Goal: Task Accomplishment & Management: Use online tool/utility

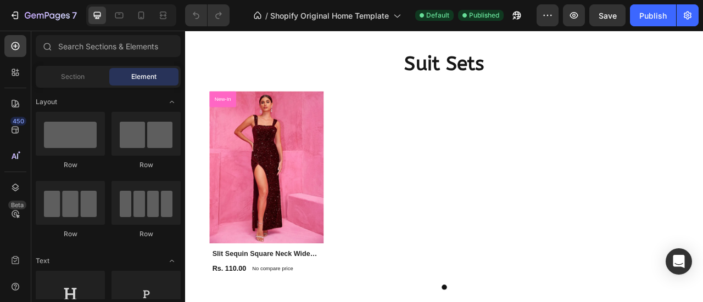
scroll to position [577, 0]
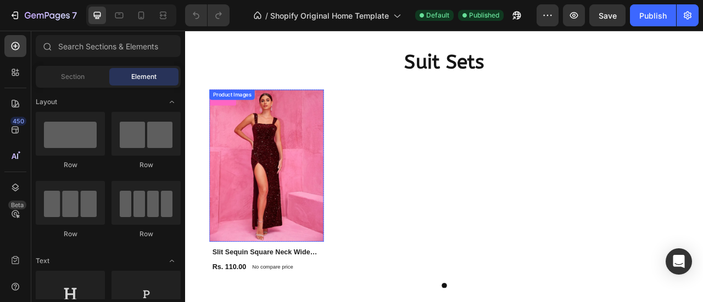
click at [351, 280] on img at bounding box center [287, 202] width 145 height 194
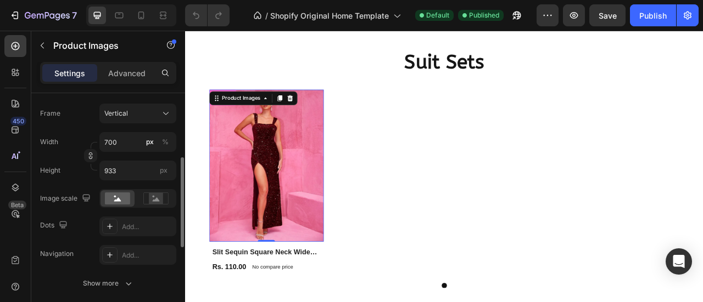
scroll to position [171, 0]
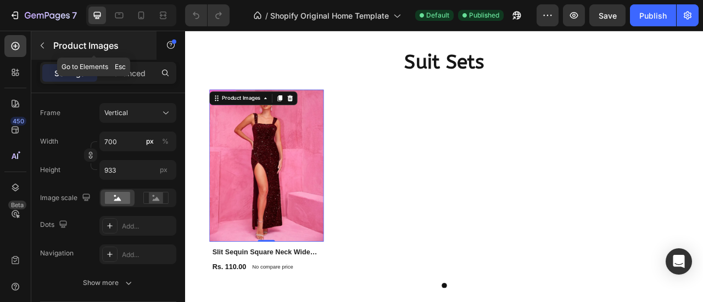
click at [46, 44] on icon "button" at bounding box center [42, 45] width 9 height 9
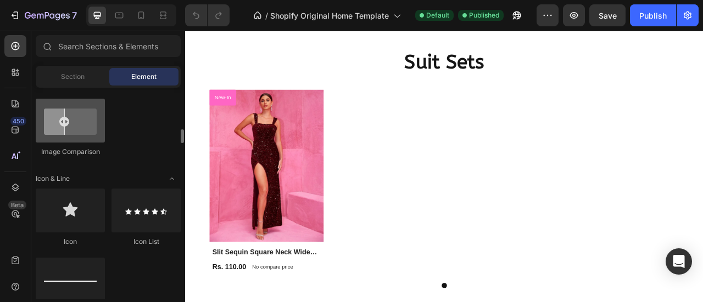
scroll to position [632, 0]
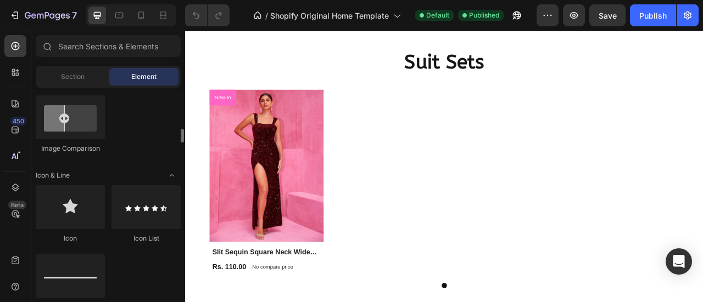
click at [75, 64] on div "Sections(18) Elements(83) Section Element Hero Section Product Detail Brands Tr…" at bounding box center [108, 167] width 154 height 265
click at [74, 74] on span "Section" at bounding box center [73, 77] width 24 height 10
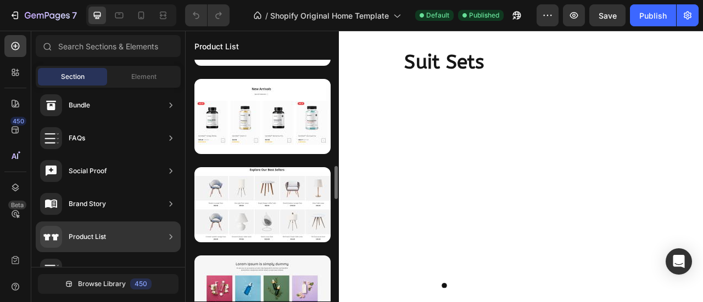
scroll to position [779, 0]
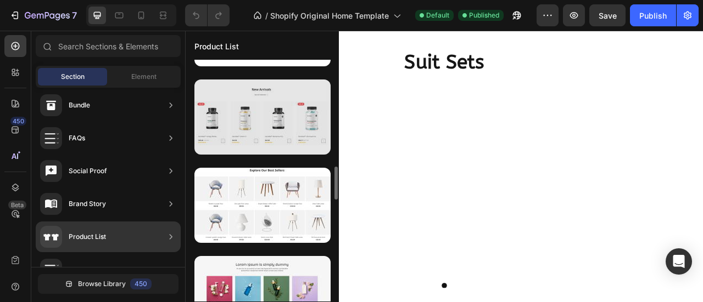
click at [248, 134] on div at bounding box center [262, 117] width 136 height 75
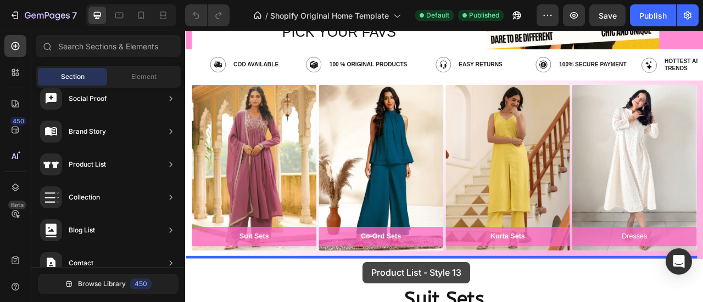
scroll to position [249, 0]
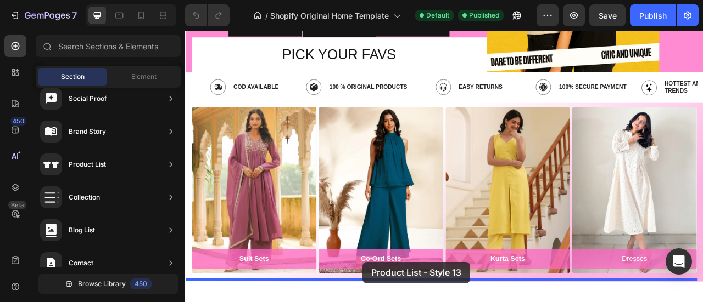
drag, startPoint x: 437, startPoint y: 134, endPoint x: 410, endPoint y: 363, distance: 230.5
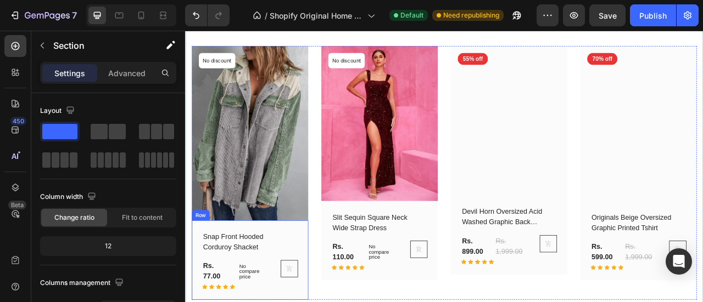
scroll to position [733, 0]
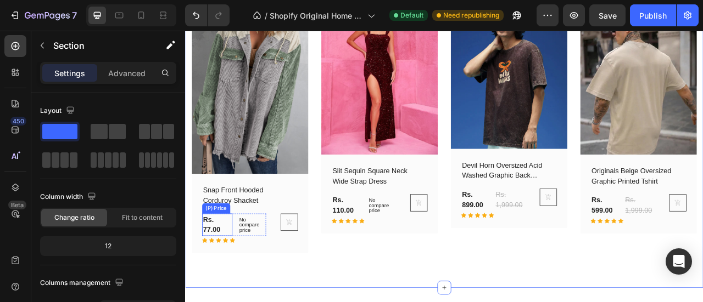
click at [211, 270] on div "Rs. 77.00" at bounding box center [225, 277] width 38 height 29
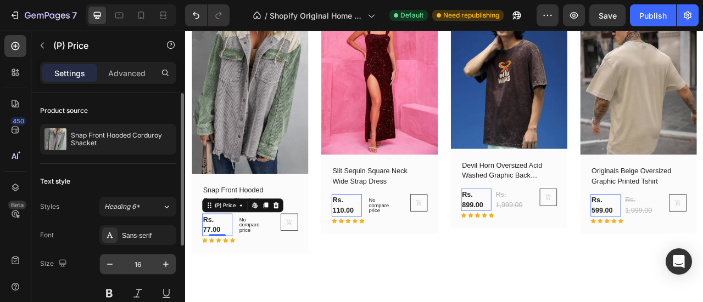
click at [135, 264] on input "16" at bounding box center [138, 265] width 36 height 20
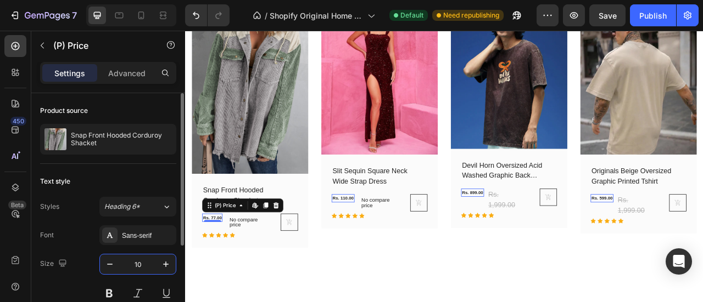
click at [135, 264] on input "10" at bounding box center [138, 265] width 36 height 20
type input "12"
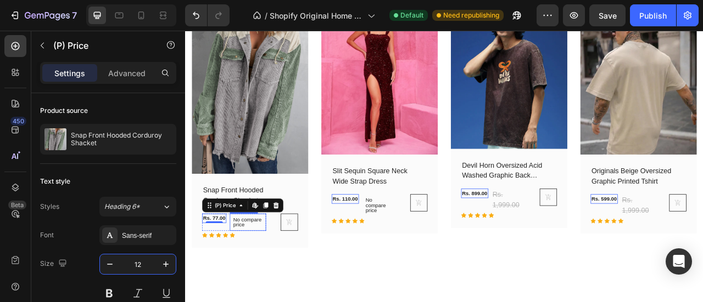
click at [254, 268] on p "No compare price" at bounding box center [264, 274] width 37 height 13
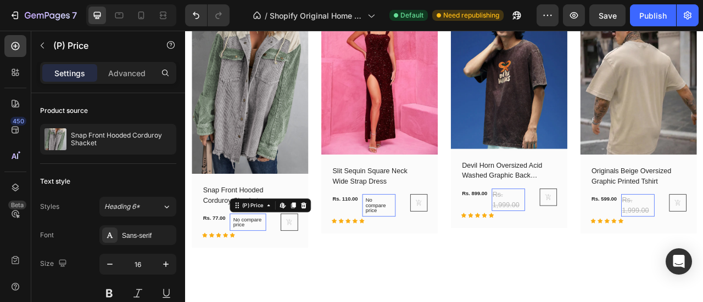
scroll to position [138, 0]
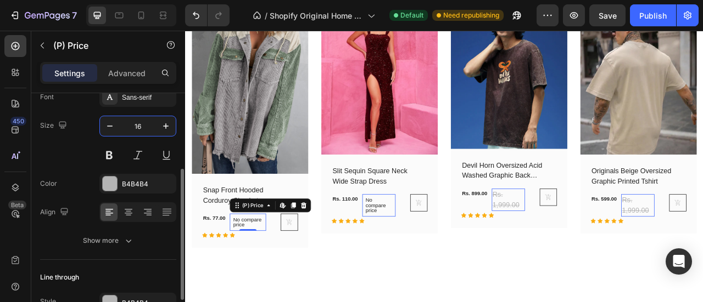
click at [134, 126] on input "16" at bounding box center [138, 126] width 36 height 20
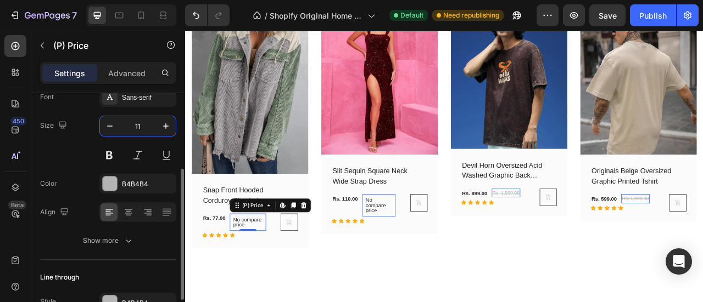
type input "11"
drag, startPoint x: 317, startPoint y: 272, endPoint x: 384, endPoint y: 268, distance: 67.1
click at [317, 272] on icon at bounding box center [316, 274] width 7 height 8
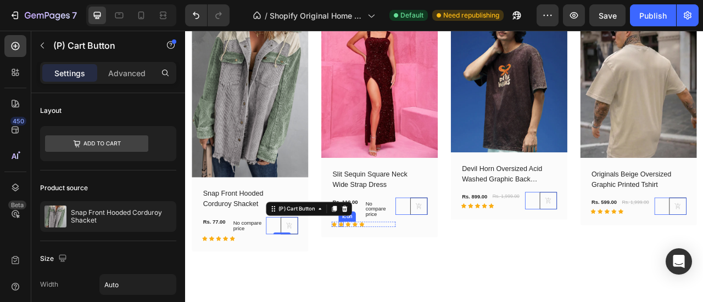
scroll to position [642, 0]
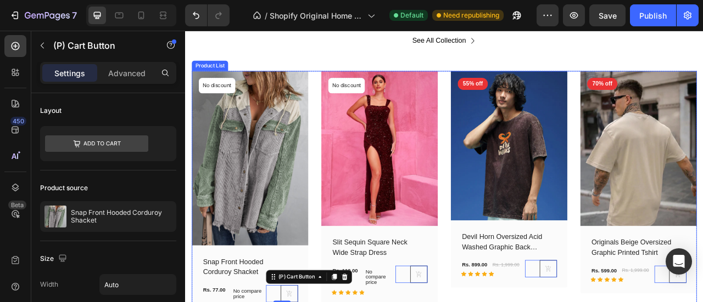
click at [344, 152] on div "(P) Images No discount Not be displayed when published Product Badge Row Snap F…" at bounding box center [514, 240] width 642 height 317
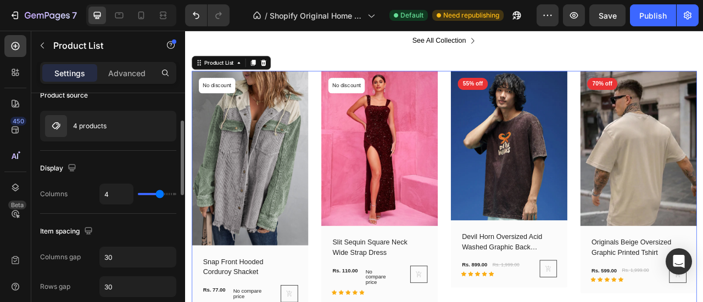
scroll to position [112, 0]
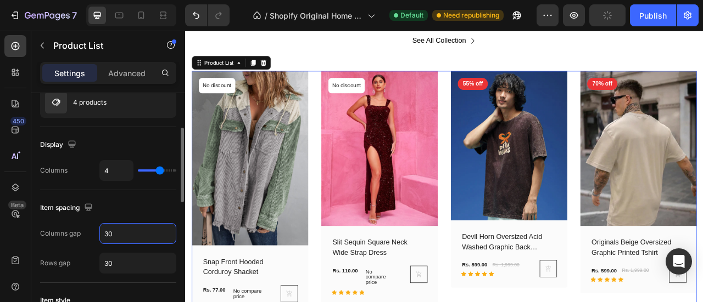
click at [105, 232] on input "30" at bounding box center [138, 234] width 76 height 20
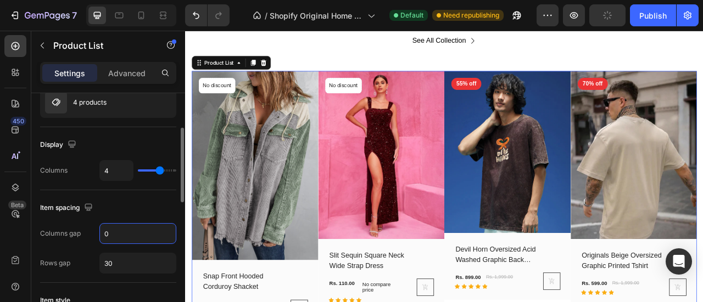
click at [105, 232] on input "0" at bounding box center [138, 234] width 76 height 20
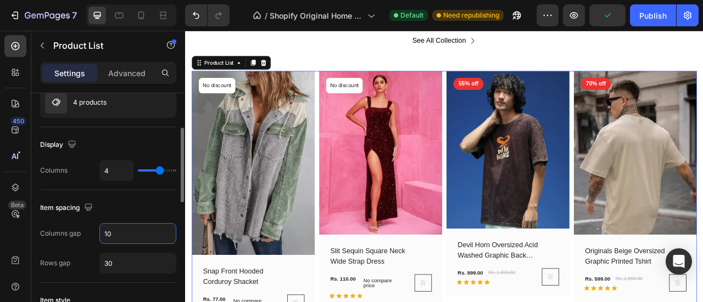
click at [105, 232] on input "10" at bounding box center [138, 234] width 76 height 20
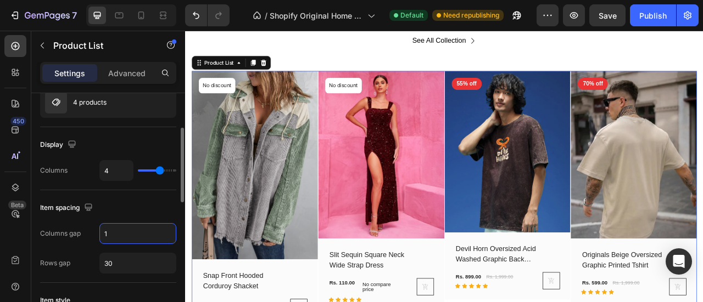
type input "1"
click at [160, 190] on div "Item spacing Columns gap 1 Rows gap 30" at bounding box center [108, 236] width 136 height 93
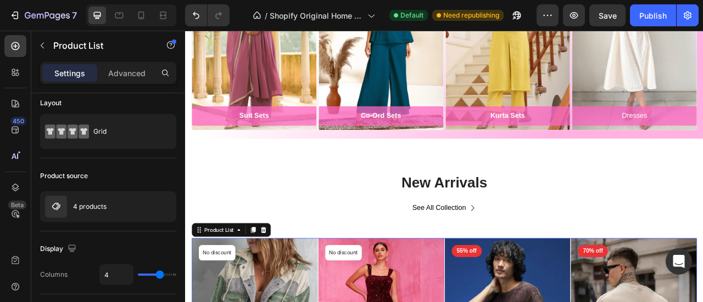
scroll to position [434, 0]
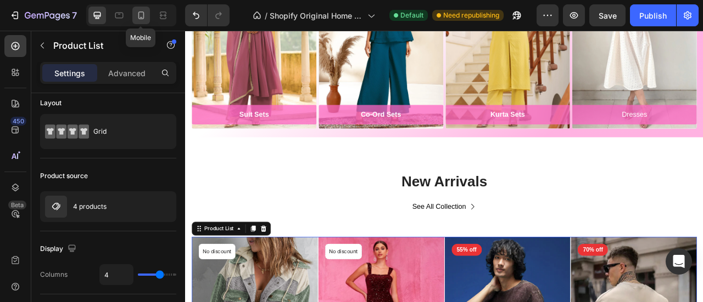
click at [141, 16] on icon at bounding box center [141, 15] width 11 height 11
type input "2"
type input "24"
type input "28"
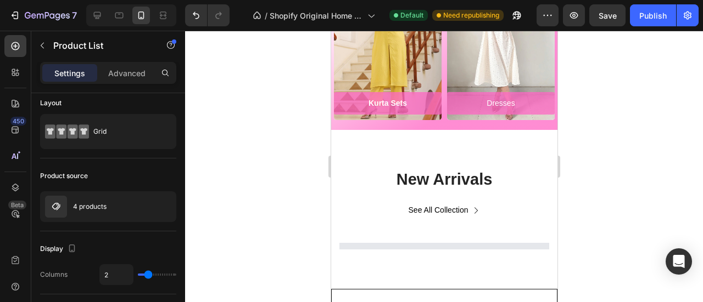
scroll to position [580, 0]
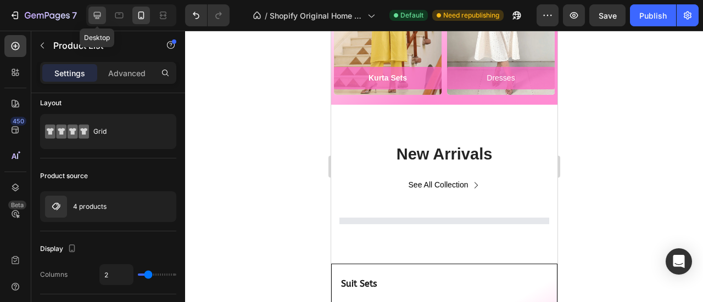
click at [96, 19] on icon at bounding box center [97, 15] width 7 height 7
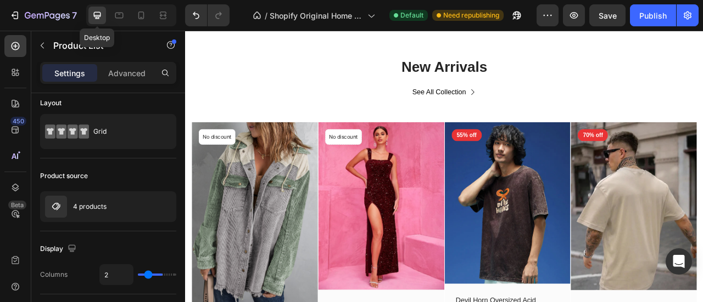
type input "4"
type input "1"
type input "30"
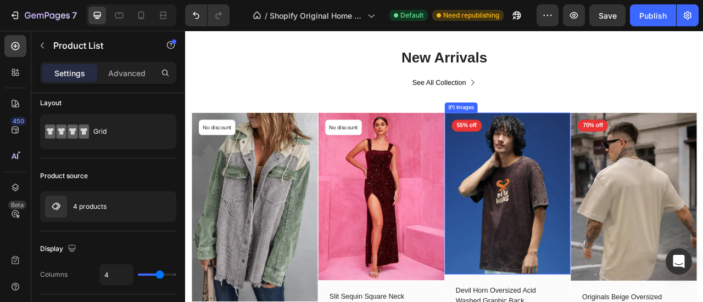
scroll to position [490, 0]
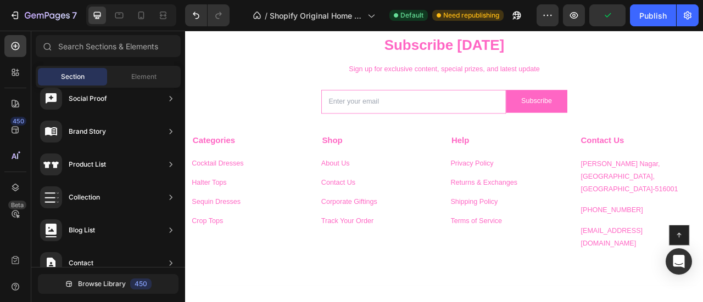
scroll to position [2279, 0]
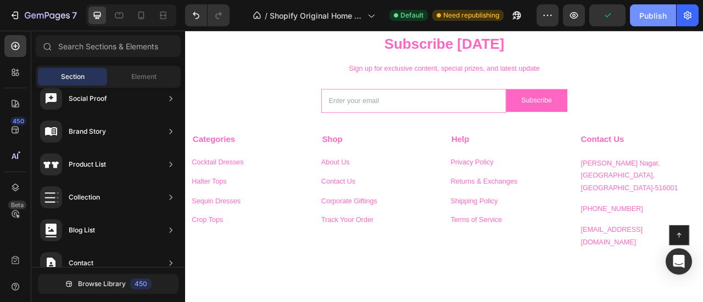
click at [640, 17] on div "Publish" at bounding box center [652, 16] width 27 height 12
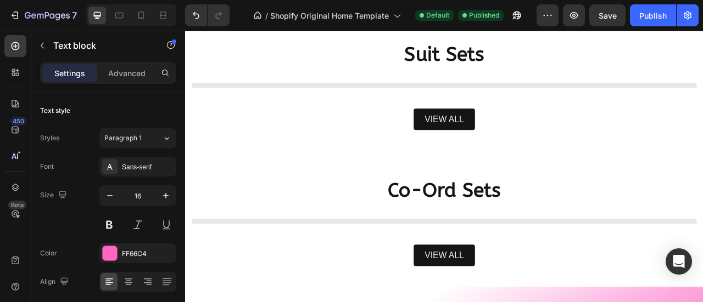
scroll to position [601, 0]
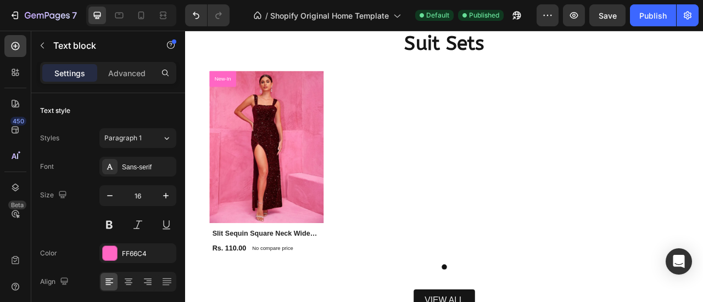
click at [253, 173] on img at bounding box center [287, 179] width 145 height 194
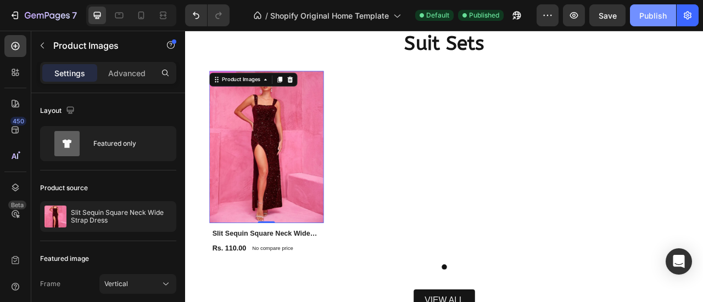
click at [646, 23] on button "Publish" at bounding box center [653, 15] width 46 height 22
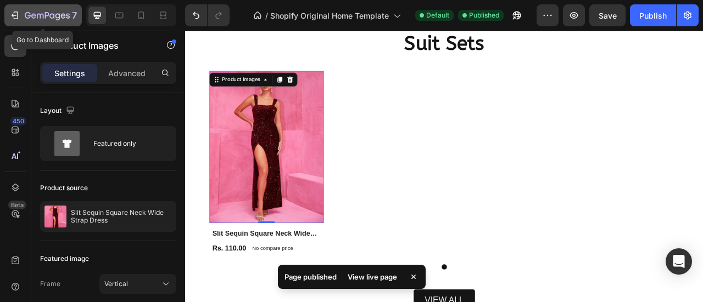
click at [15, 16] on icon "button" at bounding box center [14, 15] width 11 height 11
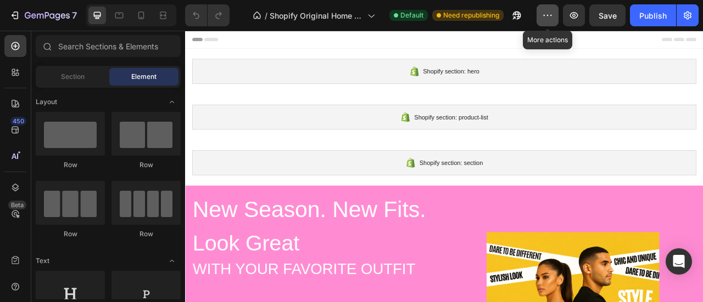
click at [553, 13] on icon "button" at bounding box center [547, 15] width 11 height 11
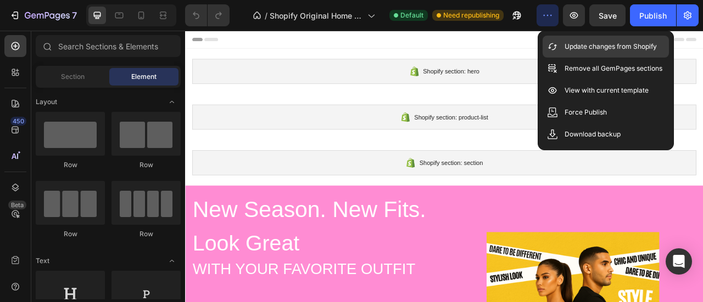
click at [566, 48] on p "Update changes from Shopify" at bounding box center [610, 46] width 92 height 11
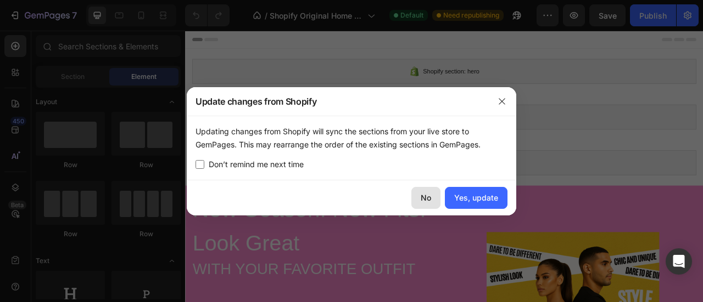
click at [418, 201] on button "No" at bounding box center [425, 198] width 29 height 22
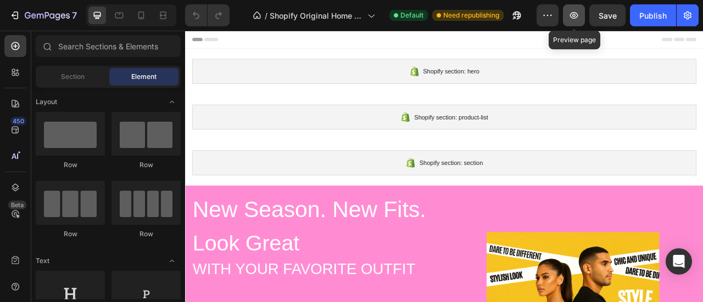
click at [571, 19] on icon "button" at bounding box center [573, 15] width 11 height 11
click at [547, 18] on icon "button" at bounding box center [547, 15] width 11 height 11
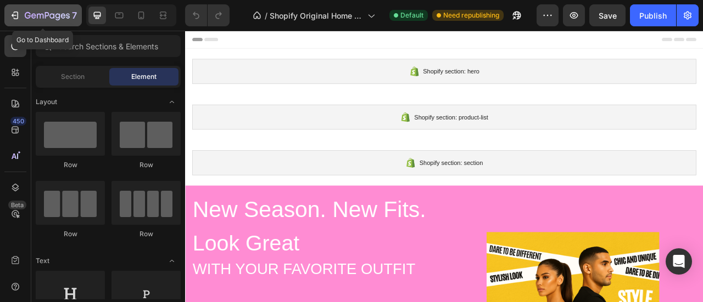
click at [10, 19] on icon "button" at bounding box center [14, 15] width 11 height 11
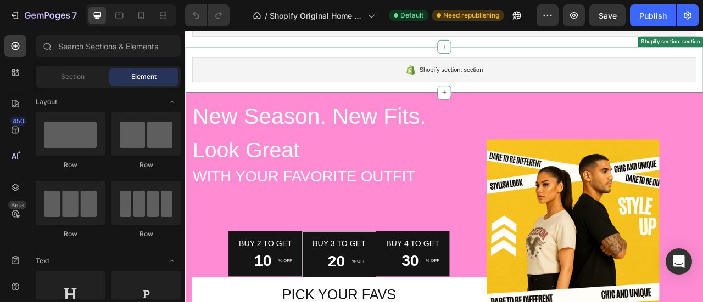
scroll to position [119, 0]
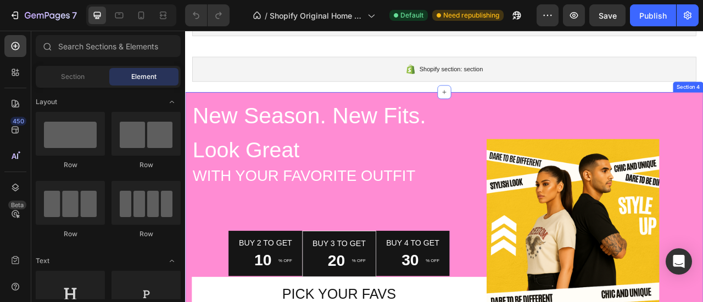
click at [188, 113] on div "New Season. New Fits. Text block Look Great Text block With Your Favorite Outfi…" at bounding box center [514, 248] width 659 height 279
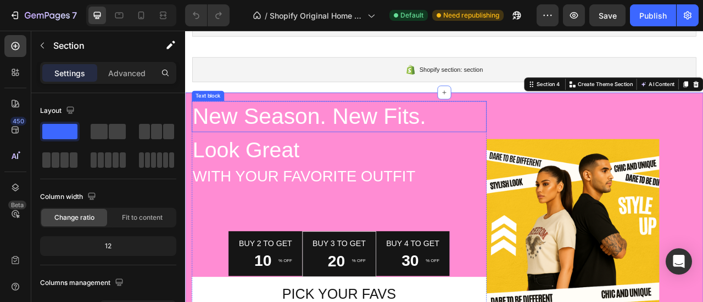
scroll to position [0, 0]
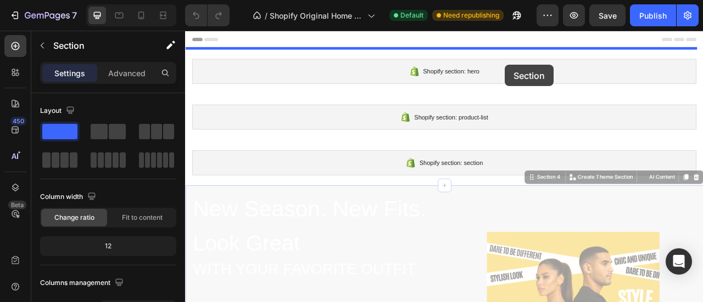
drag, startPoint x: 616, startPoint y: 218, endPoint x: 591, endPoint y: 74, distance: 146.0
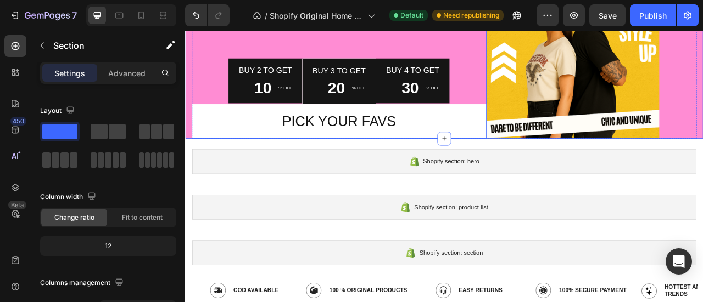
scroll to position [165, 0]
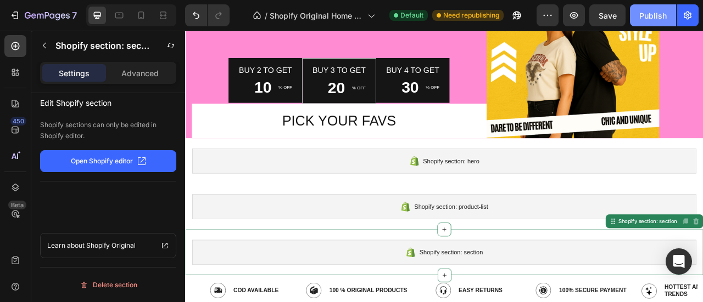
click at [646, 15] on div "Publish" at bounding box center [652, 16] width 27 height 12
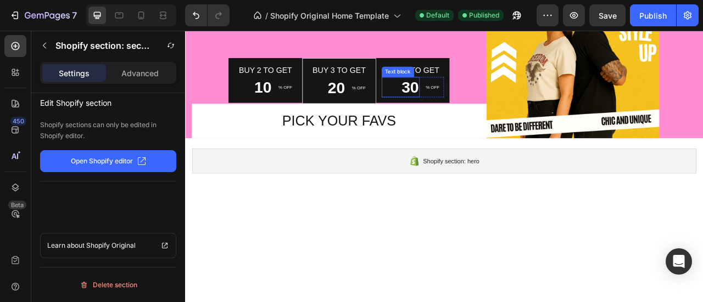
scroll to position [0, 0]
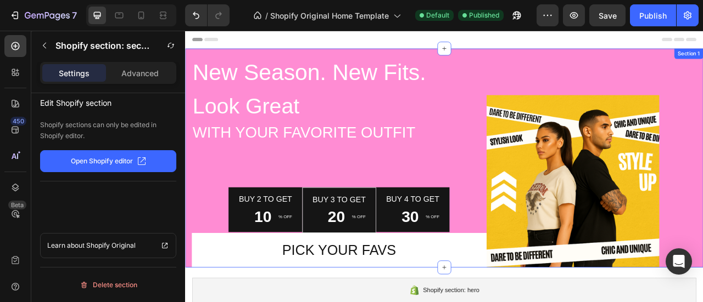
click at [189, 60] on div "New Season. New Fits. Text block Look Great Text block With Your Favorite Outfi…" at bounding box center [514, 192] width 659 height 279
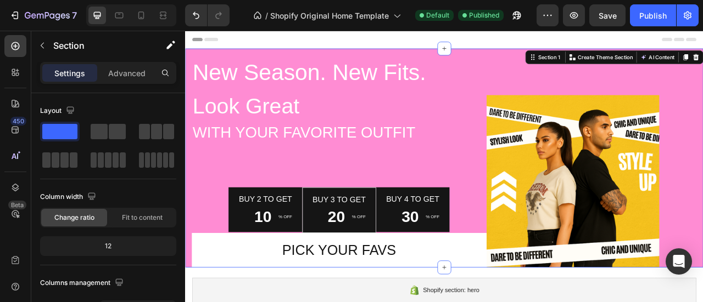
click at [189, 60] on div "New Season. New Fits. Text block Look Great Text block With Your Favorite Outfi…" at bounding box center [514, 192] width 659 height 279
click at [119, 72] on p "Advanced" at bounding box center [126, 74] width 37 height 12
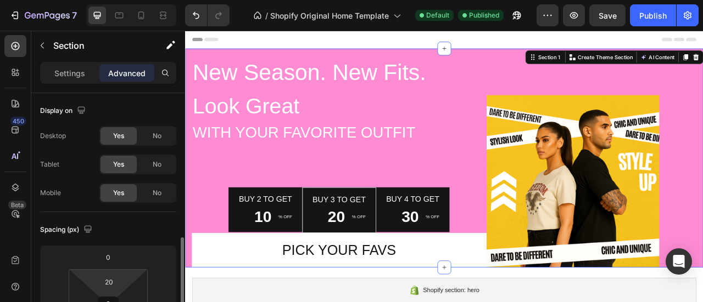
scroll to position [110, 0]
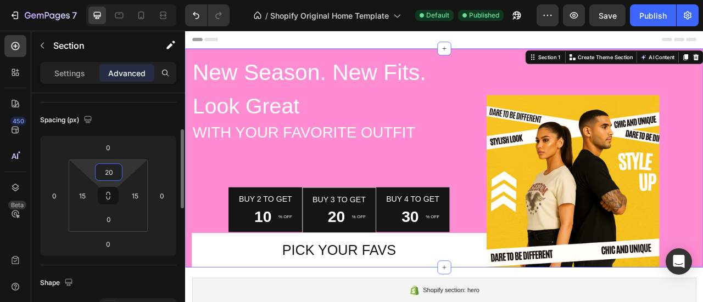
click at [105, 173] on input "20" at bounding box center [109, 172] width 22 height 16
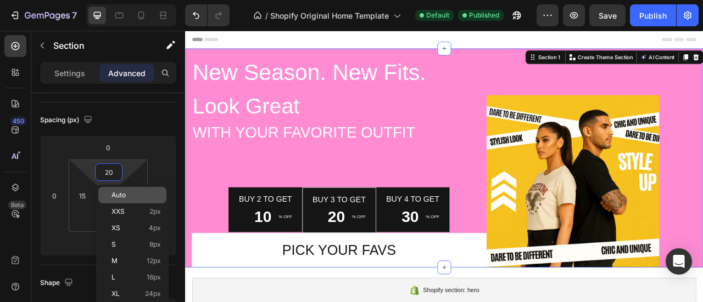
click at [120, 196] on span "Auto" at bounding box center [118, 196] width 14 height 8
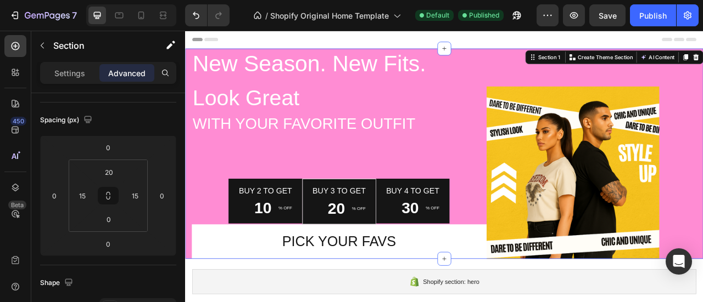
type input "Auto"
click at [642, 17] on div "Publish" at bounding box center [652, 16] width 27 height 12
click at [188, 66] on div "New Season. New Fits. Text block Look Great Text block With Your Favorite Outfi…" at bounding box center [514, 187] width 659 height 268
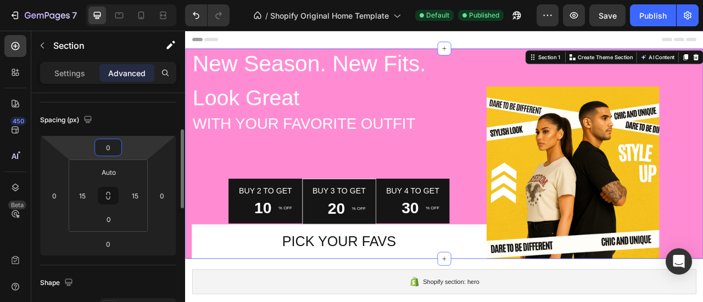
click at [108, 145] on input "0" at bounding box center [108, 147] width 22 height 16
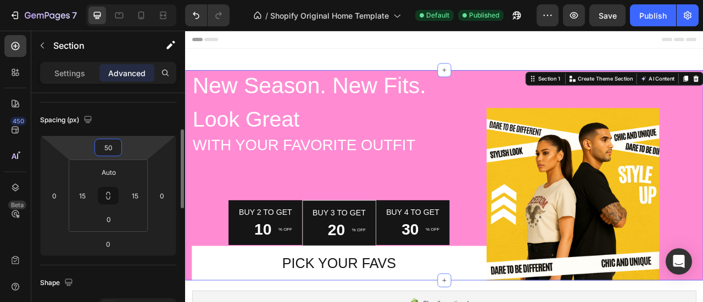
click at [108, 145] on input "50" at bounding box center [108, 147] width 22 height 16
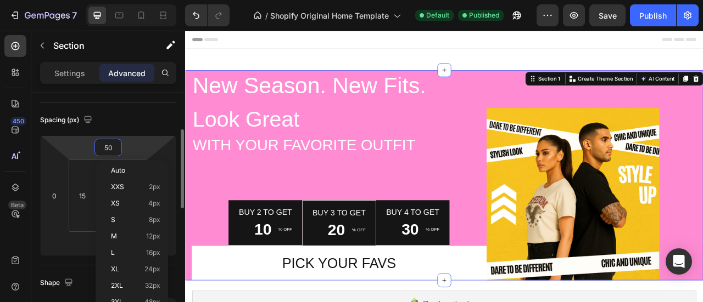
type input "0"
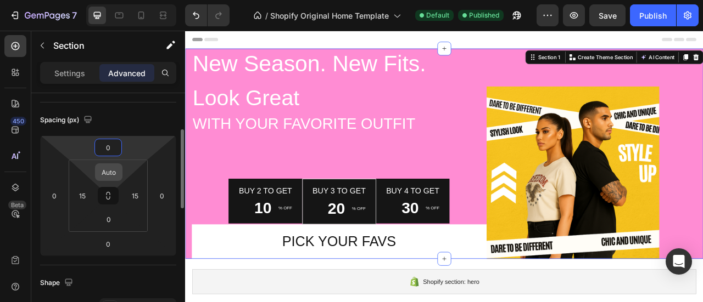
click at [105, 172] on input "Auto" at bounding box center [109, 172] width 22 height 16
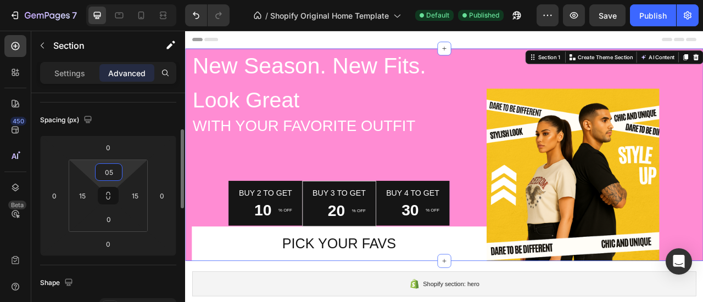
click at [105, 172] on input "05" at bounding box center [109, 172] width 22 height 16
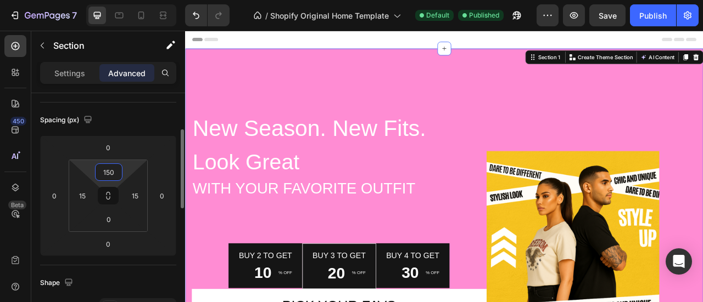
click at [105, 172] on input "150" at bounding box center [109, 172] width 22 height 16
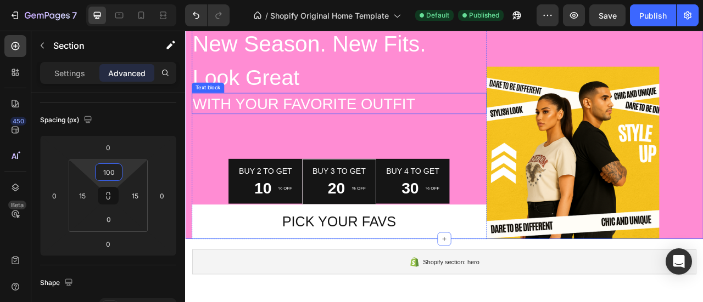
scroll to position [0, 0]
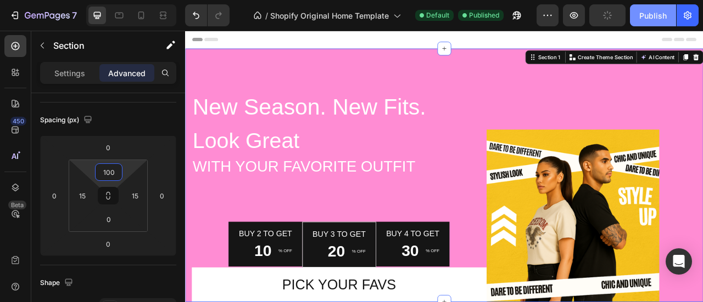
click at [643, 18] on div "Publish" at bounding box center [652, 16] width 27 height 12
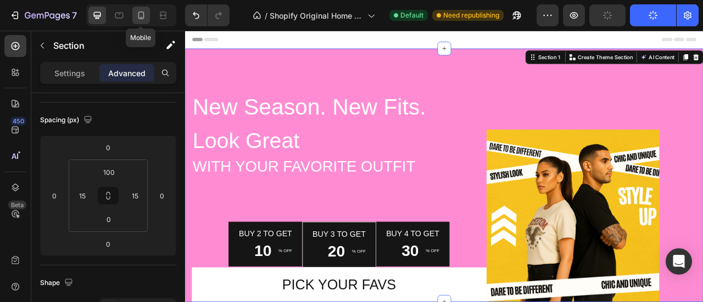
click at [142, 17] on icon at bounding box center [141, 15] width 11 height 11
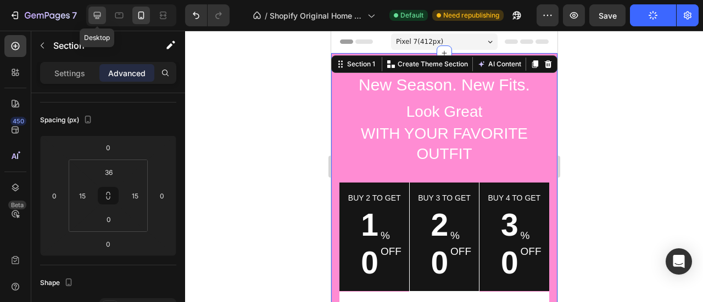
click at [96, 18] on icon at bounding box center [97, 15] width 7 height 7
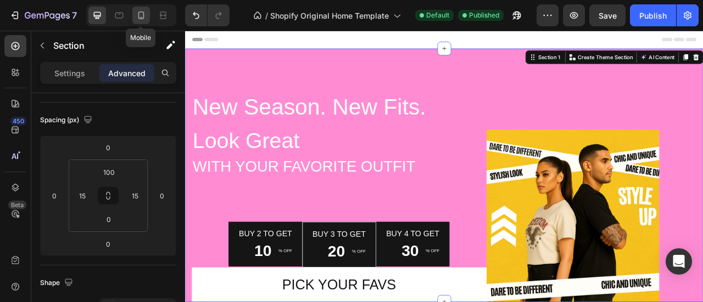
click at [142, 14] on icon at bounding box center [141, 15] width 11 height 11
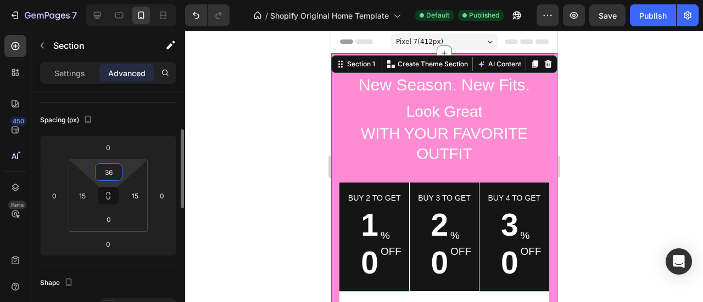
click at [103, 171] on input "36" at bounding box center [109, 172] width 22 height 16
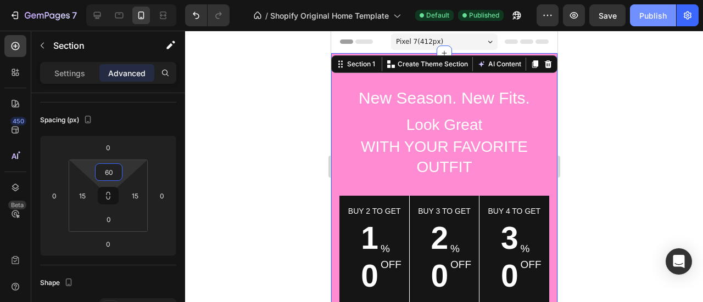
type input "60"
click at [643, 13] on div "Publish" at bounding box center [652, 16] width 27 height 12
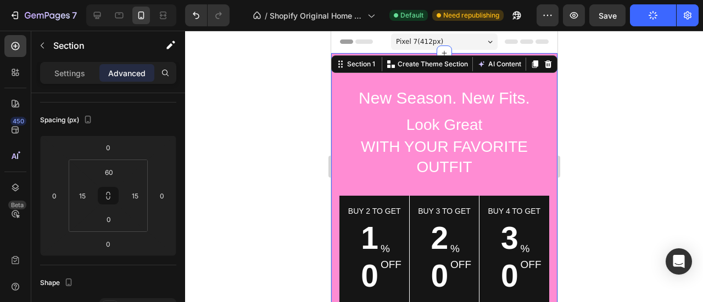
click at [299, 150] on div at bounding box center [444, 167] width 518 height 272
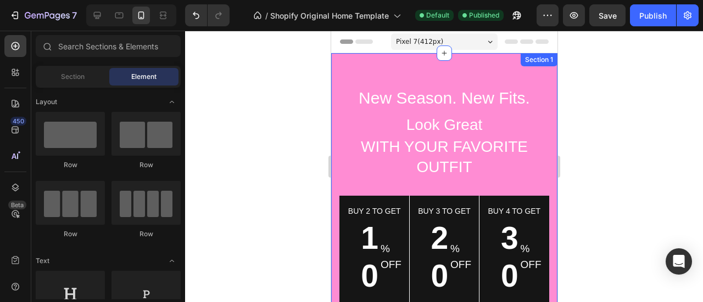
click at [356, 65] on div "New Season. New Fits. Text block Look Great Text block With Your Favorite Outfi…" at bounding box center [443, 304] width 226 height 502
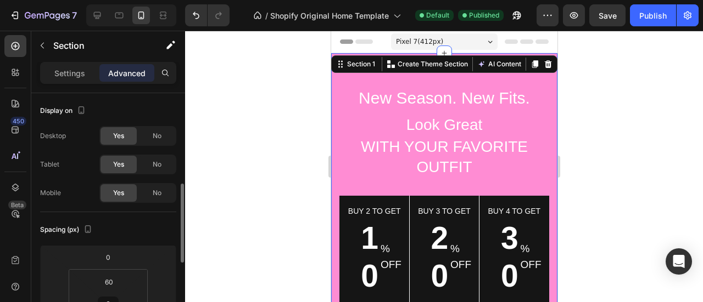
scroll to position [71, 0]
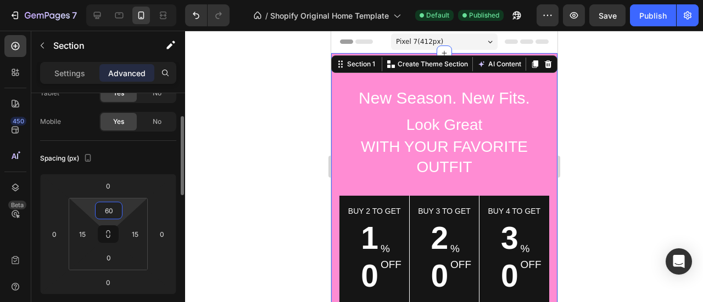
click at [102, 206] on input "60" at bounding box center [109, 211] width 22 height 16
type input "80"
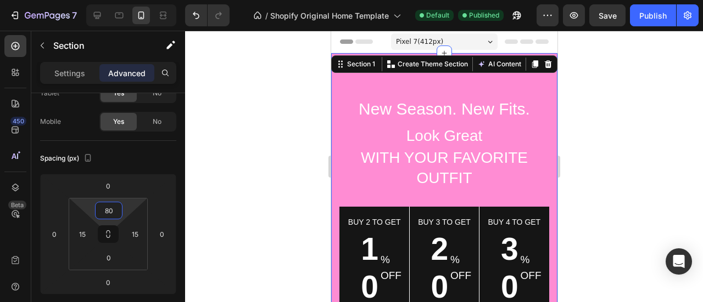
click at [256, 143] on div at bounding box center [444, 167] width 518 height 272
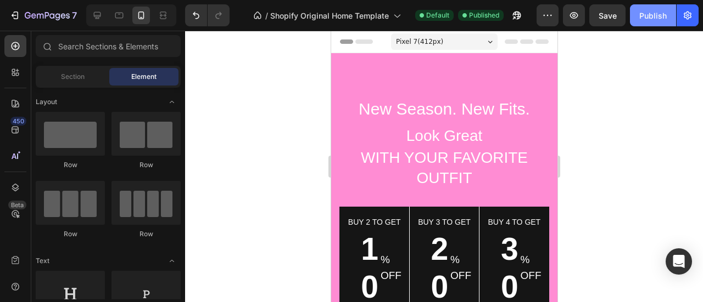
click at [641, 13] on div "Publish" at bounding box center [652, 16] width 27 height 12
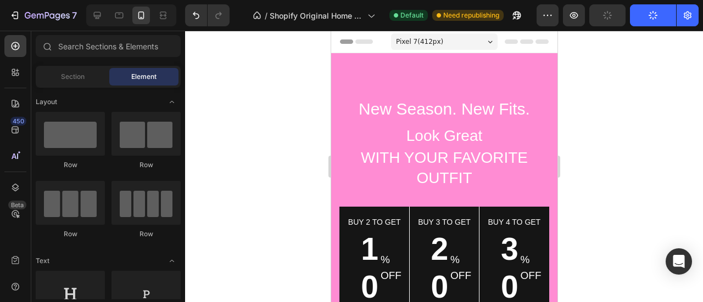
click at [424, 38] on span "Pixel 7 ( 412 px)" at bounding box center [418, 41] width 47 height 11
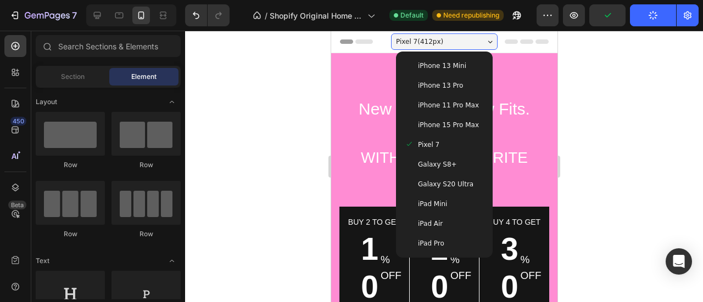
click at [423, 61] on span "iPhone 13 Mini" at bounding box center [441, 65] width 48 height 11
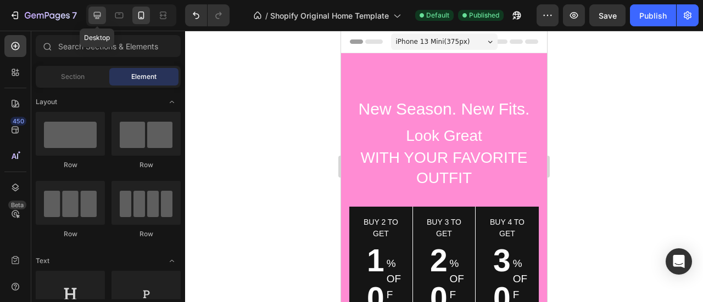
click at [98, 14] on icon at bounding box center [97, 15] width 11 height 11
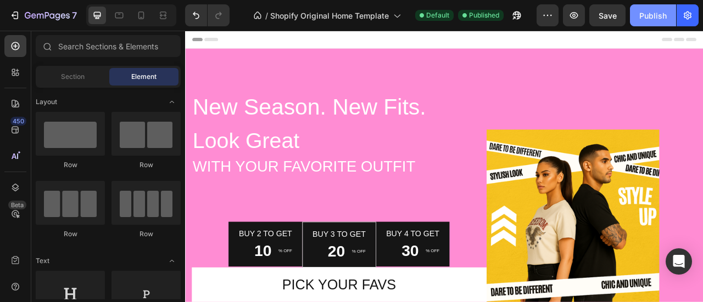
click at [652, 10] on div "Publish" at bounding box center [652, 16] width 27 height 12
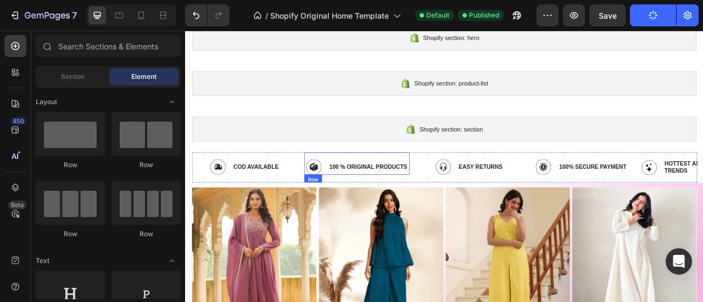
scroll to position [226, 0]
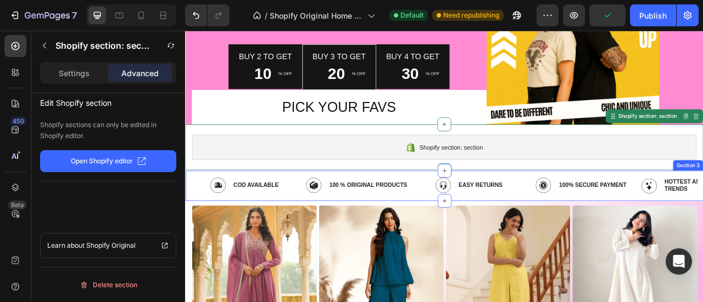
click at [189, 242] on div "Image COD Available Text Block Row Image 100 % oRIGInal Products Text Block Row…" at bounding box center [514, 228] width 659 height 40
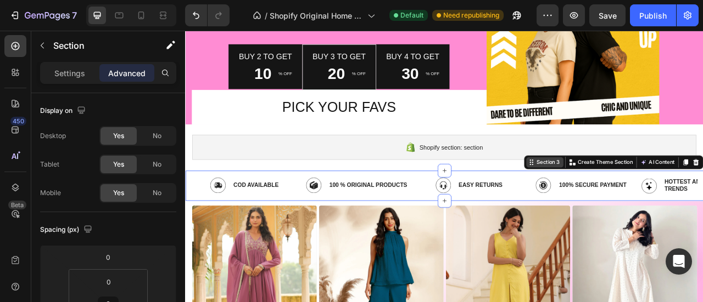
click at [621, 201] on icon at bounding box center [625, 198] width 9 height 9
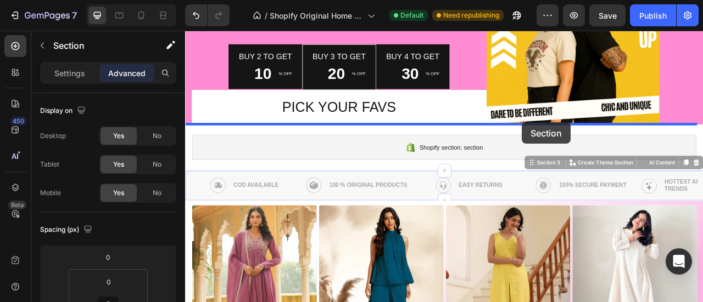
drag, startPoint x: 619, startPoint y: 201, endPoint x: 613, endPoint y: 148, distance: 53.6
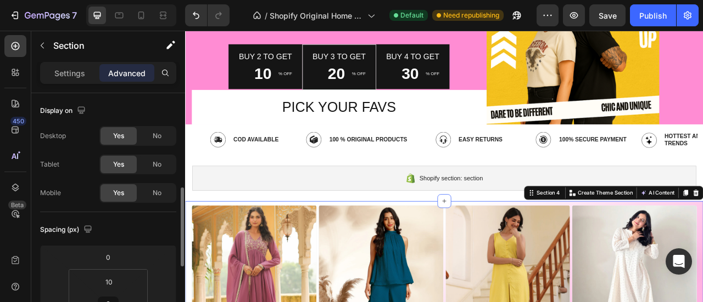
scroll to position [71, 0]
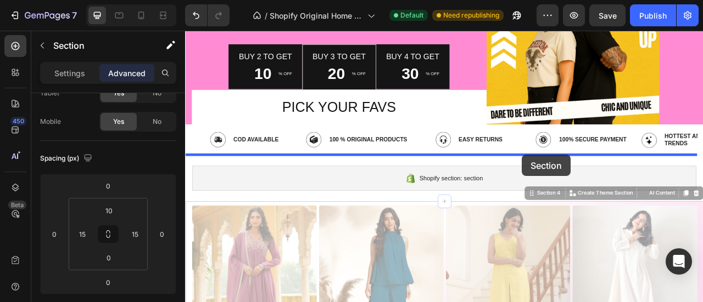
drag, startPoint x: 614, startPoint y: 238, endPoint x: 613, endPoint y: 189, distance: 48.9
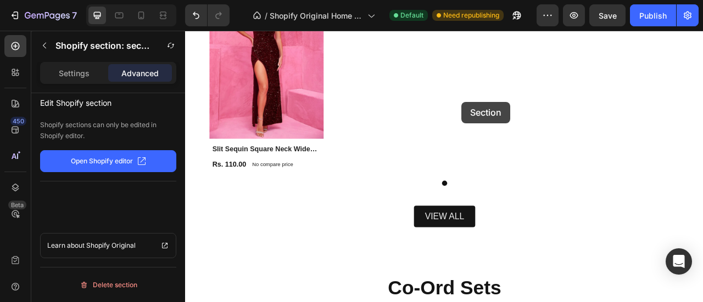
scroll to position [855, 0]
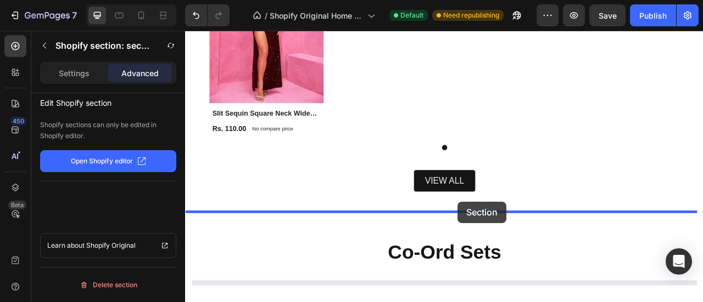
drag, startPoint x: 725, startPoint y: 169, endPoint x: 531, endPoint y: 249, distance: 209.7
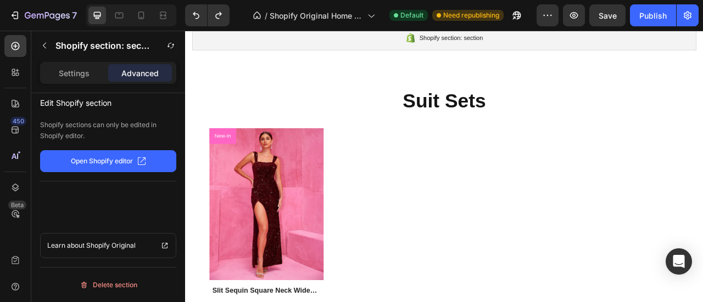
scroll to position [390, 0]
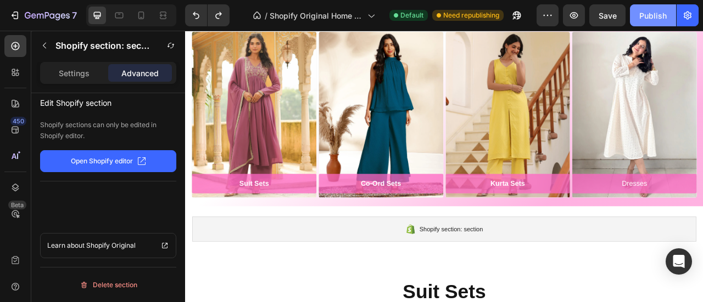
click at [641, 14] on div "Publish" at bounding box center [652, 16] width 27 height 12
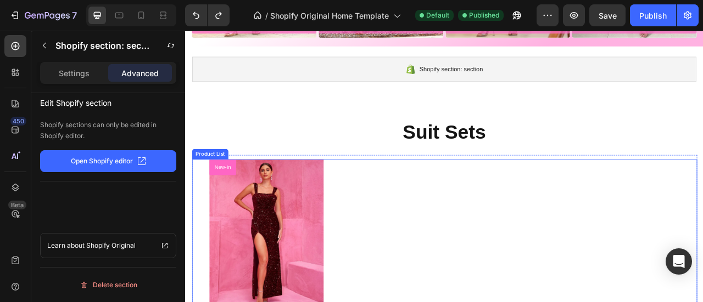
scroll to position [539, 0]
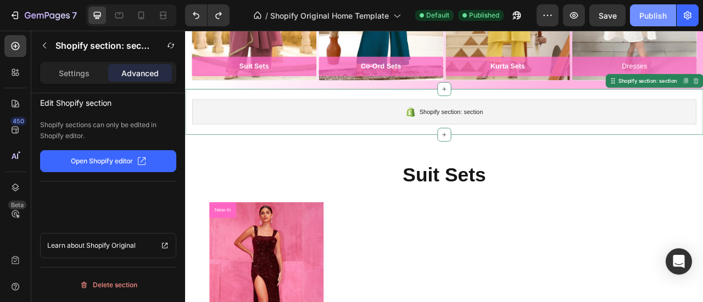
click at [633, 13] on button "Publish" at bounding box center [653, 15] width 46 height 22
click at [81, 169] on button "Open Shopify editor" at bounding box center [108, 161] width 136 height 22
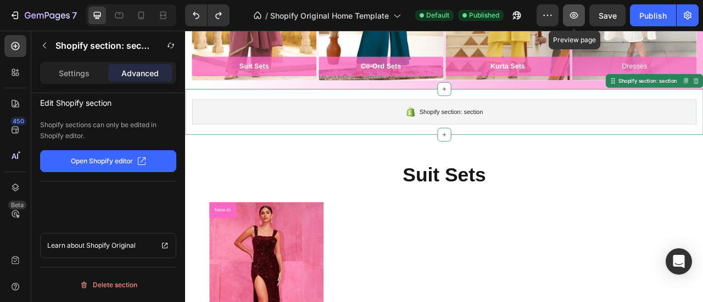
click at [573, 18] on icon "button" at bounding box center [574, 15] width 8 height 7
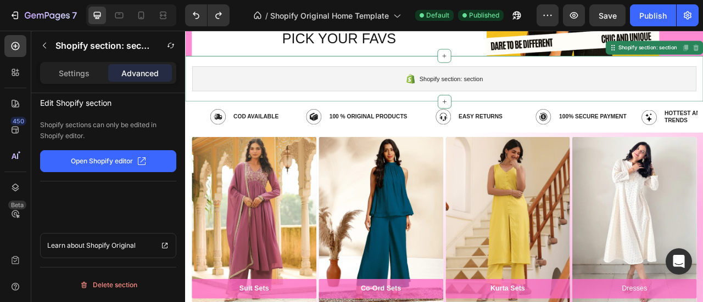
scroll to position [274, 0]
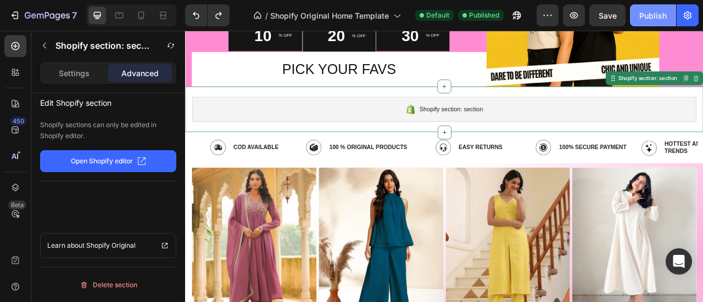
click at [642, 23] on button "Publish" at bounding box center [653, 15] width 46 height 22
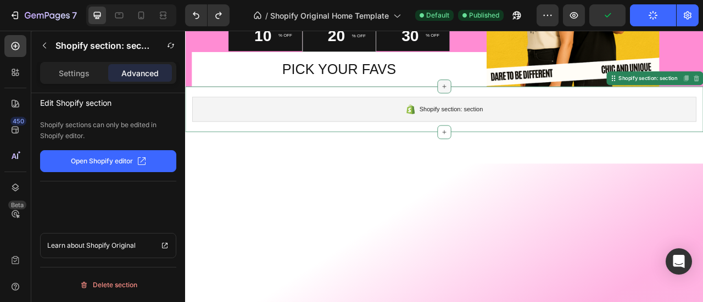
scroll to position [0, 0]
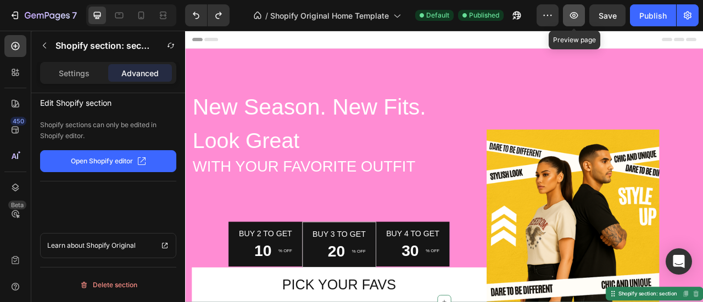
click at [573, 19] on icon "button" at bounding box center [573, 15] width 11 height 11
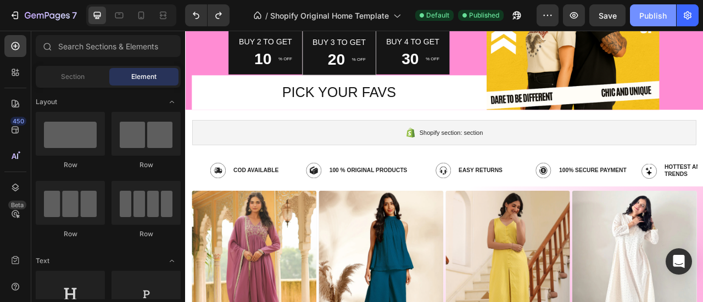
click at [646, 17] on div "Publish" at bounding box center [652, 16] width 27 height 12
click at [640, 17] on div "Publish" at bounding box center [652, 16] width 27 height 12
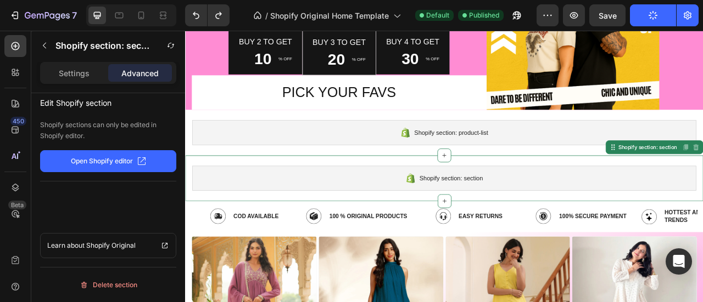
click at [288, 194] on div "Shopify section: section Shopify section: section Disabled. Please edit in Shop…" at bounding box center [514, 218] width 659 height 58
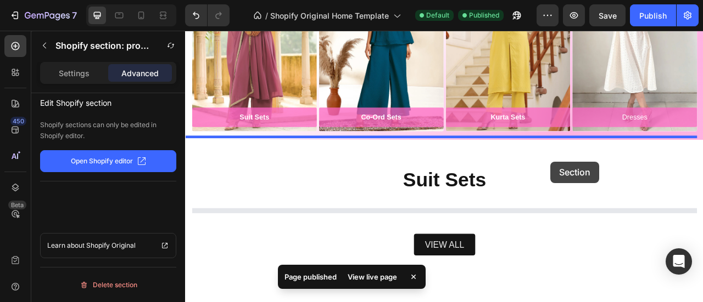
scroll to position [554, 0]
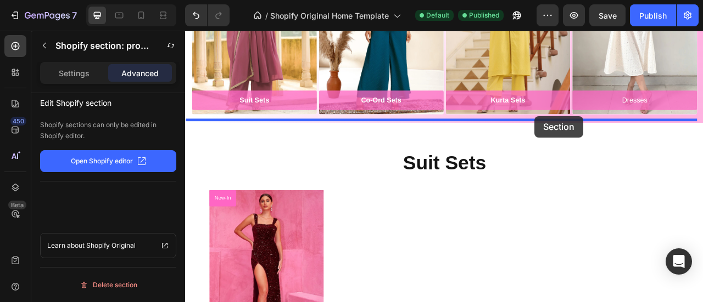
drag, startPoint x: 705, startPoint y: 82, endPoint x: 629, endPoint y: 139, distance: 95.6
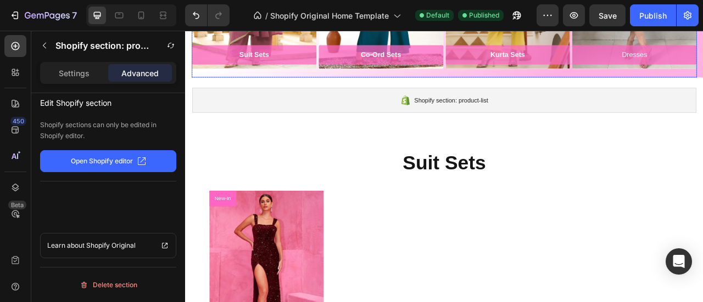
scroll to position [496, 0]
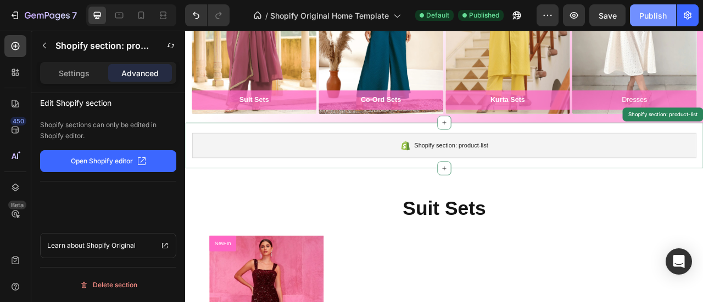
click at [642, 21] on button "Publish" at bounding box center [653, 15] width 46 height 22
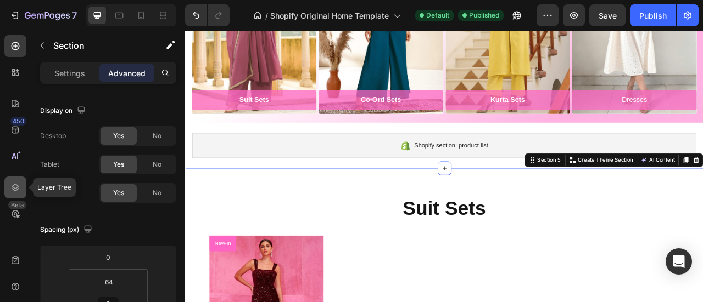
click at [11, 190] on icon at bounding box center [15, 187] width 11 height 11
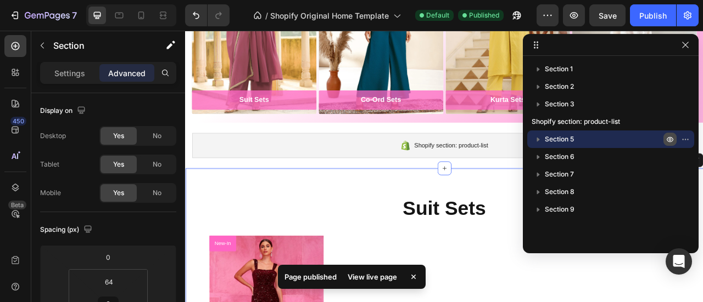
click at [669, 141] on icon "button" at bounding box center [669, 139] width 9 height 9
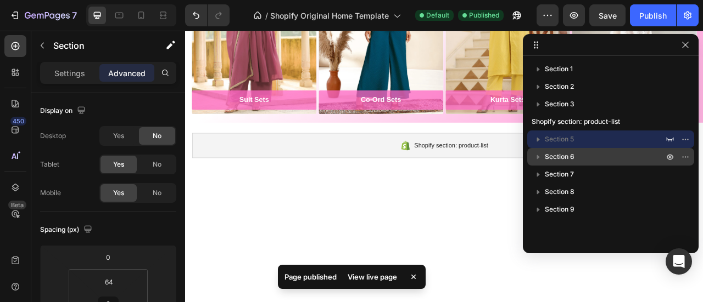
click at [657, 159] on p "Section 6" at bounding box center [605, 157] width 121 height 11
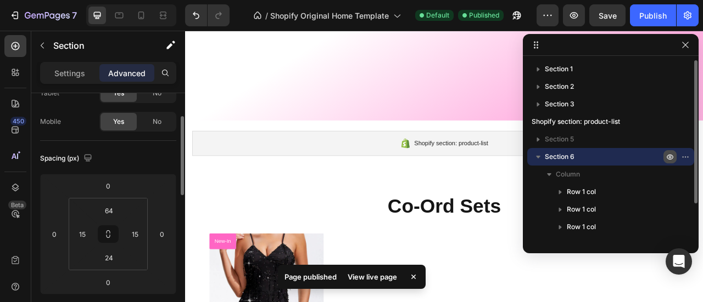
scroll to position [629, 0]
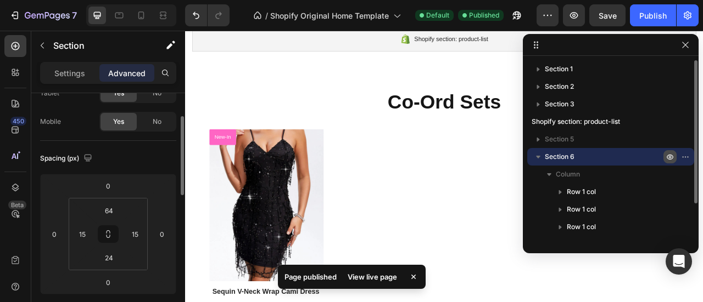
click at [687, 158] on icon "button" at bounding box center [687, 156] width 1 height 1
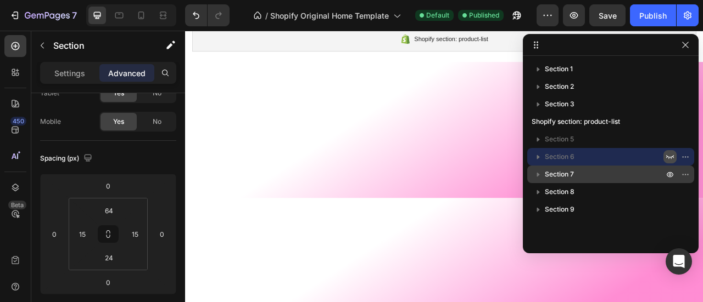
click at [618, 171] on p "Section 7" at bounding box center [605, 174] width 121 height 11
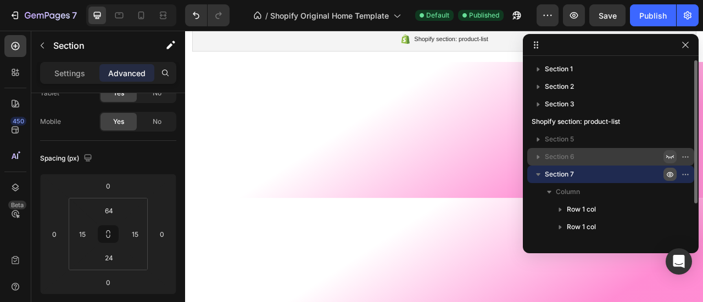
click at [670, 176] on icon "button" at bounding box center [670, 174] width 3 height 3
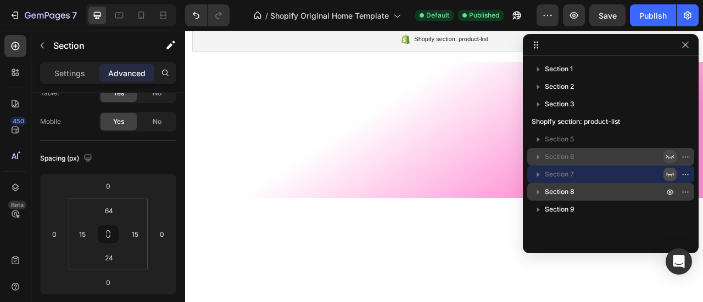
click at [610, 188] on p "Section 8" at bounding box center [605, 192] width 121 height 11
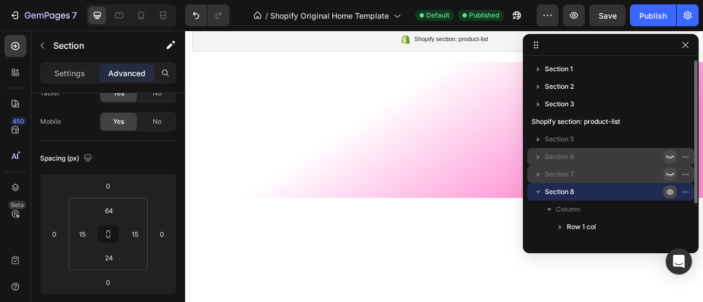
click at [667, 192] on icon "button" at bounding box center [669, 192] width 9 height 9
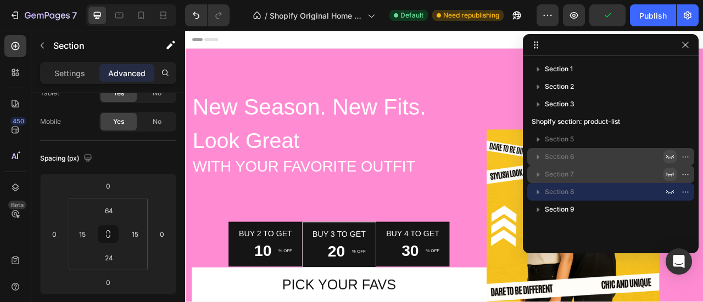
scroll to position [165, 0]
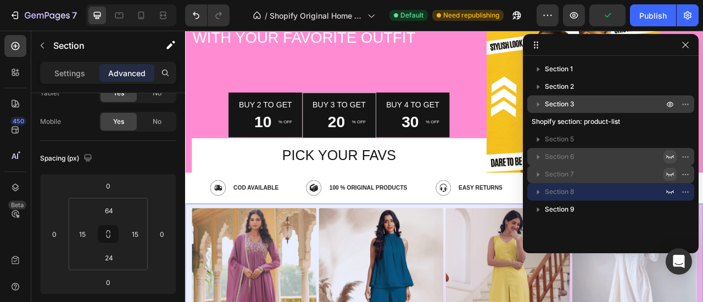
click at [538, 106] on icon "button" at bounding box center [537, 104] width 11 height 11
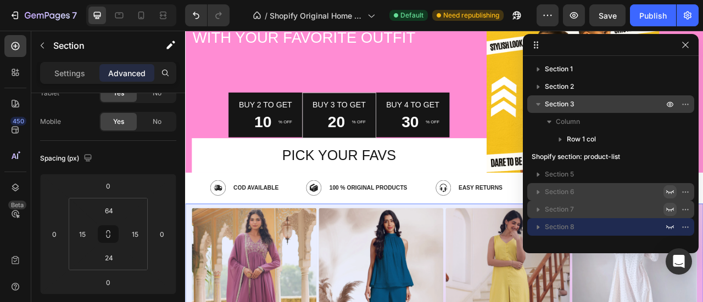
click at [538, 106] on icon "button" at bounding box center [537, 104] width 11 height 11
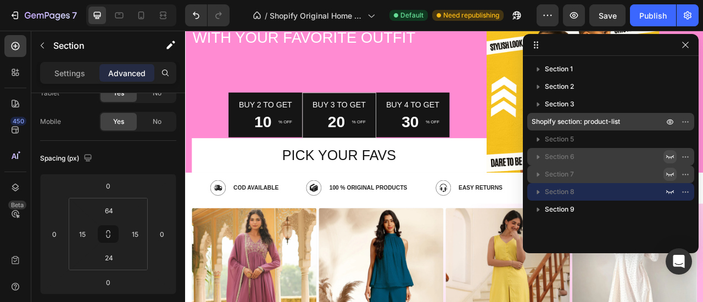
click at [554, 122] on span "Shopify section: product-list" at bounding box center [575, 121] width 88 height 11
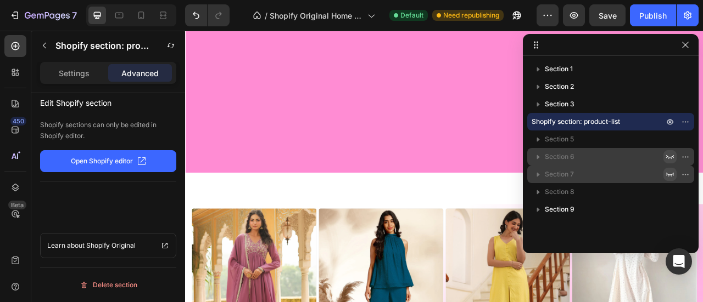
scroll to position [571, 0]
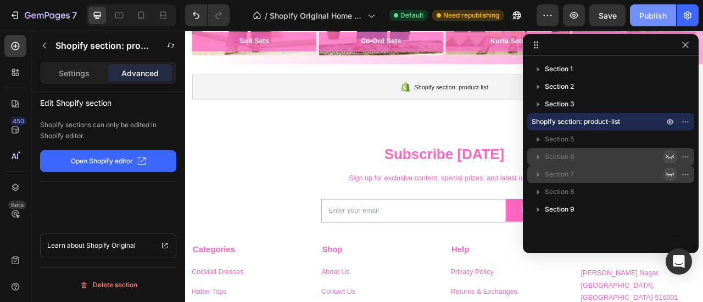
click at [641, 18] on div "Publish" at bounding box center [652, 16] width 27 height 12
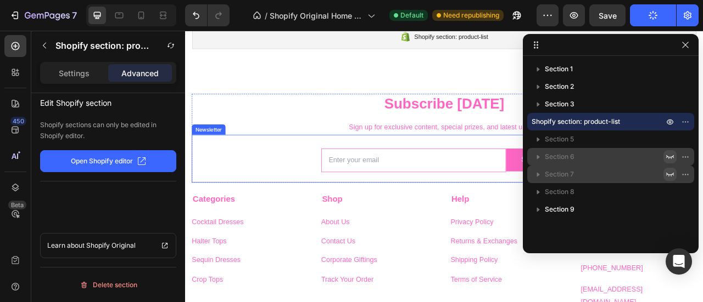
scroll to position [631, 0]
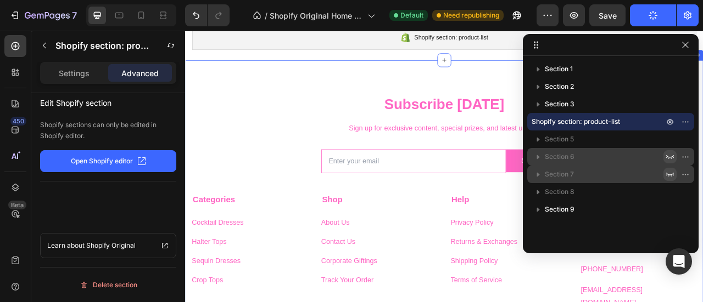
click at [203, 87] on div "Subscribe Today Heading Sign up for exclusive content, special prizes, and late…" at bounding box center [514, 271] width 659 height 407
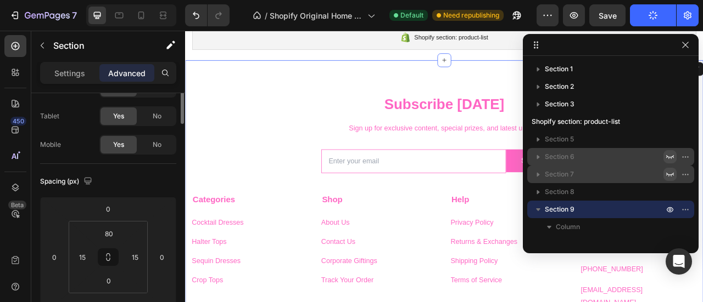
scroll to position [0, 0]
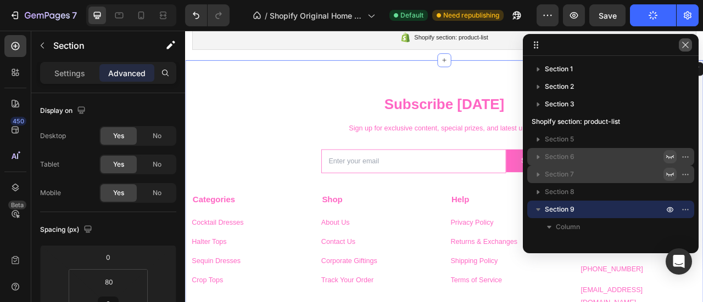
click at [683, 49] on icon "button" at bounding box center [685, 45] width 9 height 9
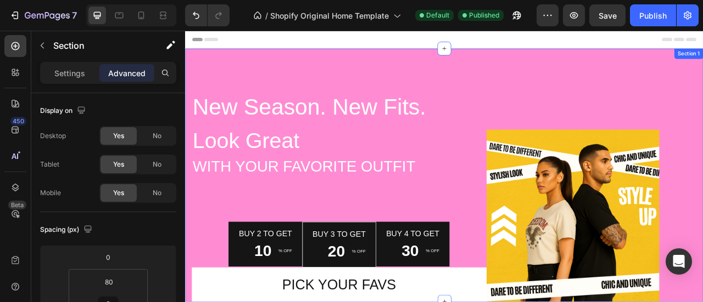
click at [257, 76] on div "New Season. New Fits. Text block Look Great Text block With Your Favorite Outfi…" at bounding box center [514, 214] width 659 height 323
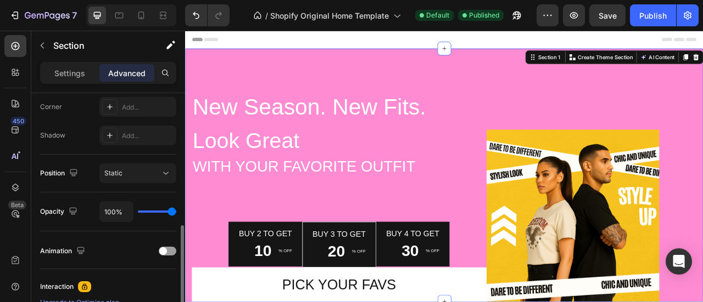
scroll to position [357, 0]
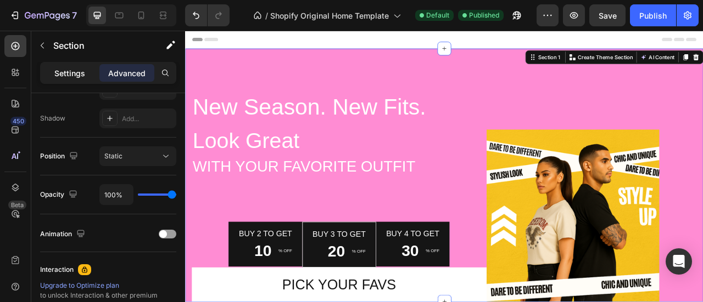
click at [52, 78] on div "Settings" at bounding box center [69, 73] width 55 height 18
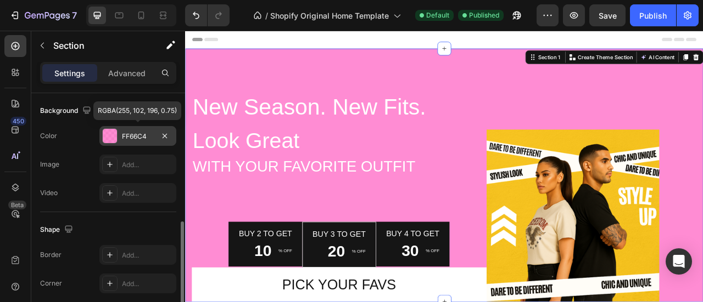
click at [110, 135] on div at bounding box center [110, 136] width 14 height 14
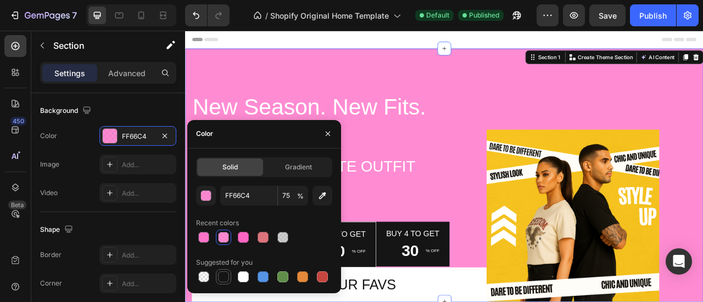
click at [225, 275] on div at bounding box center [223, 277] width 11 height 11
type input "151515"
type input "100"
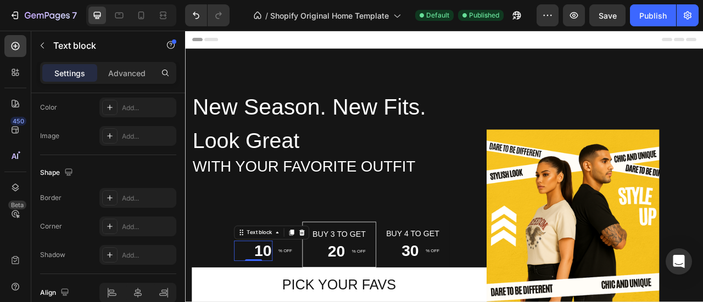
scroll to position [0, 0]
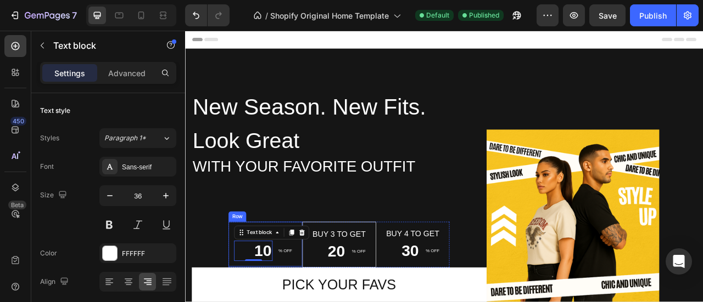
click at [242, 277] on div "Buy 2 to get Text block 10 Text block 0 % OFF Text block Row Row" at bounding box center [287, 302] width 94 height 57
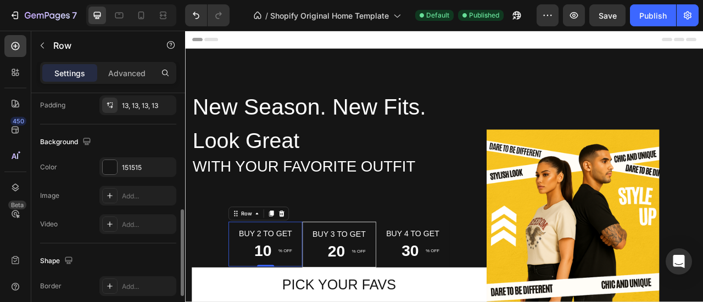
scroll to position [335, 0]
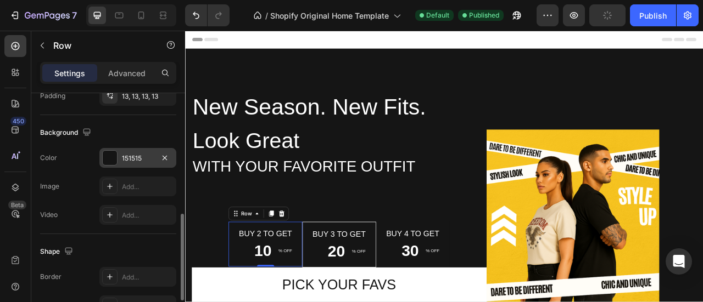
click at [111, 158] on div at bounding box center [110, 158] width 14 height 14
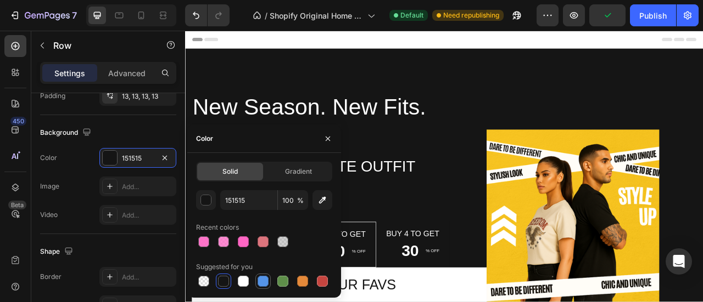
click at [261, 284] on div at bounding box center [262, 281] width 11 height 11
type input "5594E7"
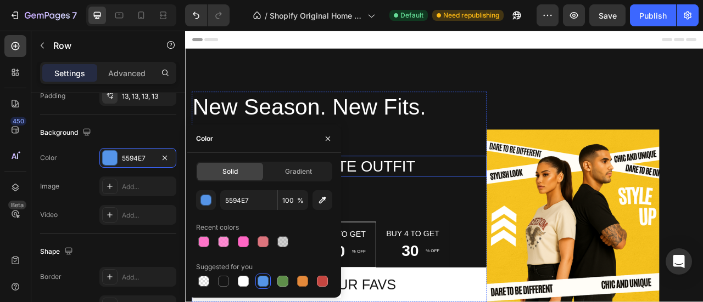
click at [503, 208] on p "With Your Favorite Outfit" at bounding box center [380, 203] width 373 height 25
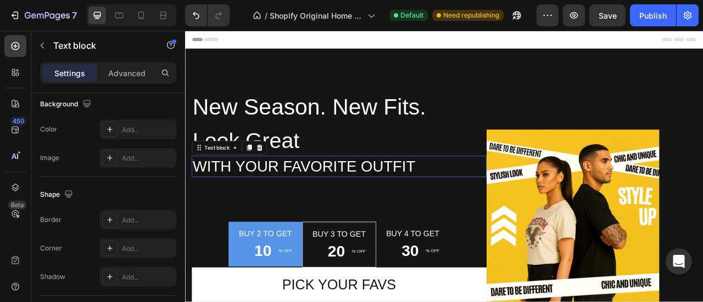
scroll to position [0, 0]
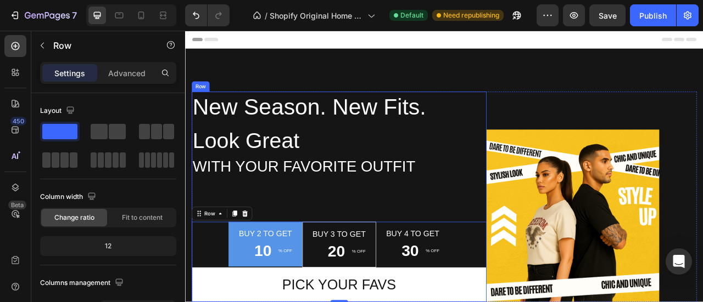
click at [316, 234] on div "New Season. New Fits. Text block Look Great Text block With Your Favorite Outfi…" at bounding box center [380, 242] width 375 height 268
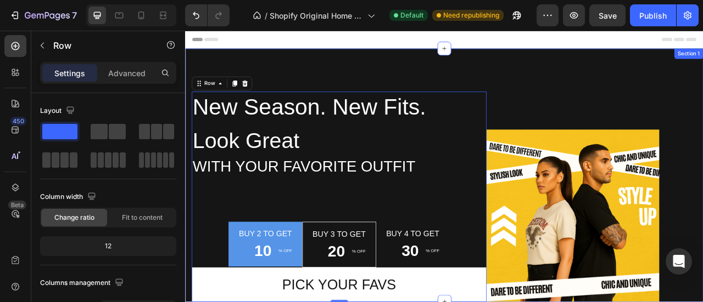
click at [326, 79] on div "New Season. New Fits. Text block Look Great Text block With Your Favorite Outfi…" at bounding box center [514, 214] width 659 height 323
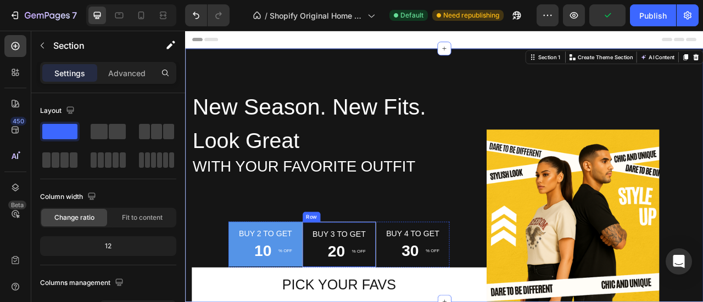
click at [336, 278] on div "Buy 3 to get Text block 20 Text block % OFF Text block Row Row" at bounding box center [381, 303] width 94 height 58
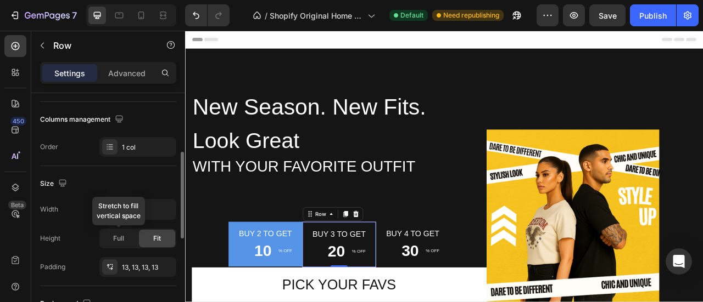
scroll to position [231, 0]
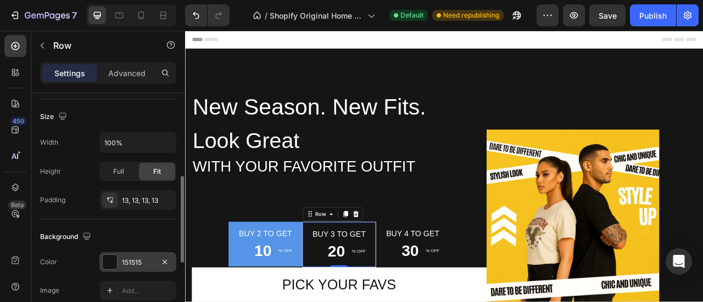
click at [106, 264] on div at bounding box center [110, 262] width 14 height 14
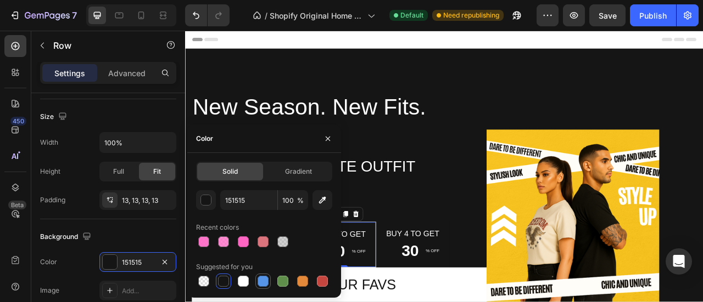
click at [261, 284] on div at bounding box center [262, 281] width 11 height 11
type input "5594E7"
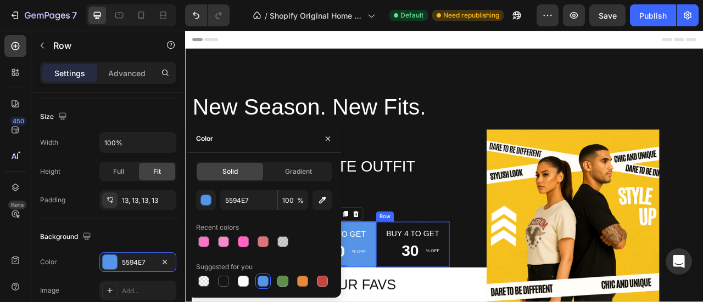
click at [435, 278] on div "Buy 4 to get Text block 30 Text block % OFF Text block Row Row" at bounding box center [475, 302] width 94 height 57
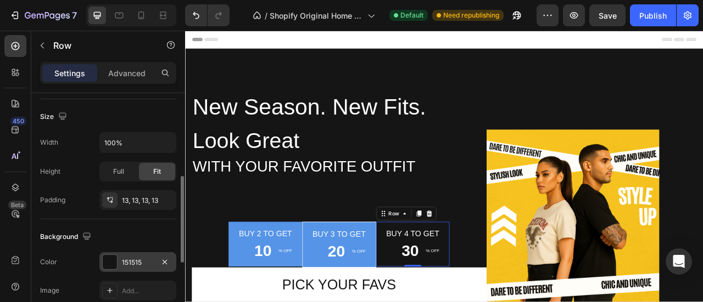
click at [103, 260] on div at bounding box center [110, 262] width 14 height 14
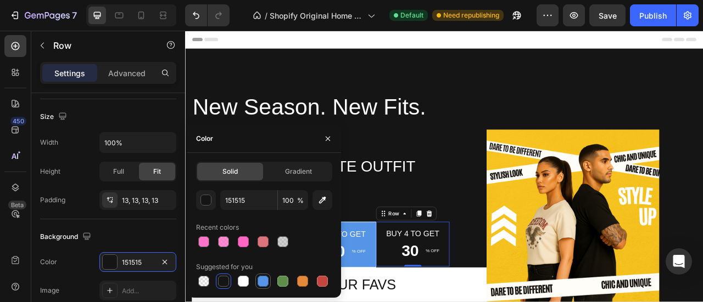
click at [263, 278] on div at bounding box center [262, 281] width 11 height 11
type input "5594E7"
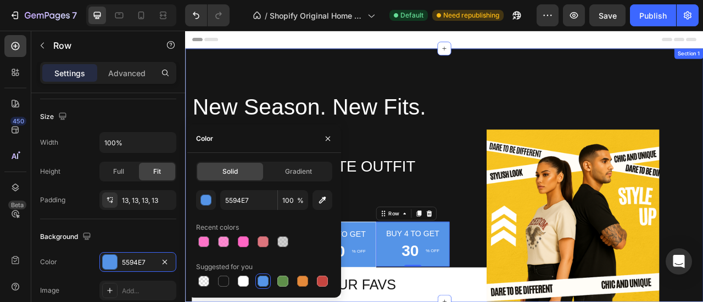
click at [593, 98] on div "New Season. New Fits. Text block Look Great Text block With Your Favorite Outfi…" at bounding box center [514, 214] width 659 height 323
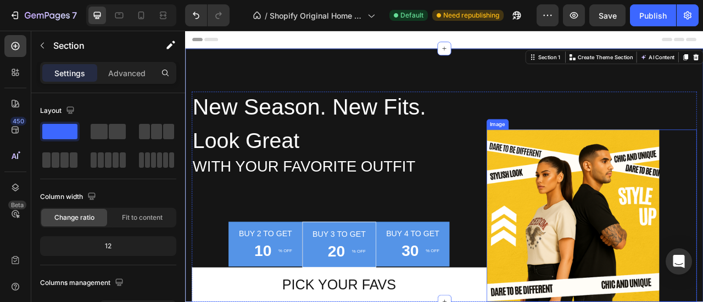
scroll to position [121, 0]
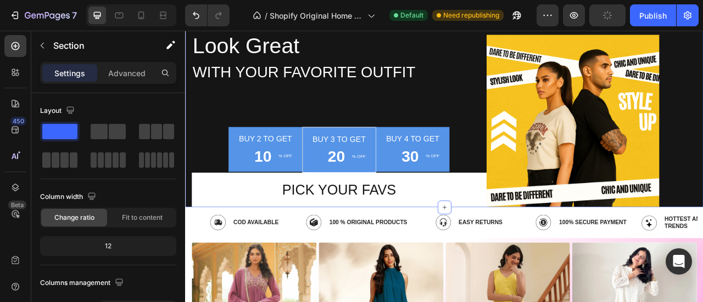
click at [108, 17] on div at bounding box center [131, 15] width 90 height 22
click at [138, 16] on icon at bounding box center [141, 16] width 6 height 8
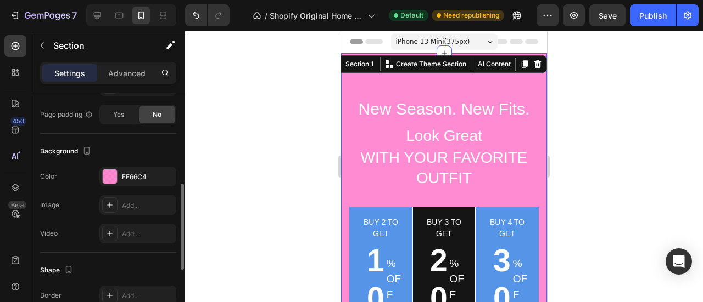
scroll to position [257, 0]
click at [110, 178] on div at bounding box center [110, 178] width 14 height 14
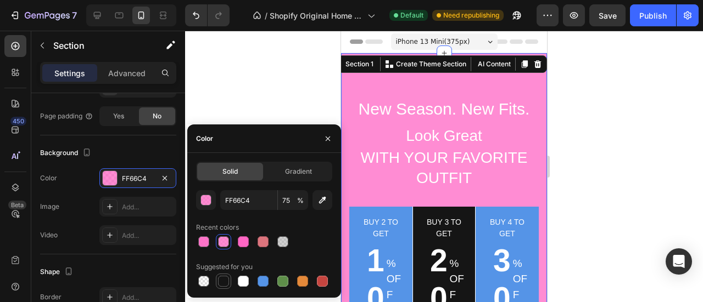
click at [222, 283] on div at bounding box center [223, 281] width 11 height 11
type input "151515"
type input "100"
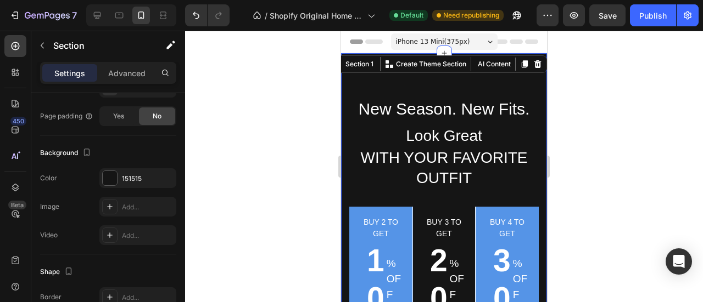
click at [616, 151] on div at bounding box center [444, 167] width 518 height 272
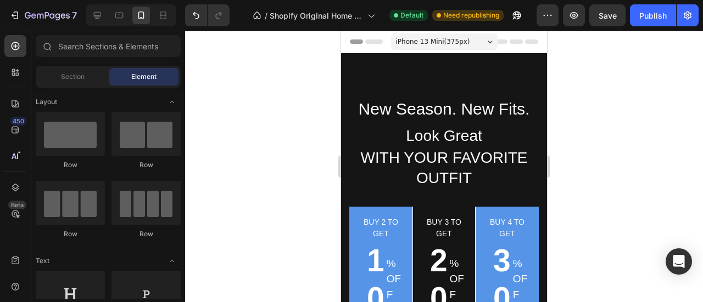
click at [616, 151] on div at bounding box center [444, 167] width 518 height 272
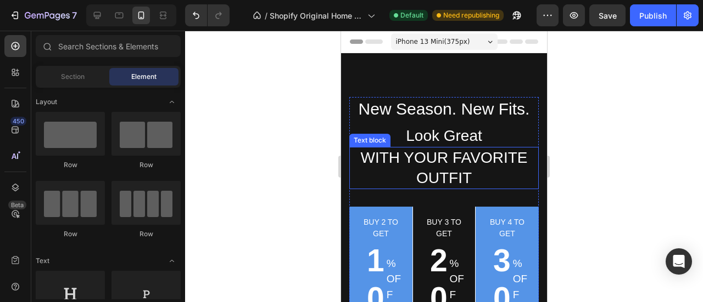
scroll to position [93, 0]
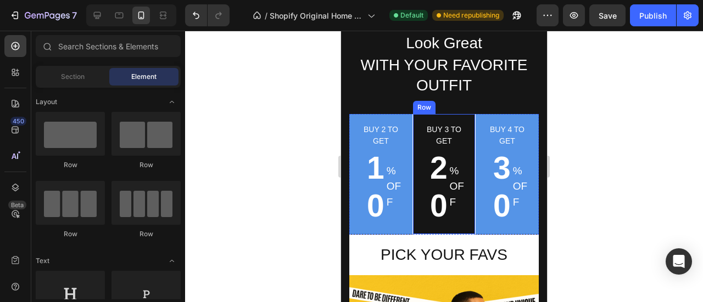
click at [413, 120] on div "Buy 3 to get Text block 20 Text block % OFF Text block Row Row" at bounding box center [443, 174] width 63 height 121
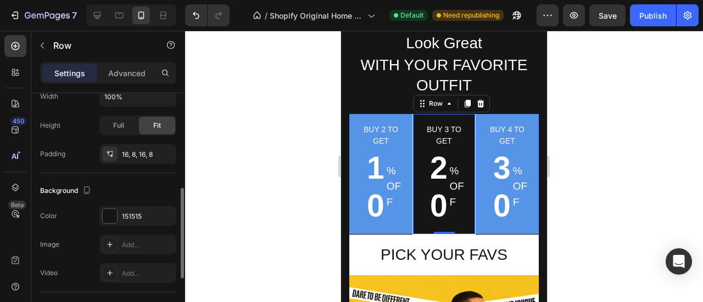
scroll to position [249, 0]
click at [120, 211] on div "151515" at bounding box center [137, 215] width 77 height 20
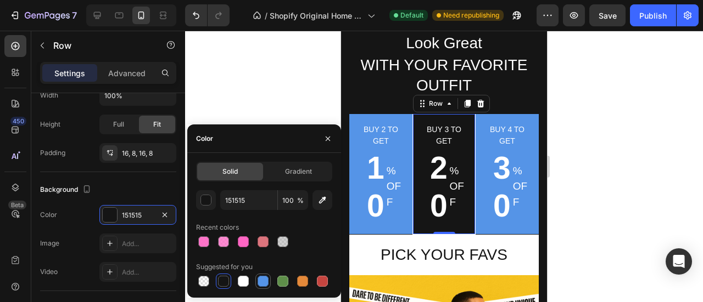
click at [262, 281] on div at bounding box center [262, 281] width 11 height 11
type input "5594E7"
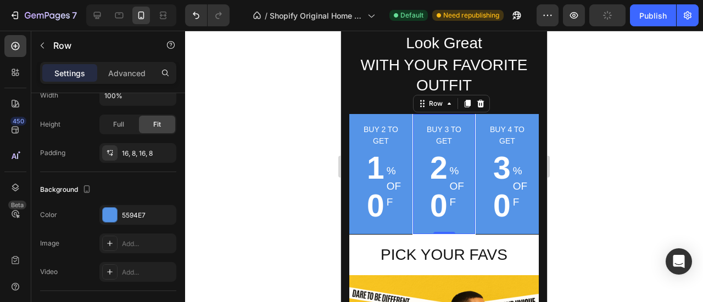
click at [566, 162] on div at bounding box center [444, 167] width 518 height 272
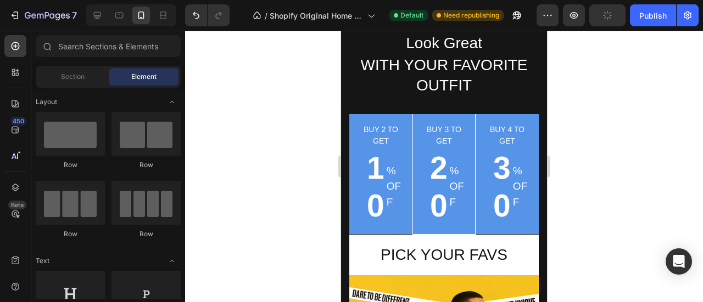
drag, startPoint x: 197, startPoint y: 139, endPoint x: 566, endPoint y: 162, distance: 370.7
click at [566, 162] on div at bounding box center [444, 167] width 518 height 272
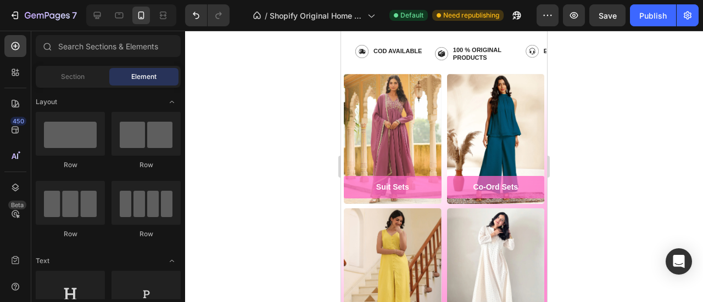
scroll to position [519, 0]
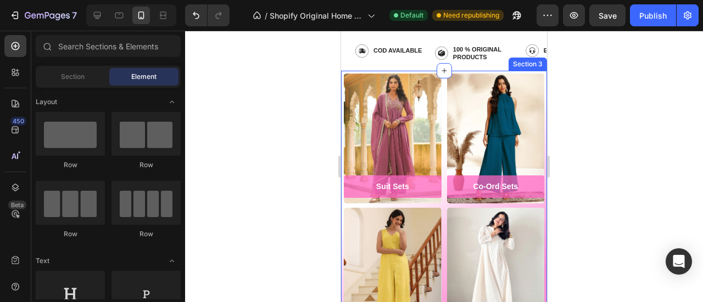
click at [342, 71] on div "Suit Sets Button Hero Banner Co-Ord Sets Button Hero Banner Kurta Sets Button H…" at bounding box center [444, 209] width 206 height 277
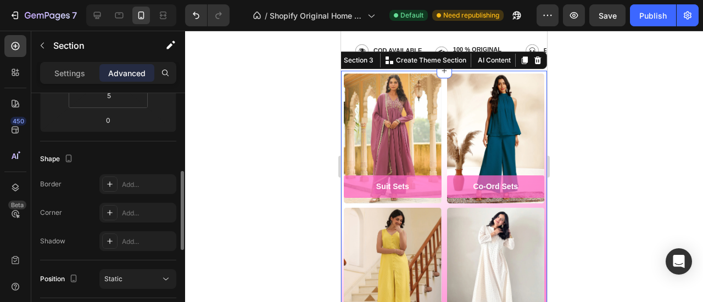
scroll to position [234, 0]
click at [71, 78] on p "Settings" at bounding box center [69, 74] width 31 height 12
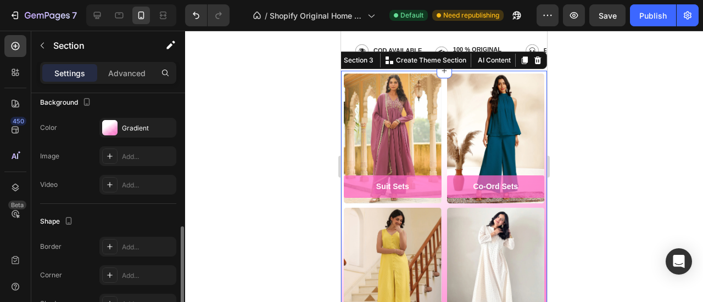
scroll to position [344, 0]
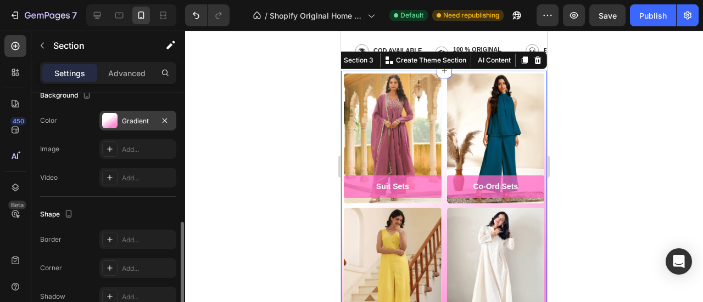
click at [114, 124] on div at bounding box center [109, 120] width 15 height 15
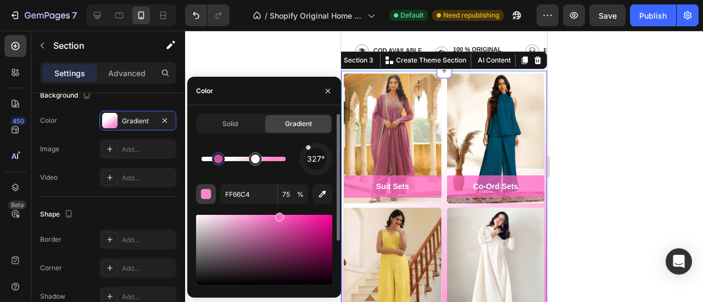
click at [207, 194] on div "button" at bounding box center [206, 194] width 11 height 11
click at [228, 129] on div "Solid" at bounding box center [230, 124] width 66 height 18
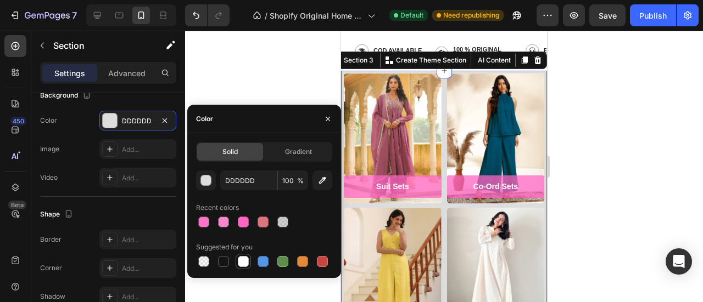
click at [243, 262] on div at bounding box center [243, 261] width 11 height 11
type input "FFFFFF"
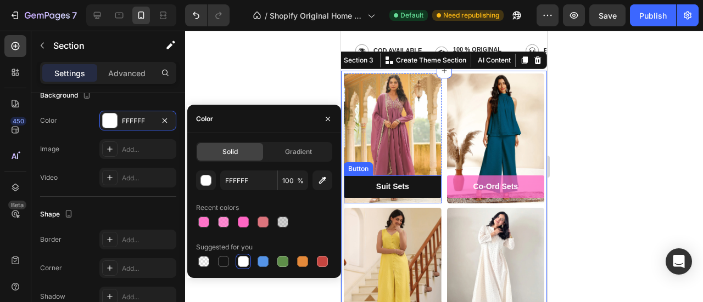
click at [414, 182] on link "Suit Sets" at bounding box center [393, 187] width 98 height 23
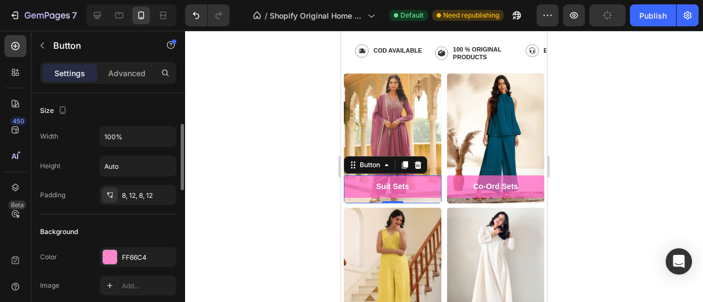
scroll to position [27, 0]
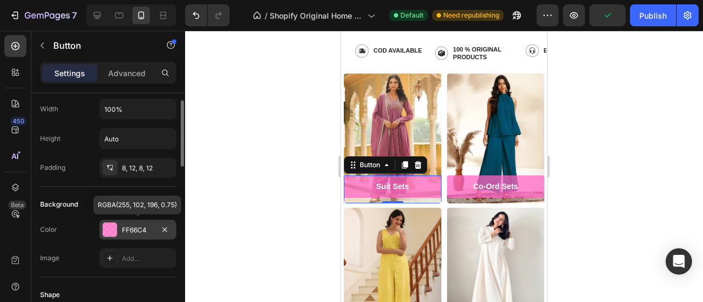
click at [111, 231] on div at bounding box center [110, 230] width 14 height 14
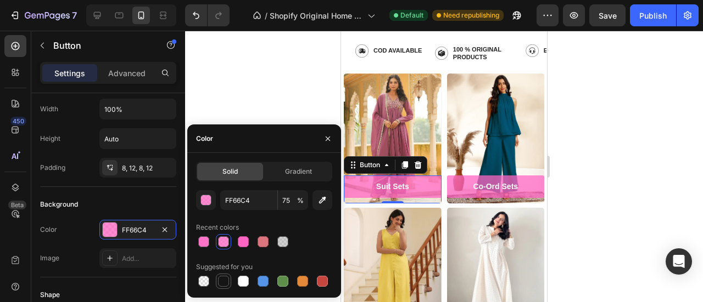
click at [221, 283] on div at bounding box center [223, 281] width 11 height 11
type input "151515"
type input "100"
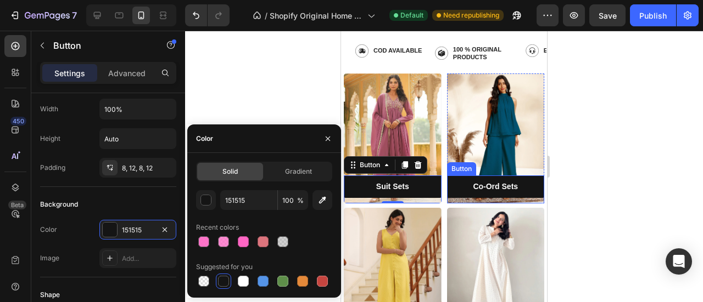
click at [457, 180] on link "Co-Ord Sets" at bounding box center [496, 187] width 98 height 23
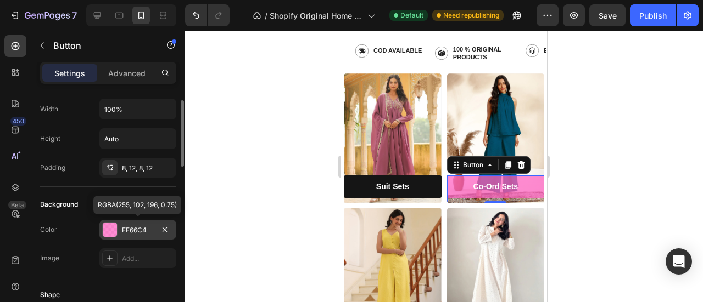
click at [109, 228] on div at bounding box center [110, 230] width 14 height 14
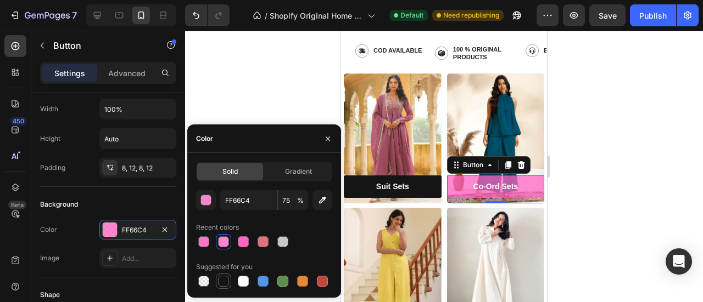
click at [223, 283] on div at bounding box center [223, 281] width 11 height 11
type input "151515"
type input "100"
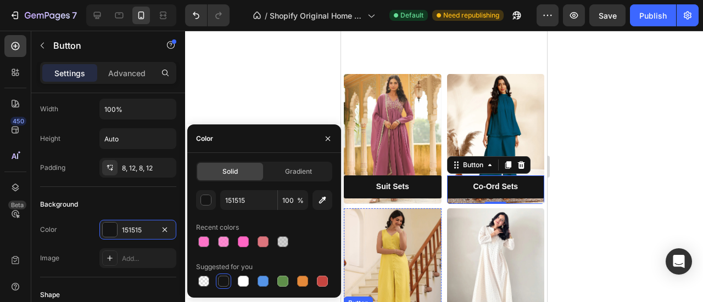
scroll to position [619, 0]
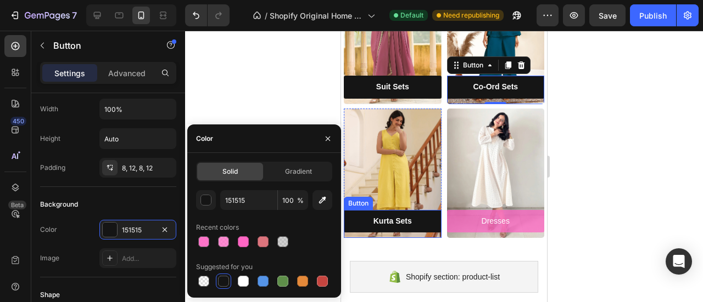
click at [416, 210] on link "Kurta Sets" at bounding box center [393, 221] width 98 height 23
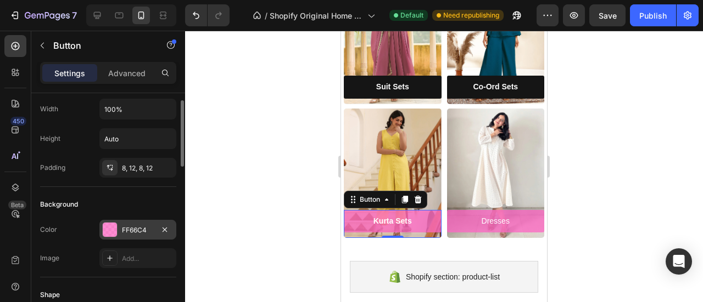
click at [114, 227] on div at bounding box center [110, 230] width 14 height 14
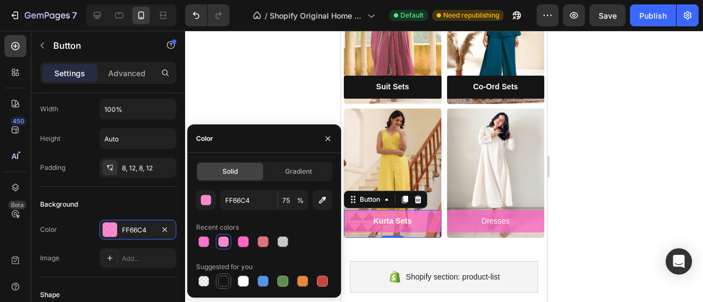
click at [220, 279] on div at bounding box center [223, 281] width 11 height 11
type input "151515"
type input "100"
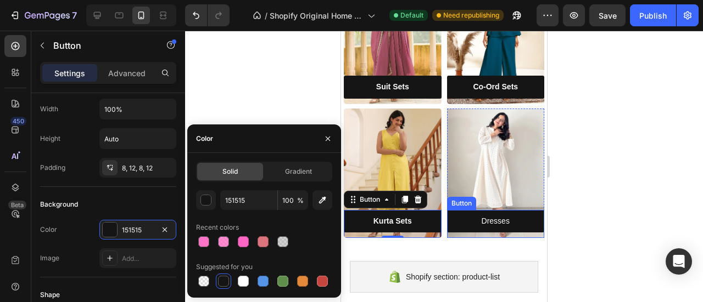
click at [449, 210] on button "Dresses" at bounding box center [496, 221] width 98 height 23
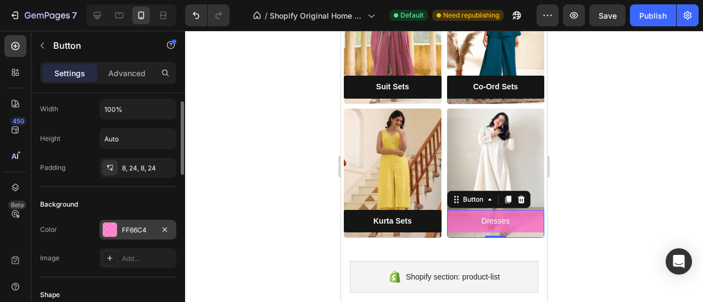
click at [111, 231] on div at bounding box center [110, 230] width 14 height 14
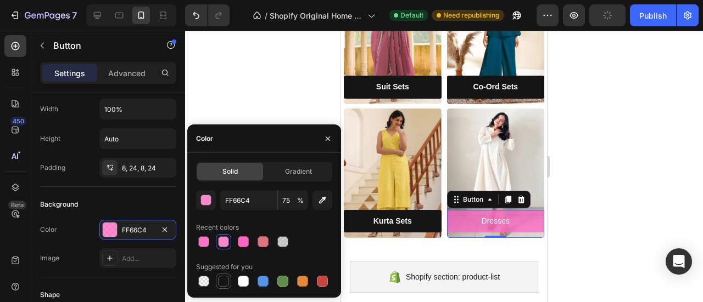
drag, startPoint x: 223, startPoint y: 282, endPoint x: 121, endPoint y: 152, distance: 164.9
click at [223, 282] on div at bounding box center [223, 281] width 11 height 11
type input "151515"
type input "100"
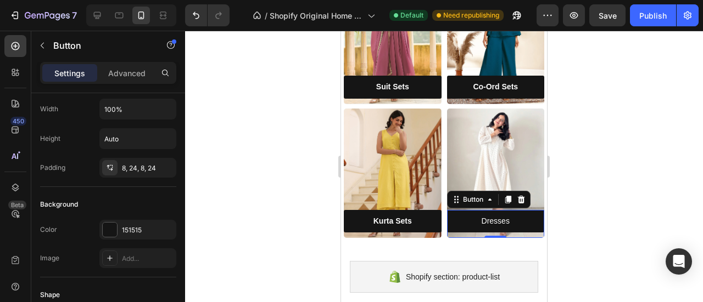
click at [592, 151] on div at bounding box center [444, 167] width 518 height 272
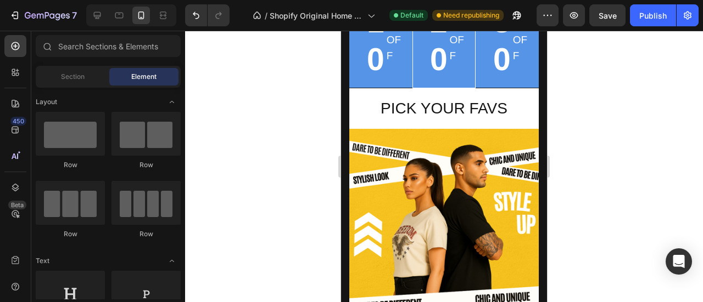
scroll to position [0, 0]
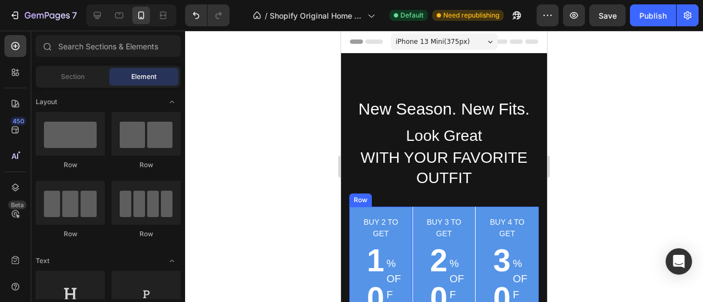
click at [351, 223] on div "Buy 2 to get Text block 10 Text block % OFF Text block Row Row" at bounding box center [380, 267] width 63 height 120
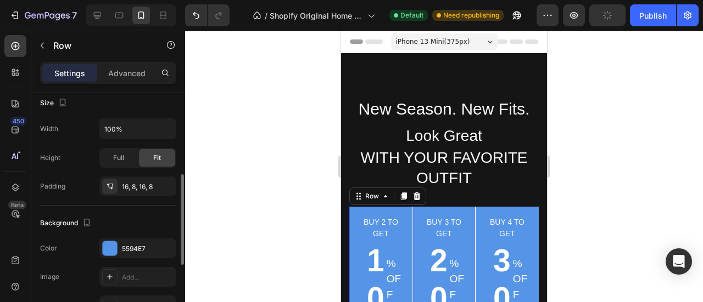
scroll to position [216, 0]
click at [110, 246] on div at bounding box center [110, 248] width 14 height 14
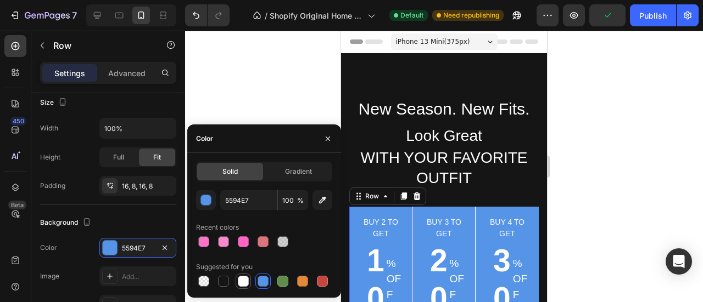
click at [245, 281] on div at bounding box center [243, 281] width 11 height 11
type input "FFFFFF"
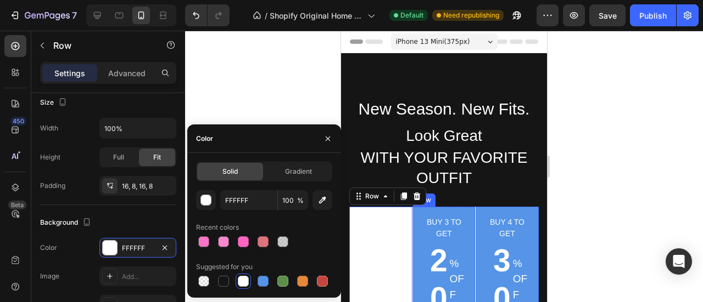
click at [413, 211] on div "Buy 3 to get Text block 20 Text block % OFF Text block Row Row" at bounding box center [443, 267] width 63 height 121
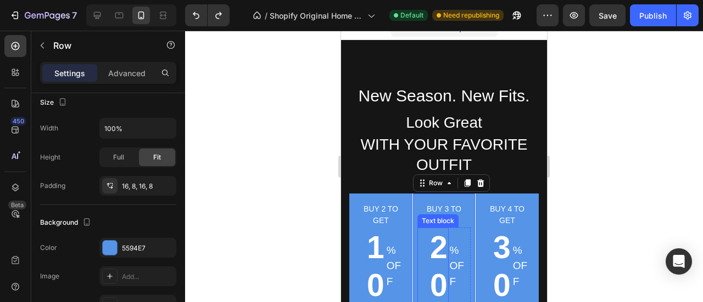
scroll to position [13, 0]
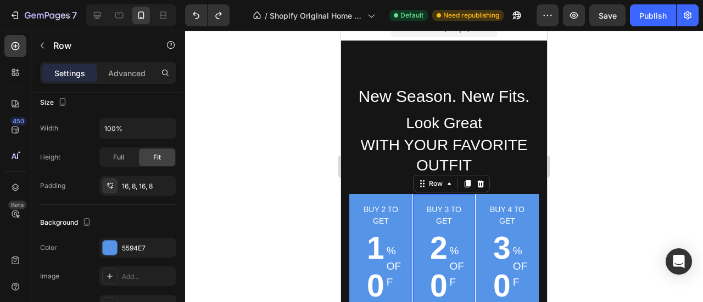
click at [607, 119] on div at bounding box center [444, 167] width 518 height 272
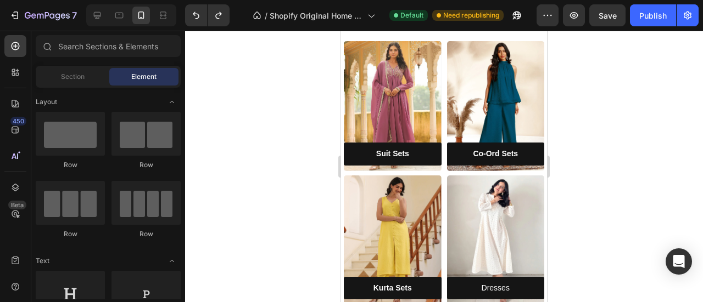
scroll to position [766, 0]
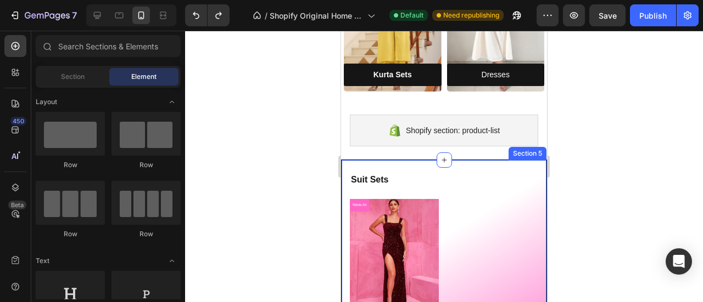
click at [427, 160] on div "Suit Sets Heading Row New-In Product Badge Product Images Row Slit Sequin Squar…" at bounding box center [444, 290] width 206 height 261
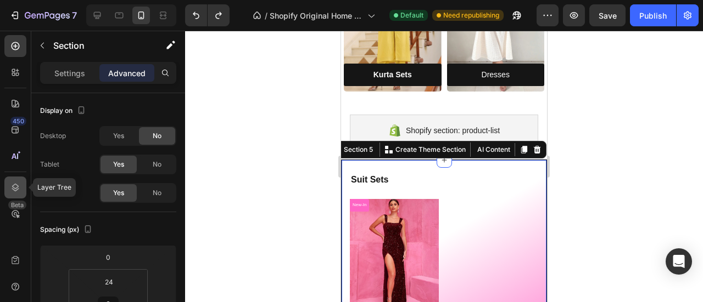
click at [15, 190] on icon at bounding box center [15, 188] width 7 height 8
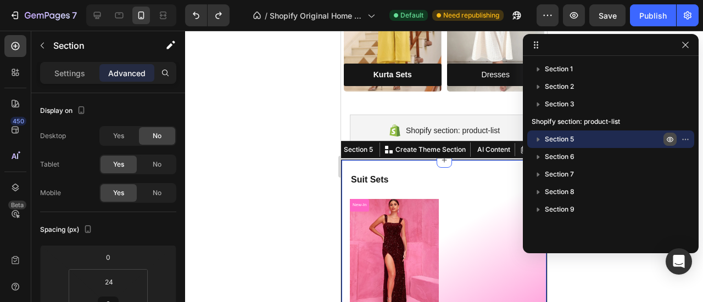
click at [669, 140] on icon "button" at bounding box center [670, 139] width 3 height 3
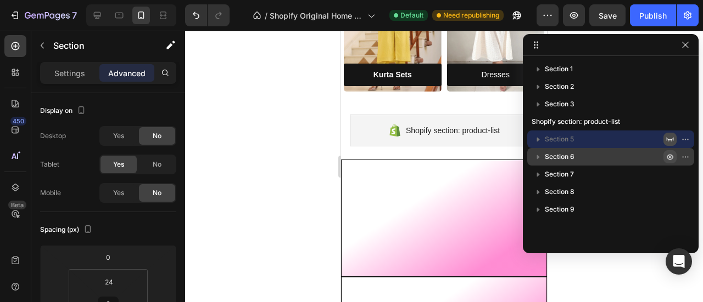
click at [669, 157] on icon "button" at bounding box center [670, 157] width 3 height 3
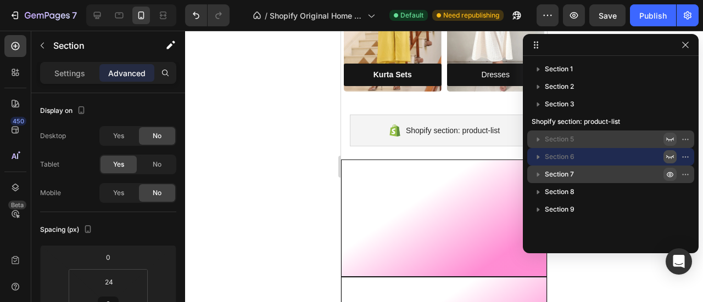
scroll to position [216, 0]
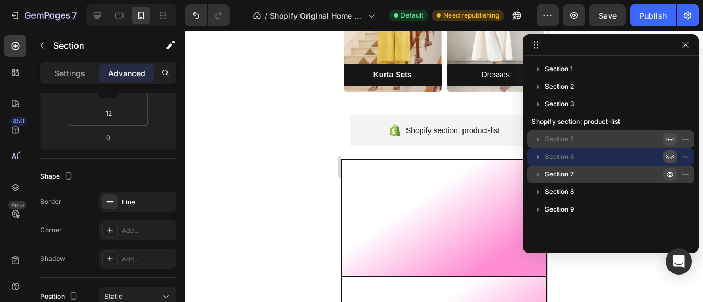
click at [667, 175] on icon "button" at bounding box center [669, 174] width 9 height 9
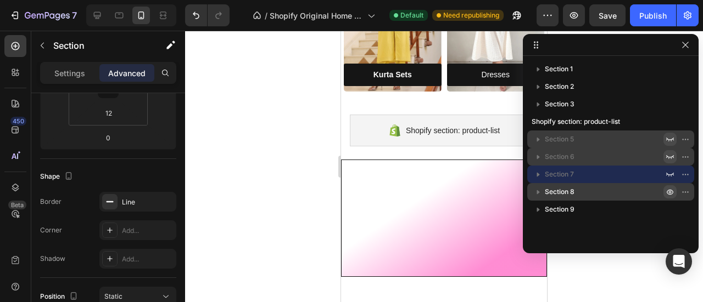
click at [671, 192] on icon "button" at bounding box center [670, 192] width 3 height 3
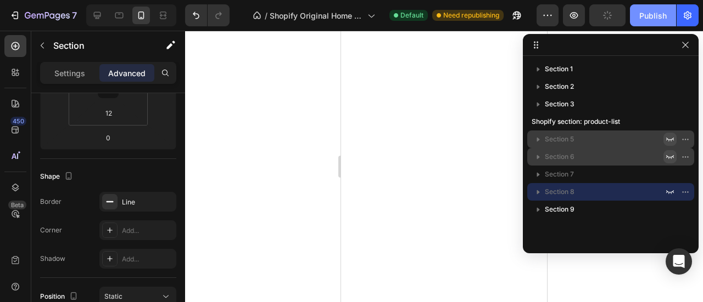
scroll to position [310, 0]
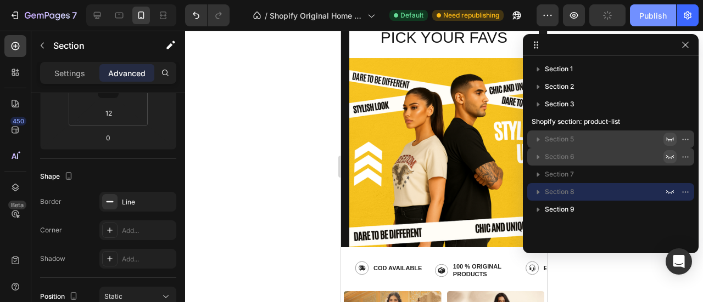
drag, startPoint x: 644, startPoint y: 18, endPoint x: 137, endPoint y: 132, distance: 520.0
click at [644, 18] on div "Publish" at bounding box center [652, 16] width 27 height 12
click at [685, 45] on icon "button" at bounding box center [685, 45] width 6 height 6
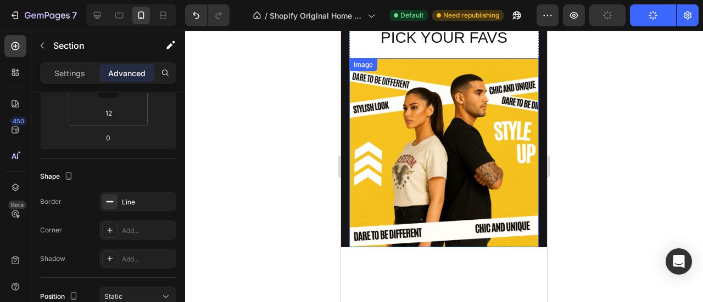
scroll to position [0, 0]
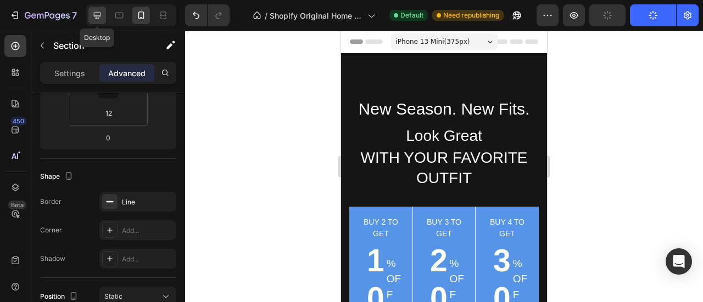
click at [100, 19] on icon at bounding box center [97, 15] width 11 height 11
type input "64"
type input "24"
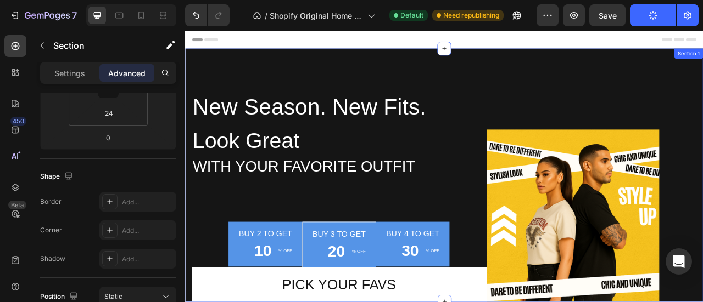
click at [264, 71] on div "New Season. New Fits. Text block Look Great Text block With Your Favorite Outfi…" at bounding box center [514, 214] width 659 height 323
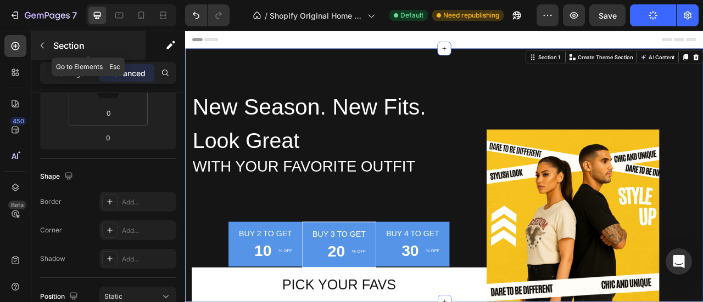
click at [44, 49] on icon "button" at bounding box center [42, 45] width 9 height 9
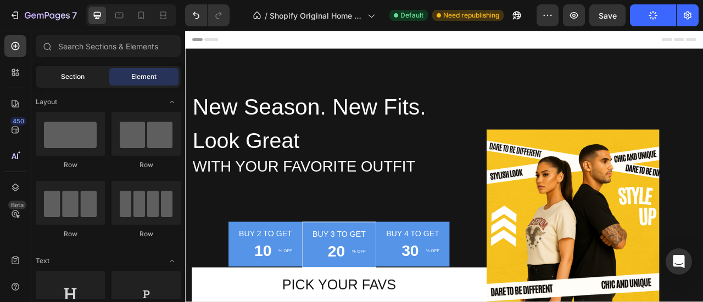
click at [72, 78] on span "Section" at bounding box center [73, 77] width 24 height 10
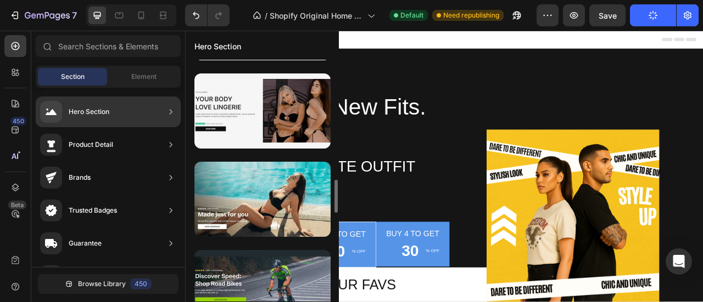
scroll to position [874, 0]
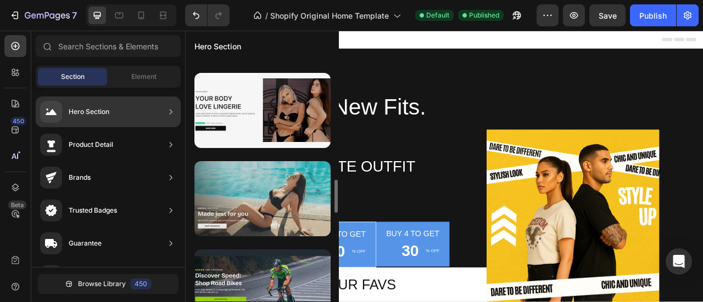
click at [242, 197] on div at bounding box center [262, 198] width 136 height 75
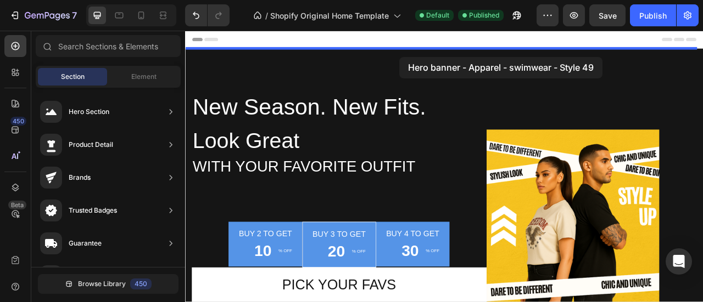
drag, startPoint x: 427, startPoint y: 228, endPoint x: 456, endPoint y: 60, distance: 170.0
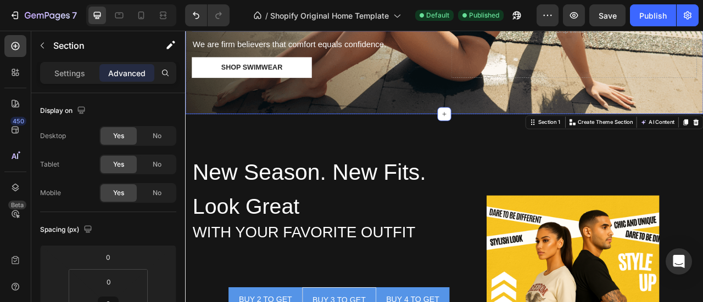
scroll to position [237, 0]
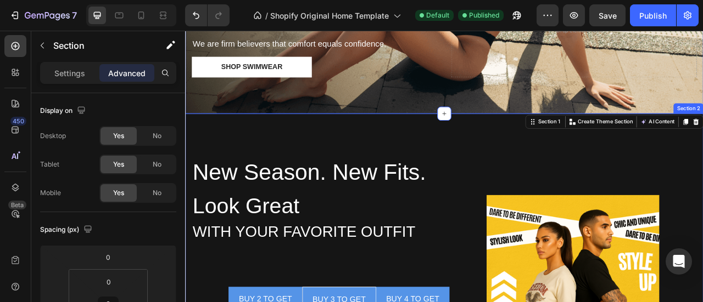
click at [363, 145] on div "New Season. New Fits. Text block Look Great Text block With Your Favorite Outfi…" at bounding box center [514, 297] width 659 height 323
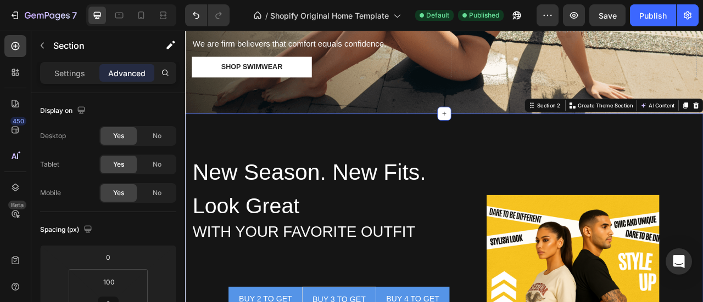
scroll to position [216, 0]
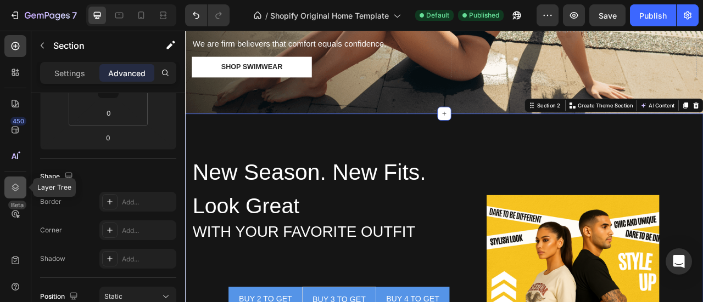
click at [14, 192] on icon at bounding box center [15, 187] width 11 height 11
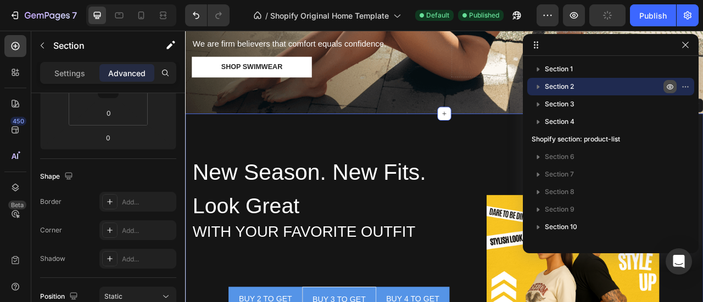
click at [687, 87] on icon "button" at bounding box center [687, 86] width 1 height 1
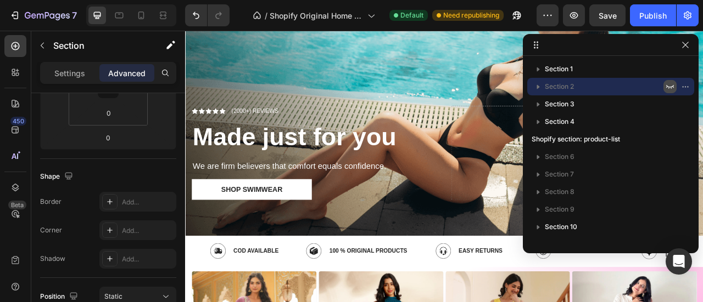
scroll to position [0, 0]
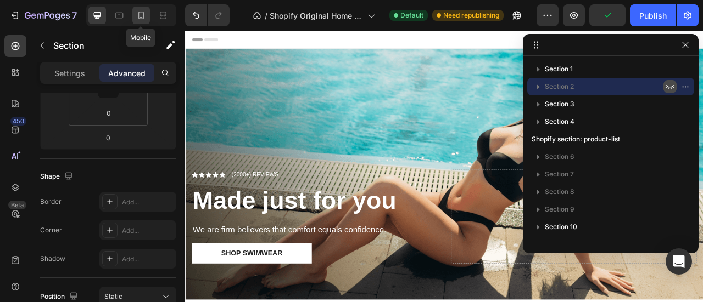
drag, startPoint x: 137, startPoint y: 14, endPoint x: 131, endPoint y: 37, distance: 23.3
click at [137, 14] on icon at bounding box center [141, 15] width 11 height 11
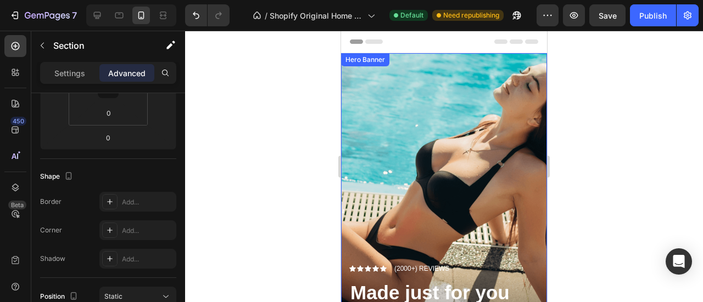
scroll to position [80, 0]
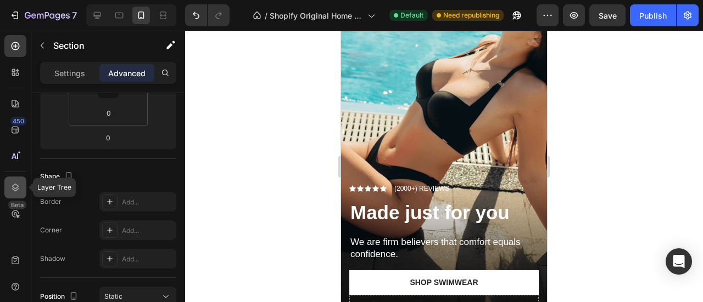
click at [14, 188] on icon at bounding box center [15, 188] width 7 height 8
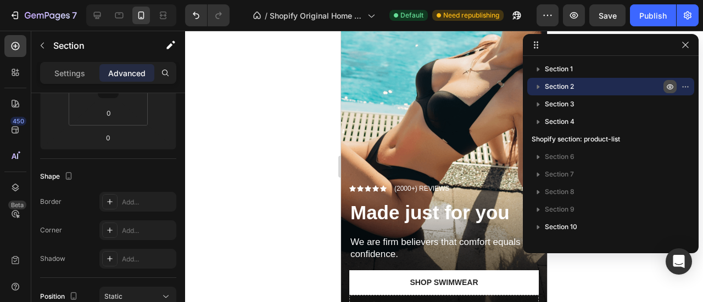
click at [687, 87] on icon "button" at bounding box center [687, 86] width 1 height 1
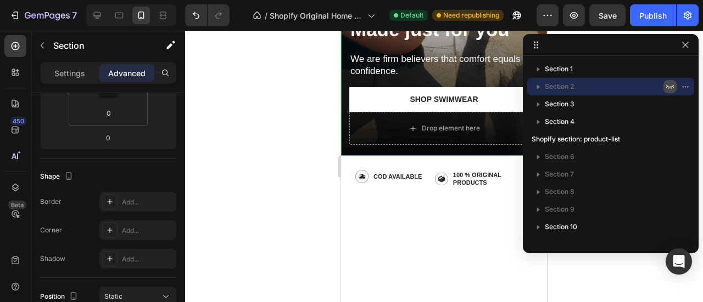
scroll to position [0, 0]
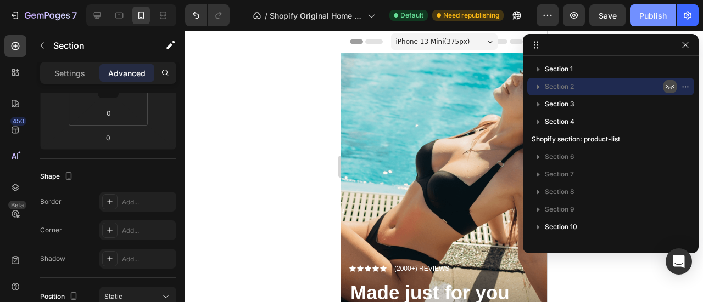
click at [640, 20] on div "Publish" at bounding box center [652, 16] width 27 height 12
click at [94, 19] on icon at bounding box center [97, 15] width 11 height 11
type input "100"
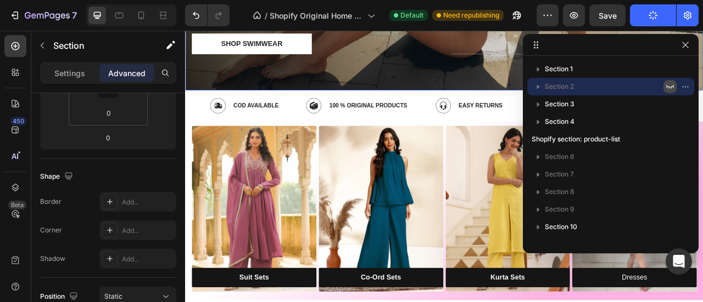
scroll to position [298, 0]
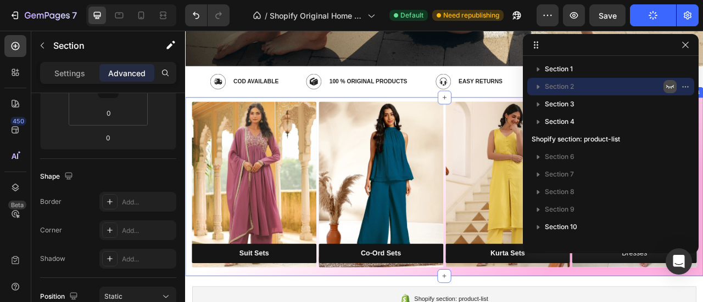
click at [189, 302] on div "Suit Sets Button Hero Banner Co-Ord Sets Button Hero Banner Kurta Sets Button H…" at bounding box center [514, 229] width 659 height 228
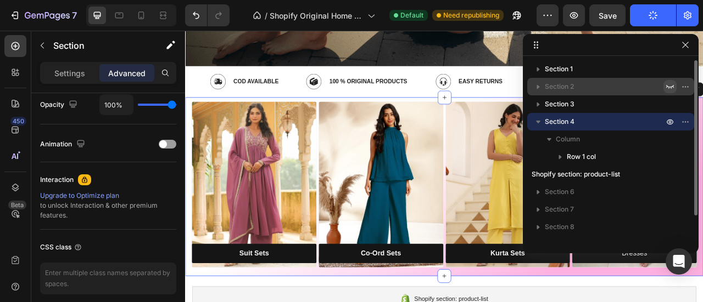
scroll to position [0, 0]
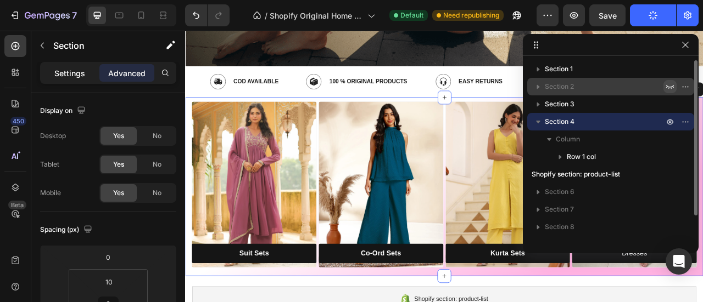
click at [70, 66] on div "Settings" at bounding box center [69, 73] width 55 height 18
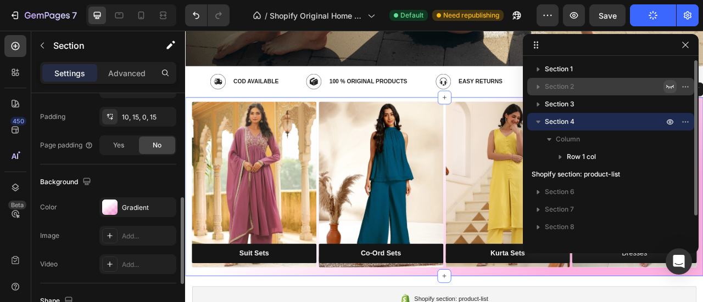
scroll to position [287, 0]
click at [106, 199] on div at bounding box center [109, 205] width 15 height 15
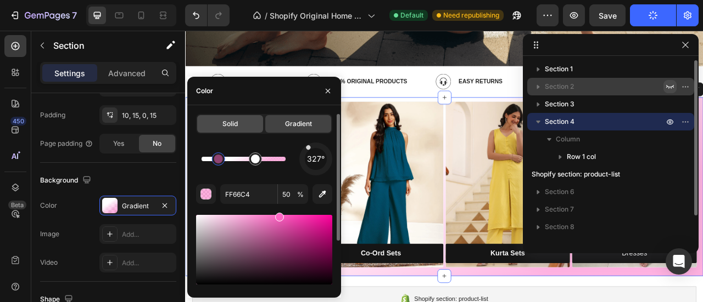
click at [217, 126] on div "Solid" at bounding box center [230, 124] width 66 height 18
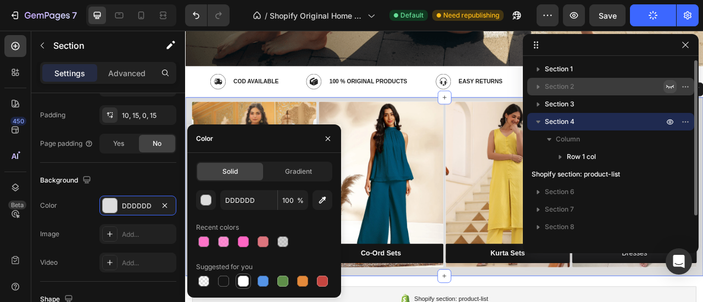
click at [242, 285] on div at bounding box center [243, 281] width 11 height 11
type input "FFFFFF"
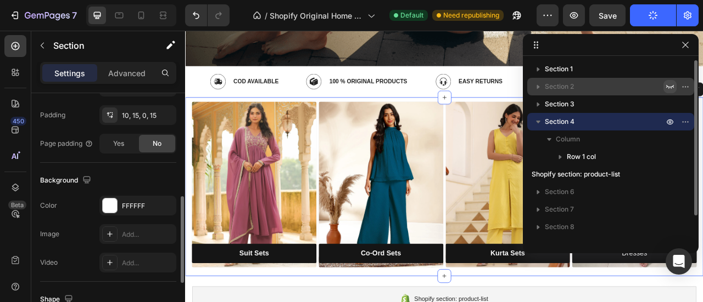
click at [162, 174] on div "Background" at bounding box center [108, 181] width 136 height 18
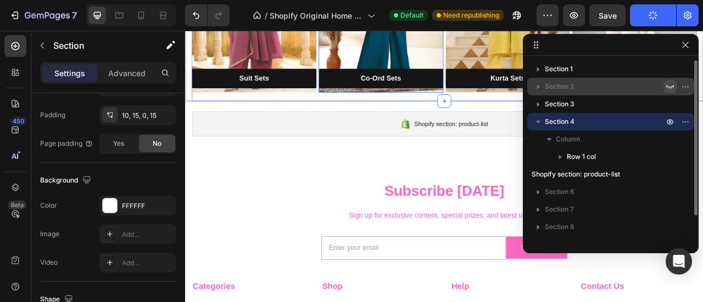
scroll to position [518, 0]
click at [687, 51] on button "button" at bounding box center [684, 44] width 13 height 13
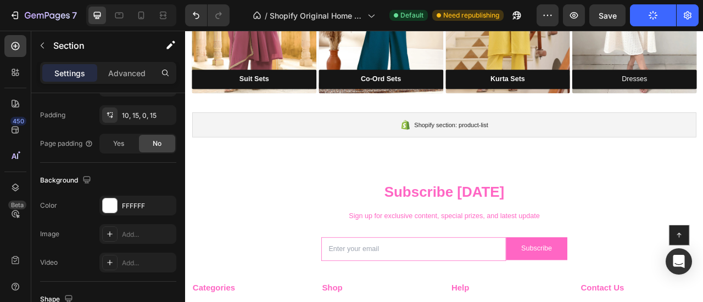
scroll to position [256, 0]
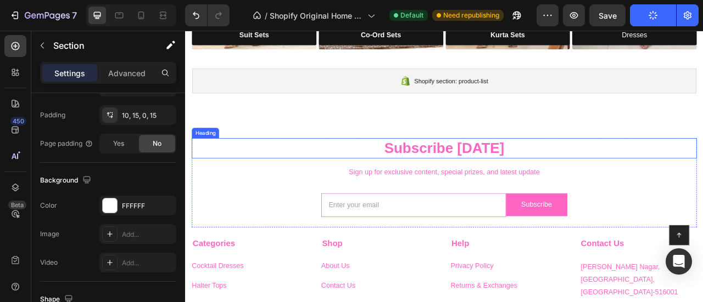
click at [479, 183] on p "Subscribe [DATE]" at bounding box center [514, 181] width 640 height 24
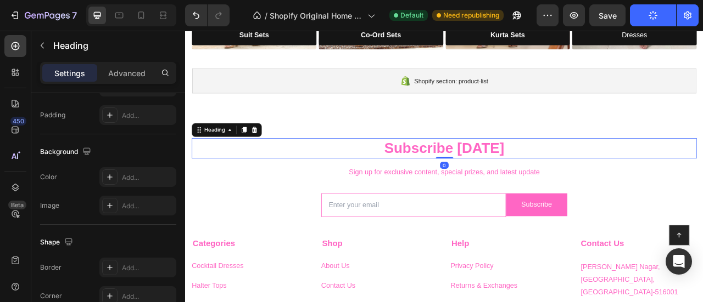
scroll to position [0, 0]
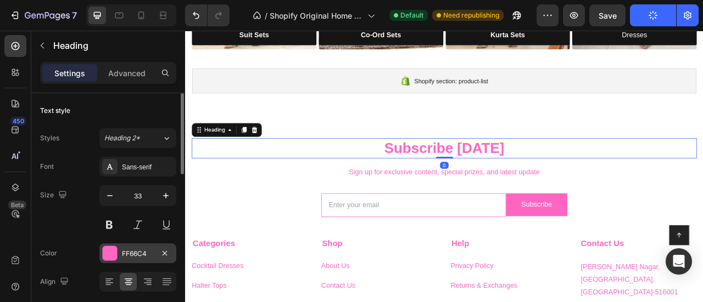
click at [108, 258] on div at bounding box center [110, 253] width 14 height 14
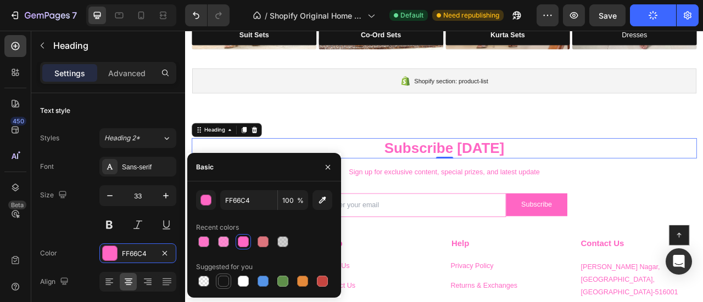
click at [226, 283] on div at bounding box center [223, 281] width 11 height 11
type input "151515"
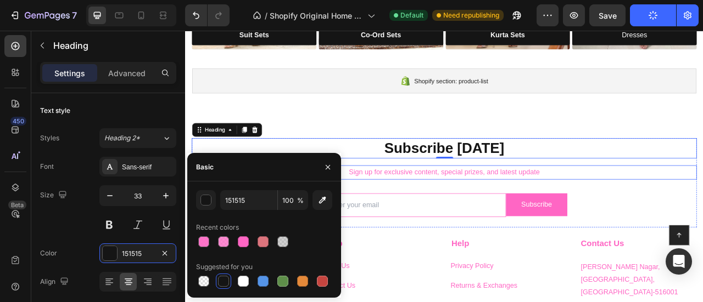
click at [426, 206] on p "Sign up for exclusive content, special prizes, and latest update" at bounding box center [514, 211] width 640 height 16
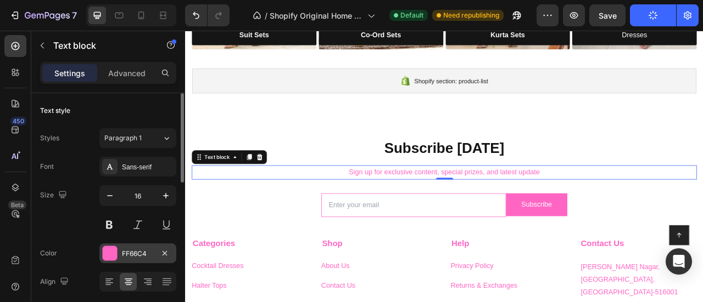
click at [109, 252] on div at bounding box center [110, 253] width 14 height 14
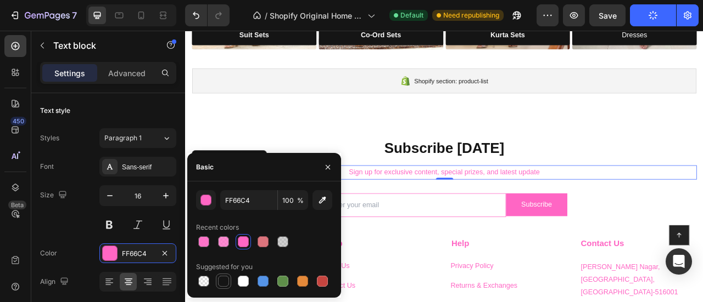
click at [227, 276] on div at bounding box center [223, 281] width 13 height 13
type input "151515"
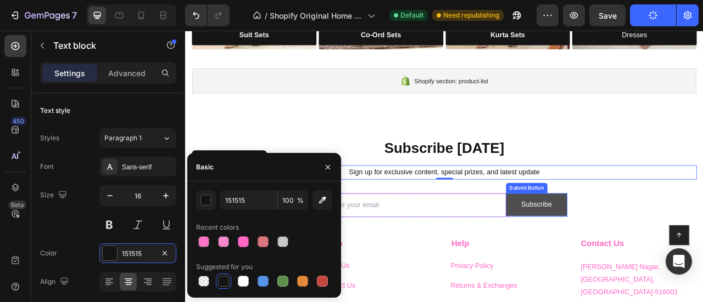
click at [620, 257] on button "Subscribe" at bounding box center [632, 252] width 78 height 29
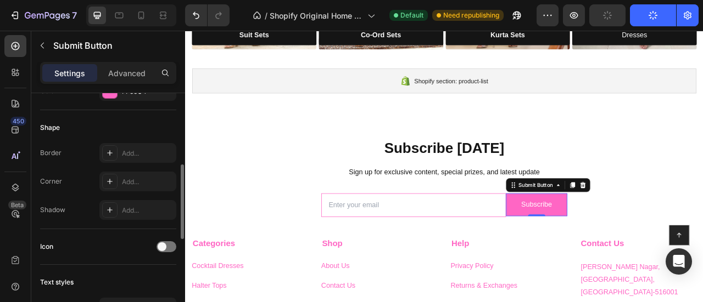
scroll to position [227, 0]
click at [110, 97] on div "FF66C4" at bounding box center [137, 90] width 77 height 20
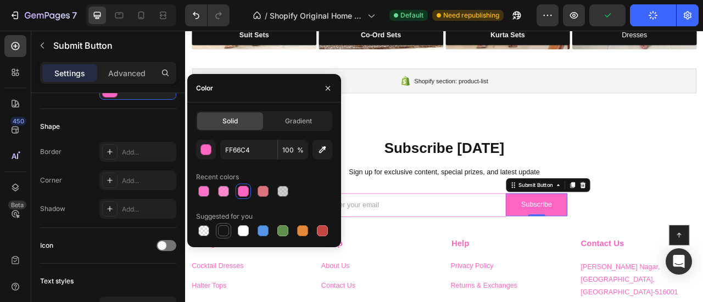
click at [224, 230] on div at bounding box center [223, 231] width 11 height 11
type input "151515"
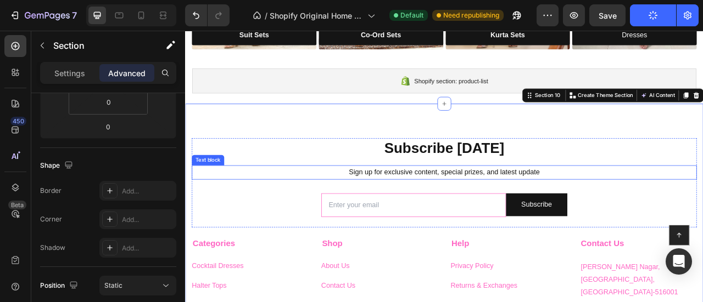
scroll to position [0, 0]
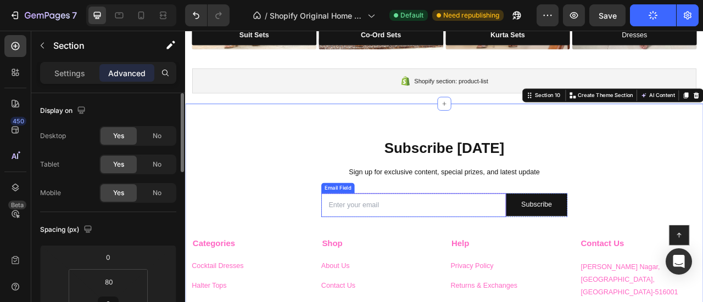
click at [495, 239] on input "email" at bounding box center [475, 253] width 235 height 30
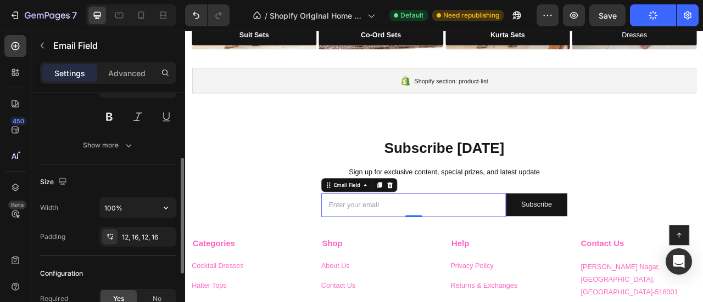
scroll to position [135, 0]
click at [118, 145] on div "Show more" at bounding box center [108, 144] width 51 height 11
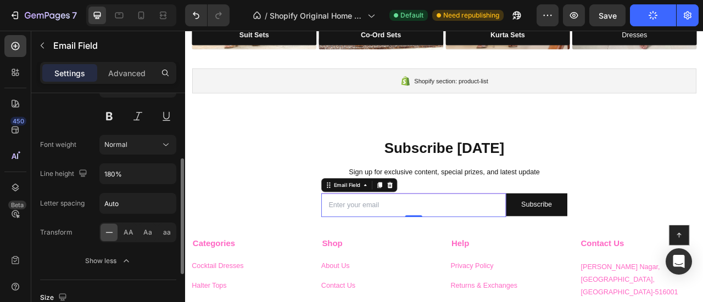
click at [106, 234] on icon at bounding box center [109, 232] width 11 height 11
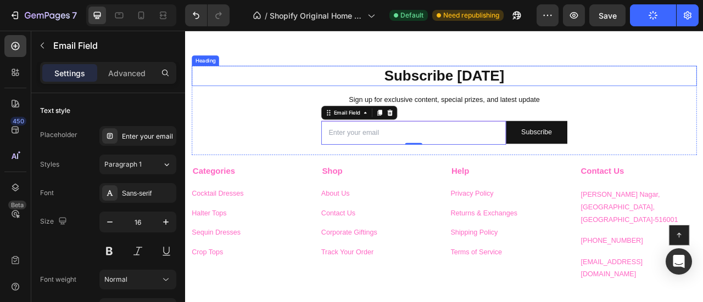
scroll to position [345, 0]
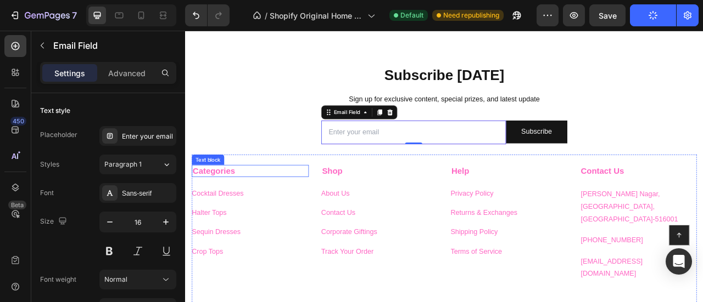
click at [232, 206] on strong "Categories" at bounding box center [221, 209] width 54 height 12
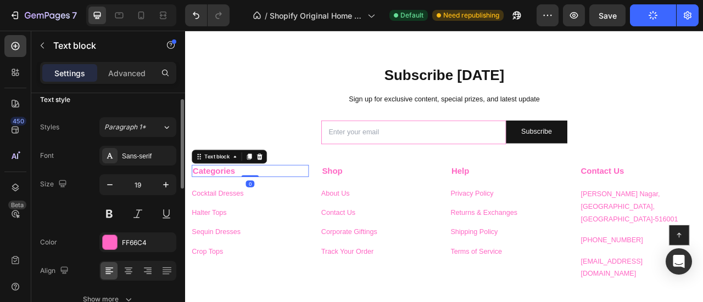
scroll to position [13, 0]
click at [111, 237] on div at bounding box center [110, 241] width 14 height 14
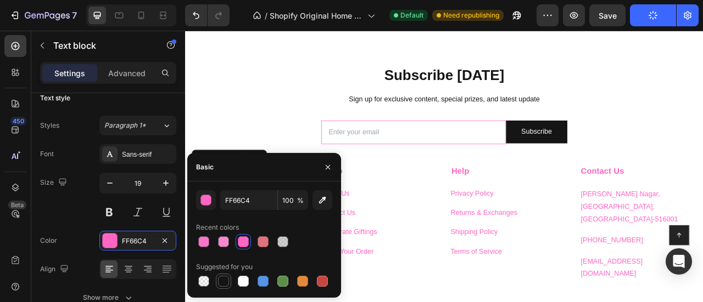
click at [222, 281] on div at bounding box center [223, 281] width 11 height 11
type input "151515"
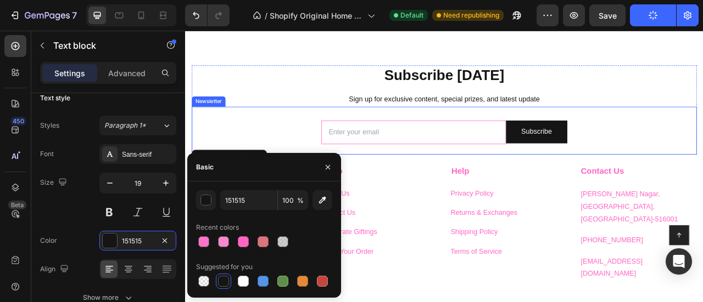
click at [262, 145] on div "Email Field Subscribe Submit Button Row Newsletter" at bounding box center [514, 157] width 642 height 61
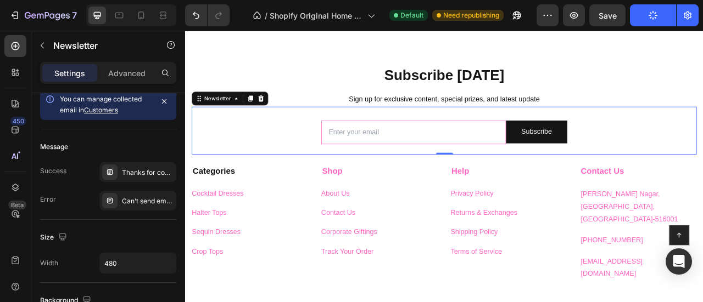
scroll to position [0, 0]
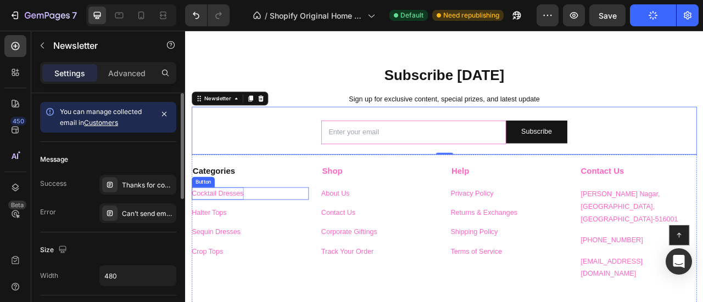
click at [227, 235] on p "Cocktail Dresses" at bounding box center [226, 238] width 66 height 16
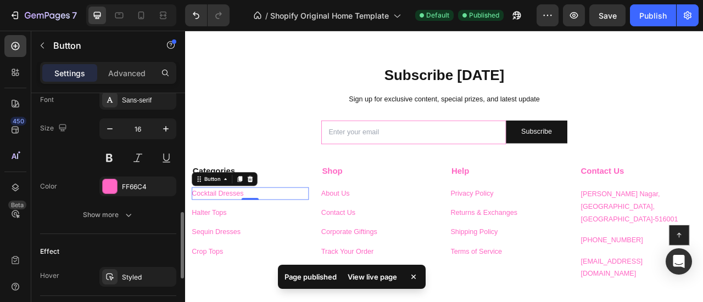
scroll to position [434, 0]
click at [109, 186] on div at bounding box center [110, 188] width 14 height 14
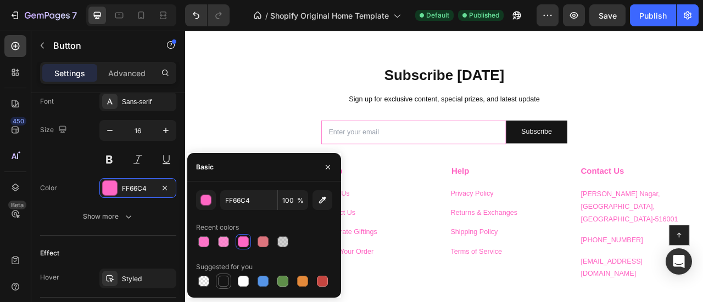
click at [218, 282] on div at bounding box center [223, 281] width 11 height 11
type input "151515"
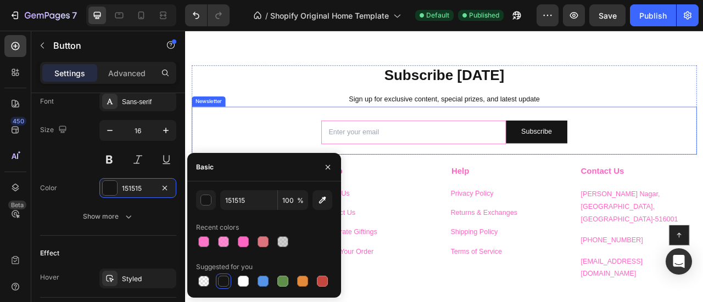
click at [251, 127] on div "Email Field Subscribe Submit Button Row Newsletter" at bounding box center [514, 157] width 642 height 61
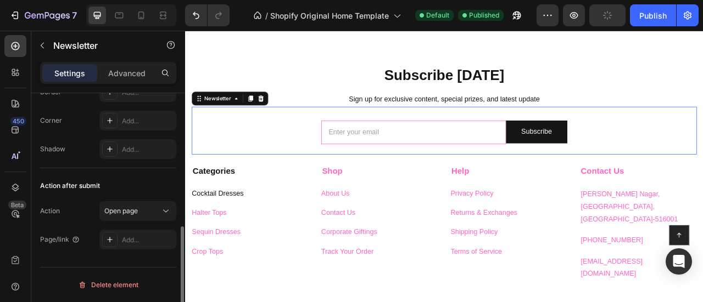
scroll to position [0, 0]
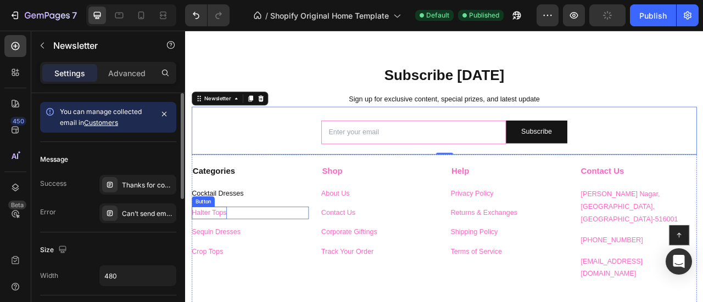
click at [217, 259] on p "Halter Tops" at bounding box center [215, 263] width 44 height 16
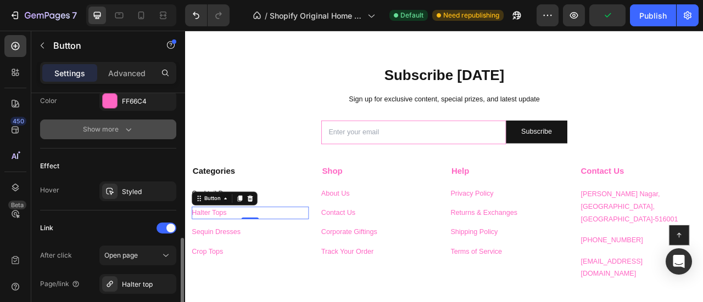
scroll to position [522, 0]
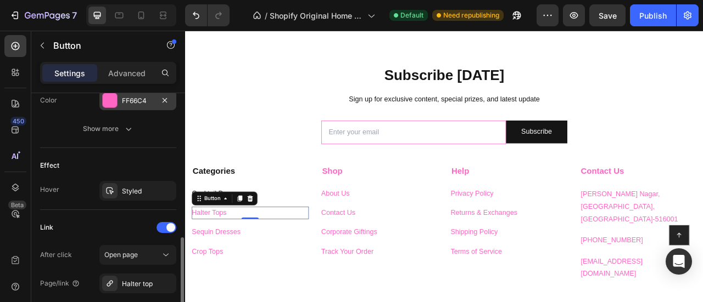
click at [111, 102] on div at bounding box center [110, 100] width 14 height 14
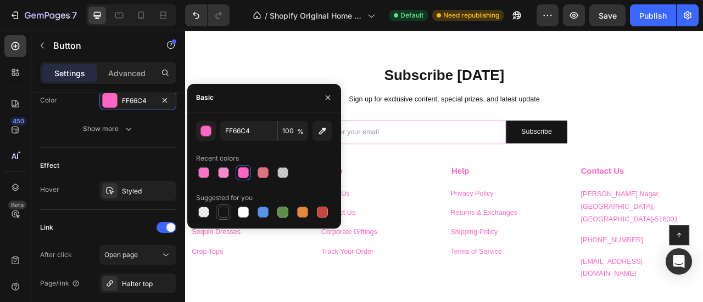
click at [223, 209] on div at bounding box center [223, 212] width 11 height 11
type input "151515"
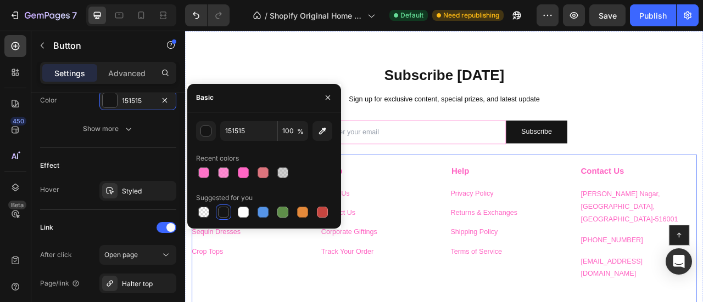
click at [341, 302] on div "Categories Text block Cocktail Dresses Button Halter Tops Button 0 Sequin Dress…" at bounding box center [514, 286] width 642 height 196
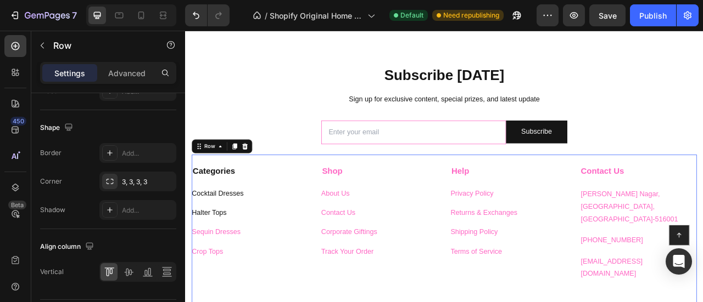
scroll to position [0, 0]
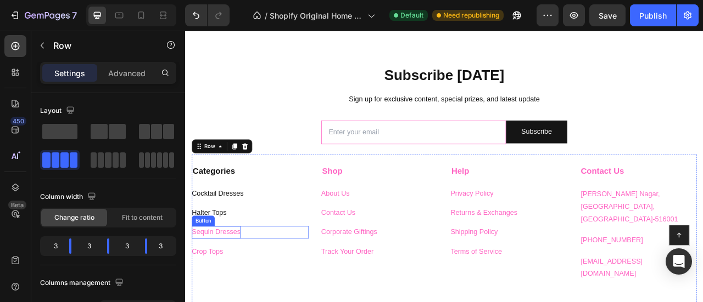
click at [211, 285] on p "Sequin Dresses" at bounding box center [224, 287] width 62 height 16
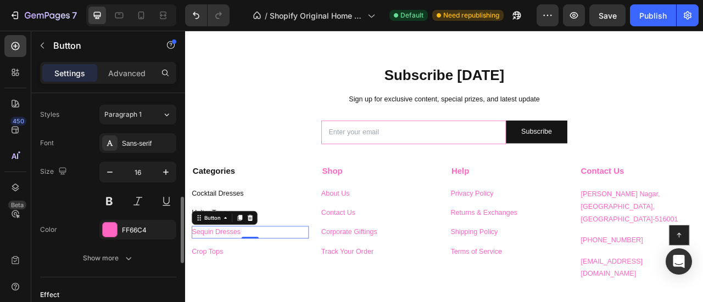
scroll to position [395, 0]
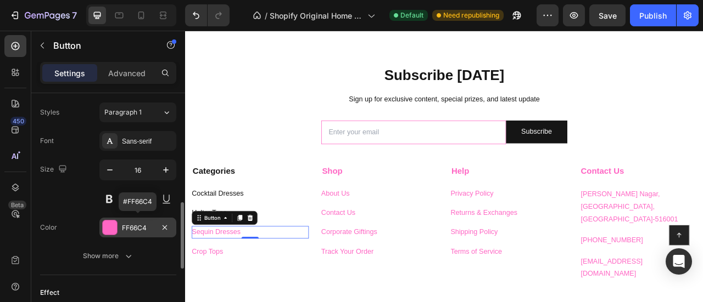
click at [109, 225] on div at bounding box center [110, 228] width 14 height 14
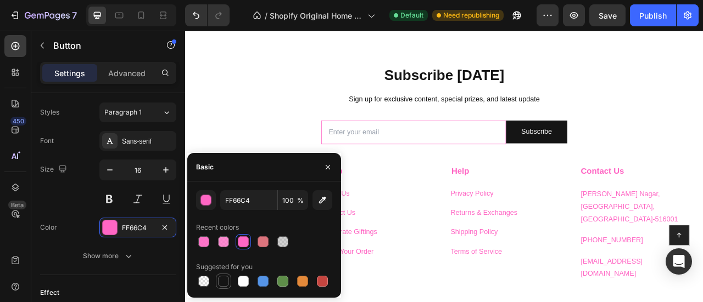
click at [226, 281] on div at bounding box center [223, 281] width 11 height 11
type input "151515"
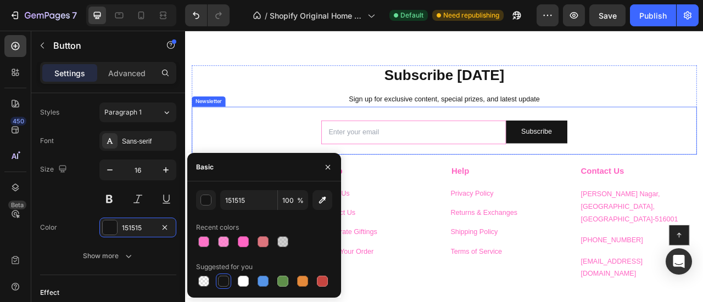
click at [270, 142] on div "Email Field Subscribe Submit Button Row Newsletter" at bounding box center [514, 157] width 642 height 61
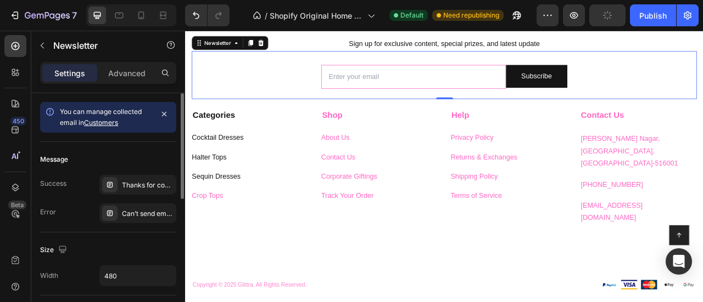
scroll to position [417, 0]
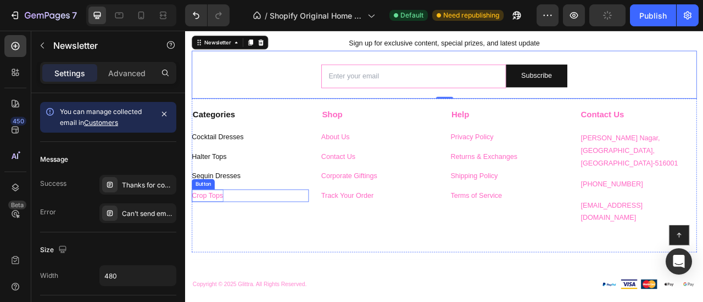
click at [222, 242] on p "Crop Tops" at bounding box center [213, 241] width 40 height 16
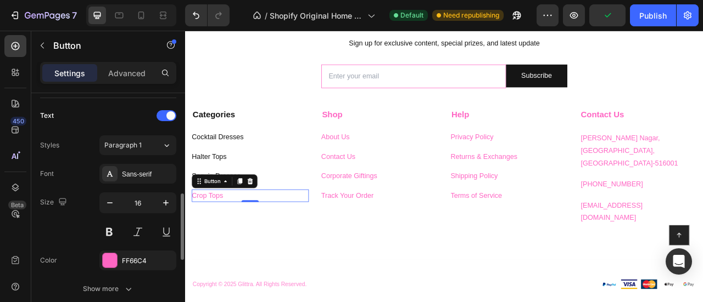
scroll to position [362, 0]
click at [111, 257] on div at bounding box center [110, 260] width 14 height 14
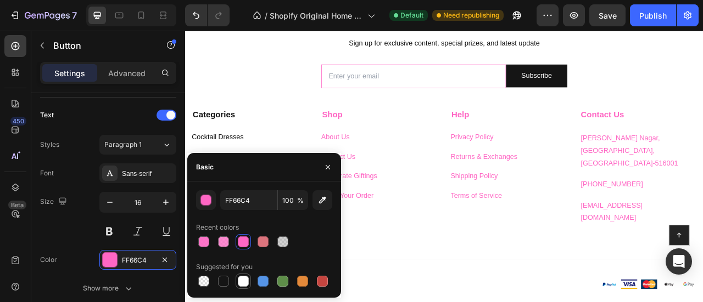
click at [244, 282] on div at bounding box center [243, 281] width 11 height 11
click at [222, 283] on div at bounding box center [223, 281] width 11 height 11
type input "151515"
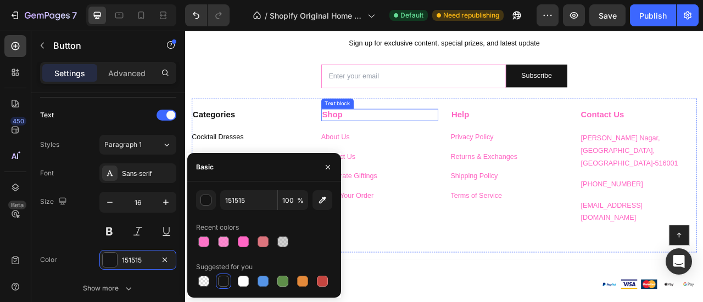
click at [369, 133] on strong "Shop" at bounding box center [372, 138] width 26 height 12
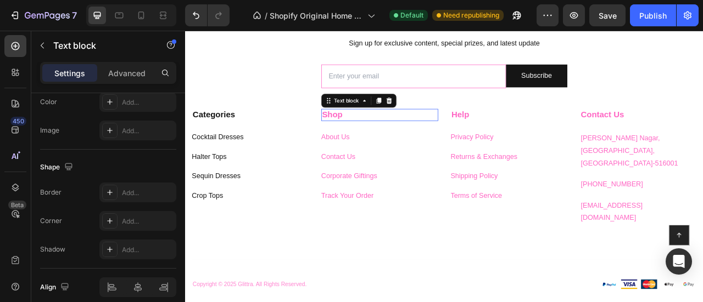
scroll to position [0, 0]
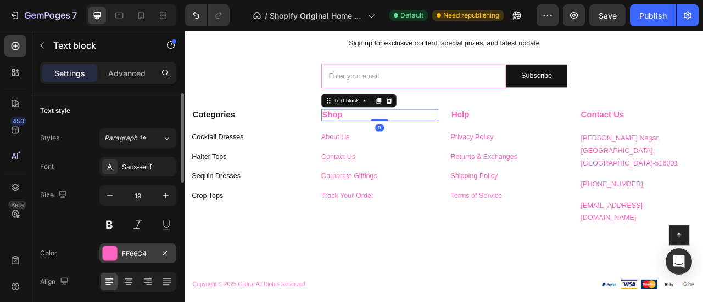
click at [109, 246] on div at bounding box center [109, 253] width 15 height 15
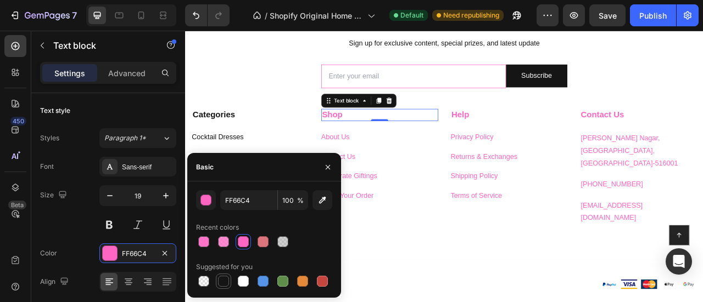
click at [222, 281] on div at bounding box center [223, 281] width 11 height 11
type input "151515"
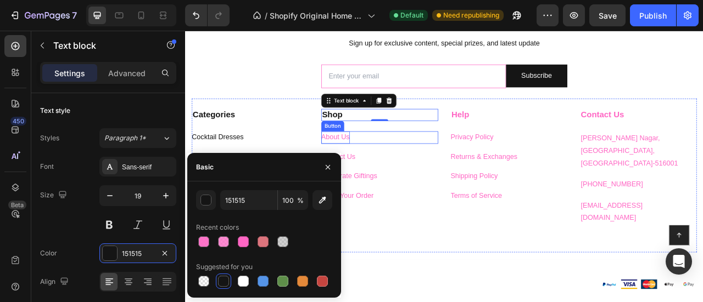
click at [386, 161] on p "About Us" at bounding box center [376, 167] width 36 height 16
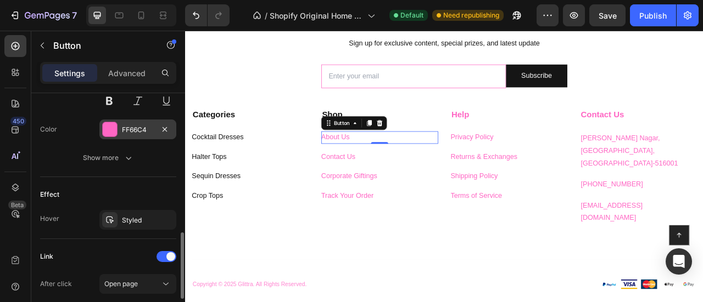
scroll to position [495, 0]
click at [106, 114] on div "Font Sans-serif Size 16 Color FF66C4 Show more" at bounding box center [108, 98] width 136 height 135
drag, startPoint x: 108, startPoint y: 137, endPoint x: 112, endPoint y: 121, distance: 16.4
click at [112, 121] on div "Font Sans-serif Size 16 Color FF66C4 Show more" at bounding box center [108, 98] width 136 height 135
click at [112, 121] on div at bounding box center [110, 127] width 14 height 14
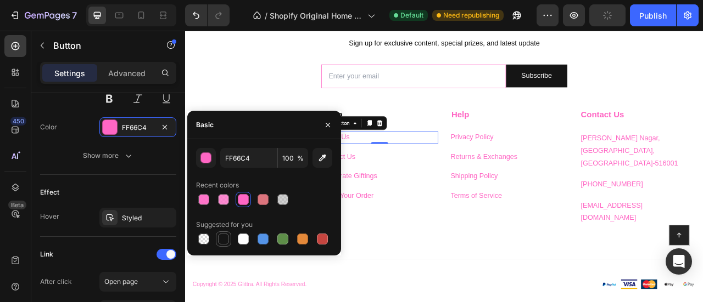
click at [221, 240] on div at bounding box center [223, 239] width 11 height 11
type input "151515"
click at [400, 190] on div "Contact Us Button" at bounding box center [432, 191] width 149 height 16
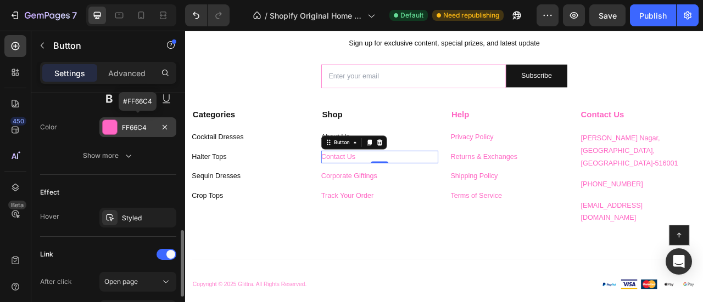
click at [108, 130] on div at bounding box center [110, 127] width 14 height 14
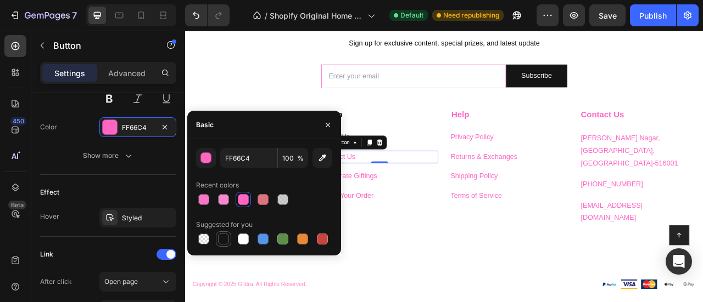
click at [223, 240] on div at bounding box center [223, 239] width 11 height 11
type input "151515"
click at [408, 215] on p "Corporate Giftings" at bounding box center [393, 216] width 71 height 16
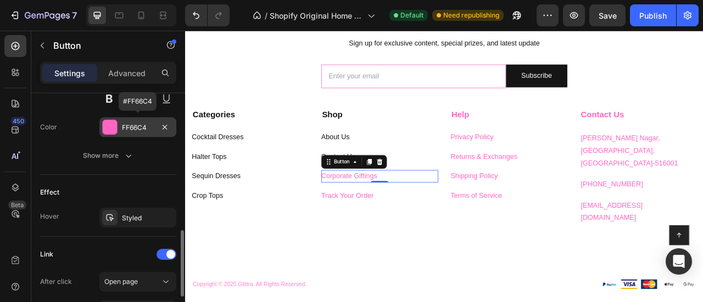
click at [110, 126] on div at bounding box center [110, 127] width 14 height 14
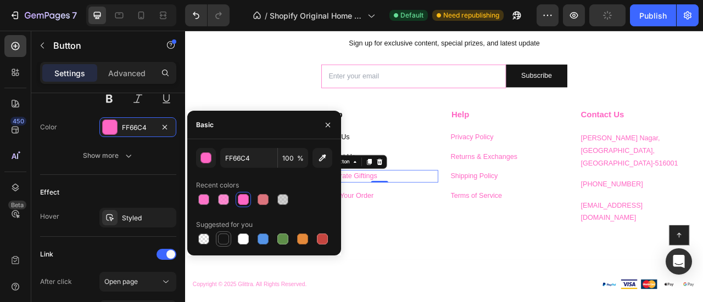
click at [228, 239] on div at bounding box center [223, 239] width 11 height 11
type input "151515"
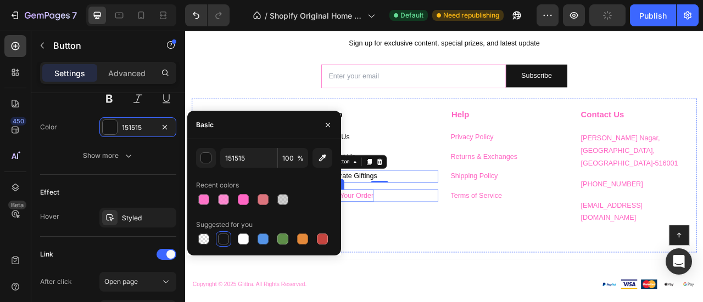
click at [410, 239] on p "Track Your Order" at bounding box center [391, 241] width 66 height 16
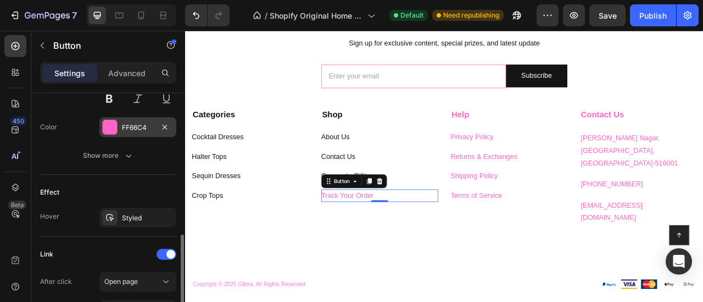
click at [108, 130] on div at bounding box center [110, 127] width 14 height 14
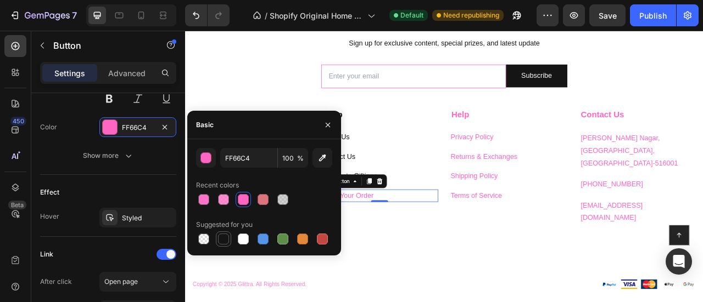
click at [228, 238] on div at bounding box center [223, 239] width 11 height 11
type input "151515"
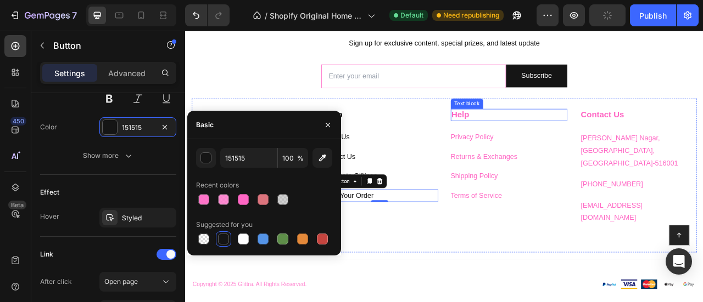
click at [533, 134] on strong "Help" at bounding box center [535, 138] width 23 height 12
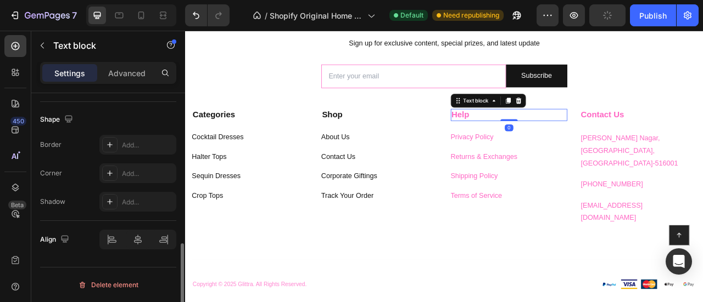
scroll to position [0, 0]
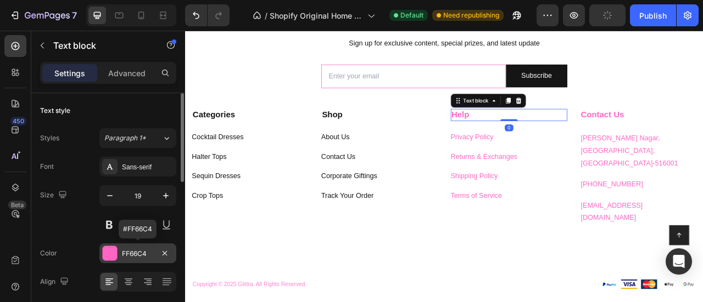
click at [112, 255] on div at bounding box center [110, 253] width 14 height 14
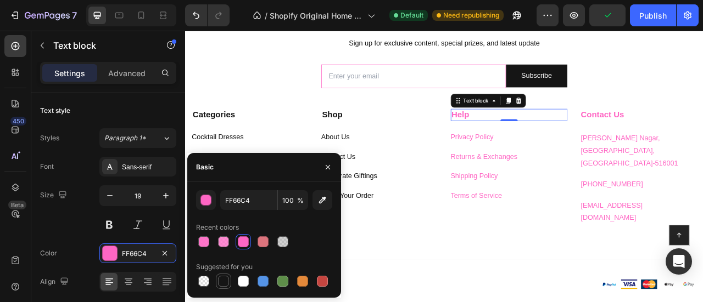
click at [221, 282] on div at bounding box center [223, 281] width 11 height 11
type input "151515"
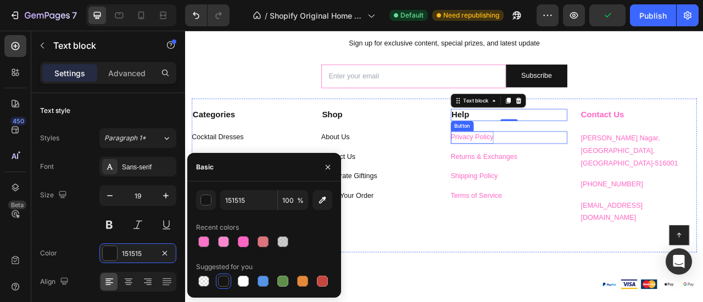
click at [536, 164] on p "Privacy Policy" at bounding box center [550, 167] width 55 height 16
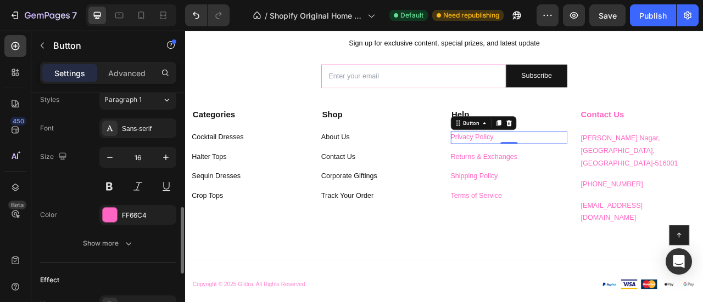
scroll to position [408, 0]
click at [108, 214] on div at bounding box center [110, 214] width 14 height 14
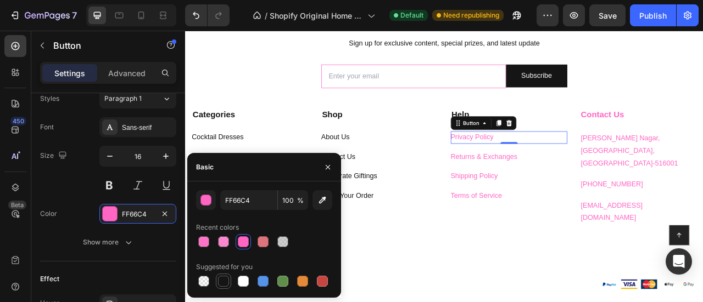
click at [223, 278] on div at bounding box center [223, 281] width 11 height 11
type input "151515"
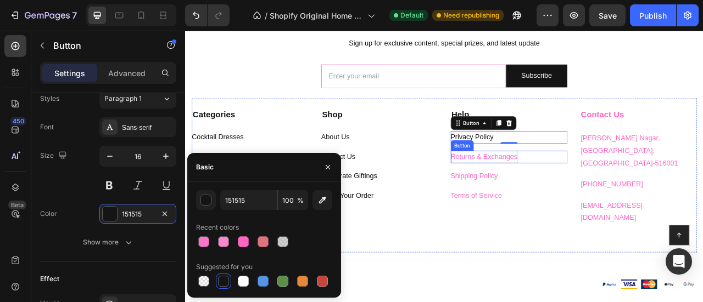
click at [545, 187] on div "Returns & Exchanges" at bounding box center [565, 191] width 85 height 16
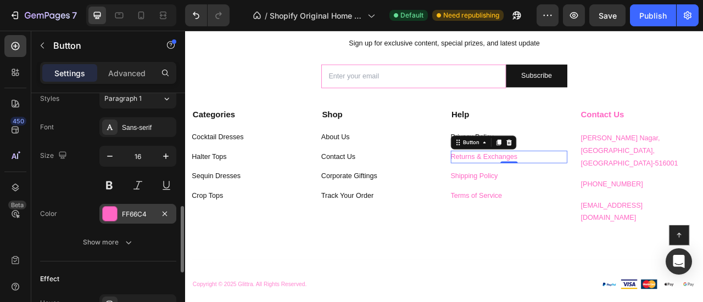
click at [103, 211] on div at bounding box center [110, 214] width 14 height 14
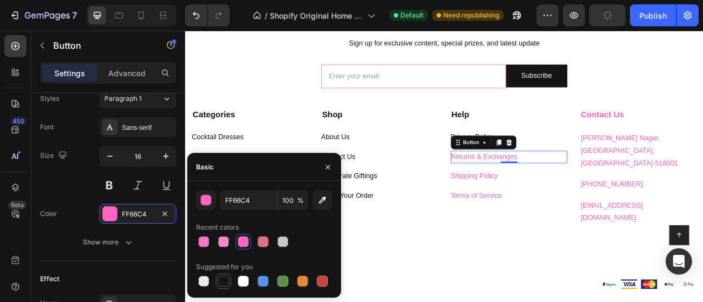
drag, startPoint x: 227, startPoint y: 282, endPoint x: 350, endPoint y: 176, distance: 162.3
click at [227, 282] on div at bounding box center [223, 281] width 11 height 11
type input "151515"
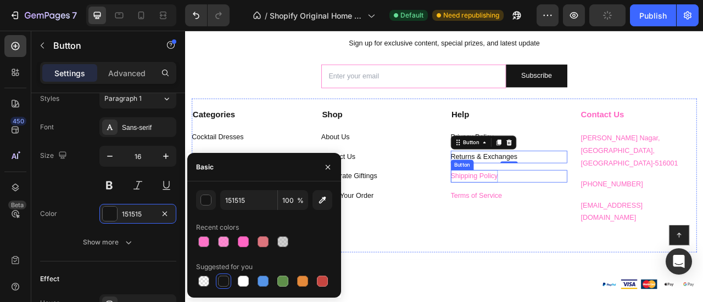
click at [540, 217] on p "Shipping Policy" at bounding box center [553, 216] width 60 height 16
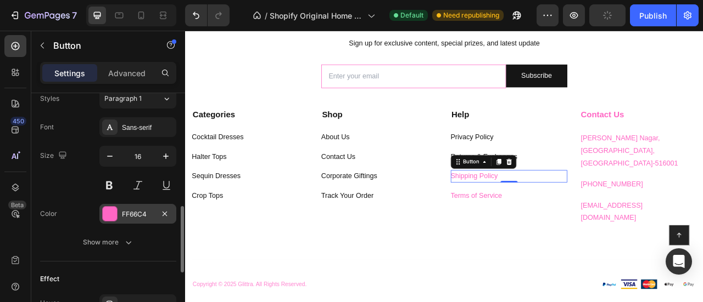
click at [103, 210] on div at bounding box center [110, 214] width 14 height 14
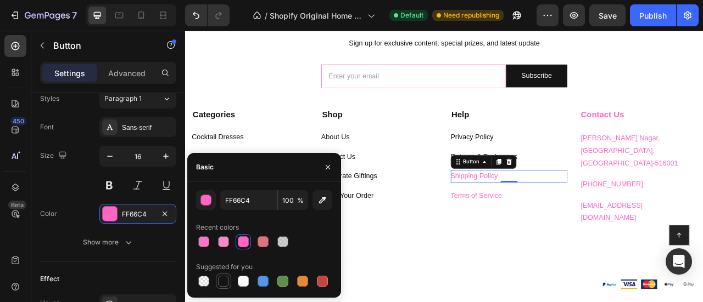
click at [225, 279] on div at bounding box center [223, 281] width 11 height 11
type input "151515"
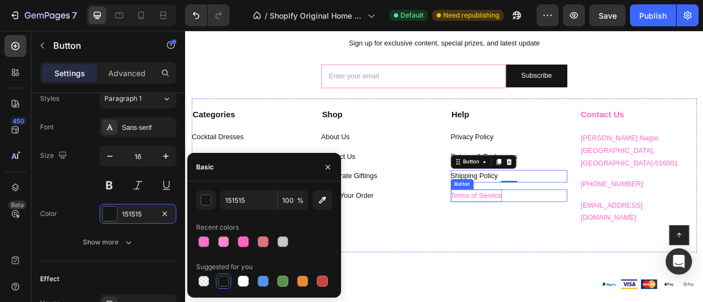
click at [546, 240] on p "Terms of Service" at bounding box center [555, 241] width 65 height 16
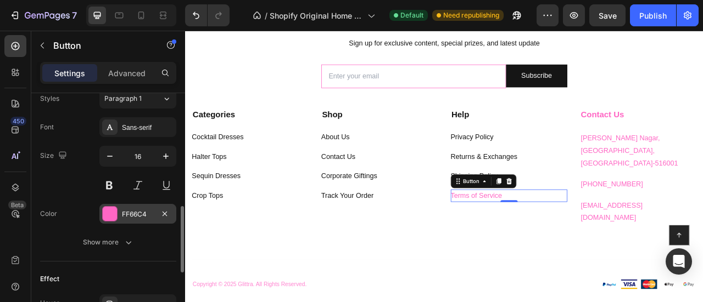
click at [112, 211] on div at bounding box center [110, 214] width 14 height 14
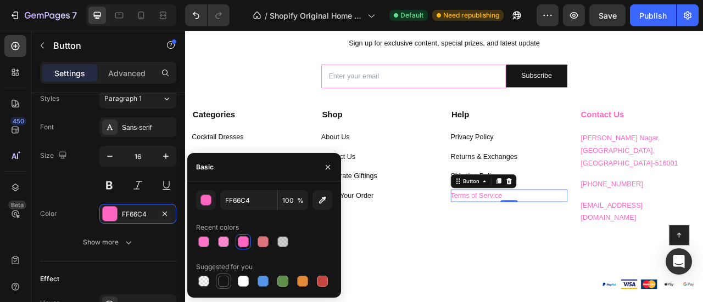
click at [225, 282] on div at bounding box center [223, 281] width 11 height 11
type input "151515"
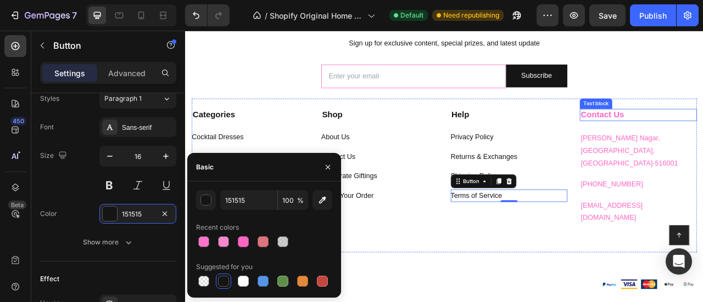
click at [702, 137] on strong "Contact Us" at bounding box center [715, 138] width 55 height 12
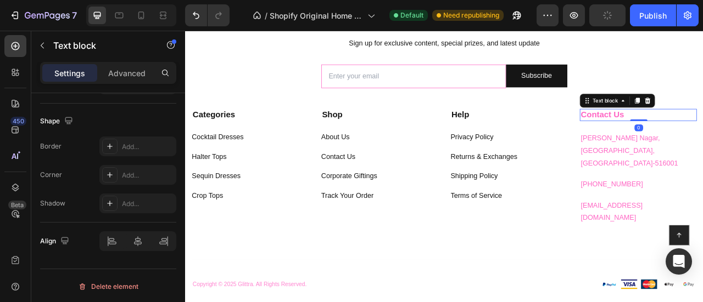
scroll to position [0, 0]
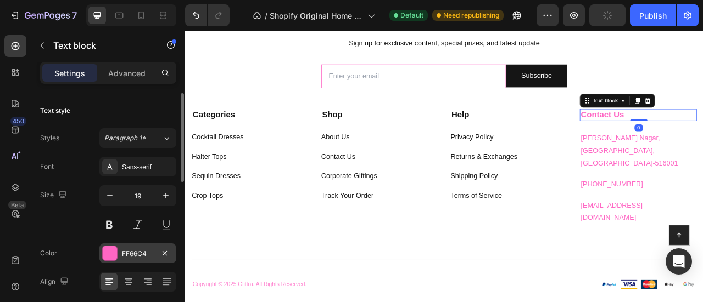
click at [116, 253] on div at bounding box center [110, 253] width 14 height 14
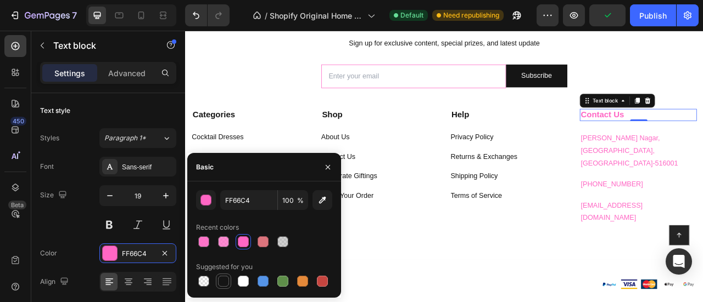
click at [228, 281] on div at bounding box center [223, 281] width 11 height 11
type input "151515"
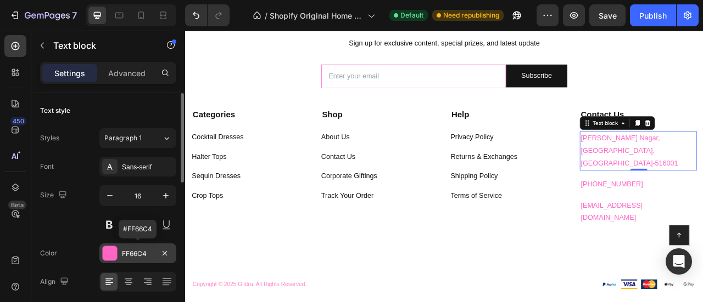
click at [111, 254] on div at bounding box center [110, 253] width 14 height 14
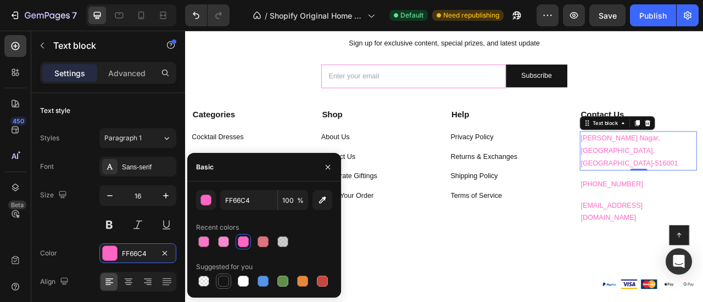
click at [220, 279] on div at bounding box center [223, 281] width 11 height 11
type input "151515"
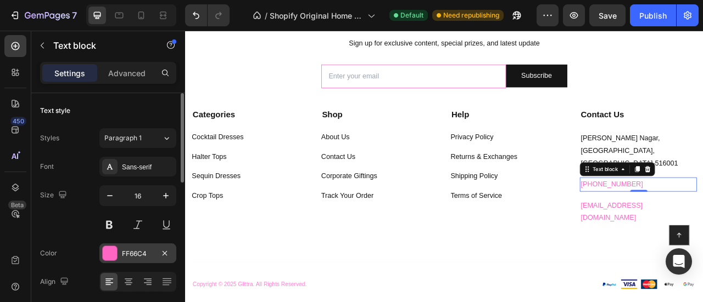
click at [104, 251] on div at bounding box center [110, 253] width 14 height 14
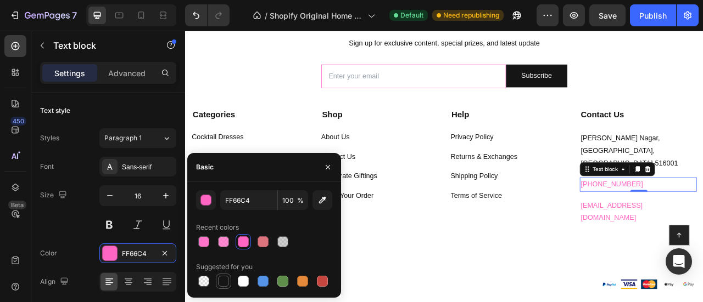
drag, startPoint x: 219, startPoint y: 281, endPoint x: 399, endPoint y: 219, distance: 189.9
click at [219, 281] on div at bounding box center [223, 281] width 11 height 11
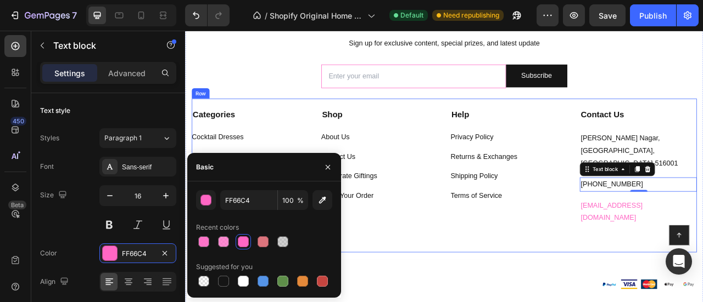
type input "151515"
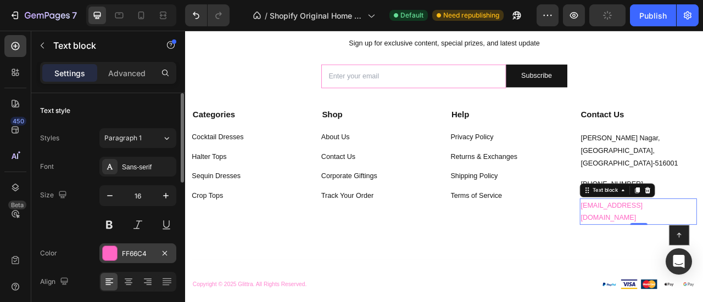
click at [115, 250] on div at bounding box center [110, 253] width 14 height 14
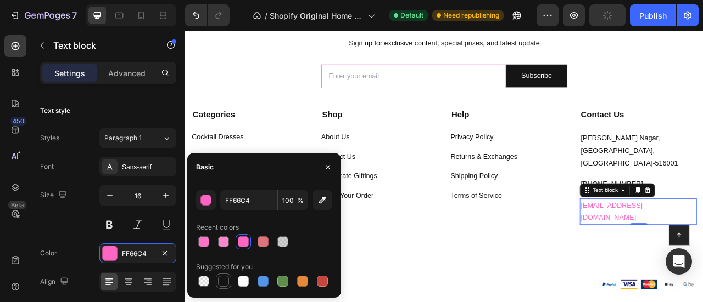
click at [222, 283] on div at bounding box center [223, 281] width 11 height 11
type input "151515"
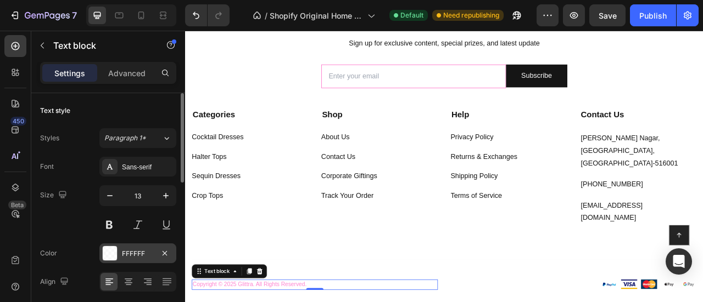
click at [108, 255] on div at bounding box center [110, 253] width 14 height 14
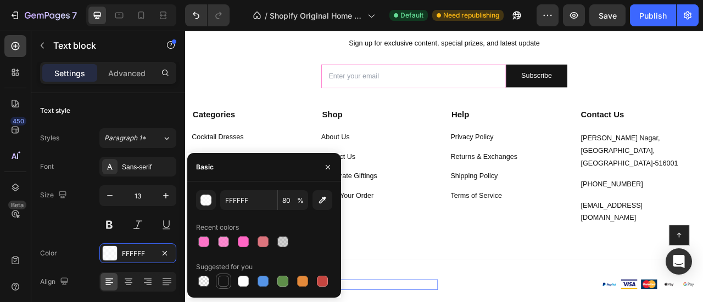
click at [223, 277] on div at bounding box center [223, 281] width 11 height 11
type input "151515"
type input "100"
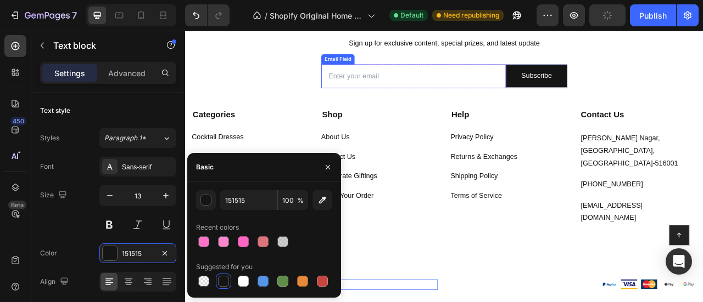
click at [383, 101] on input "email" at bounding box center [475, 89] width 235 height 30
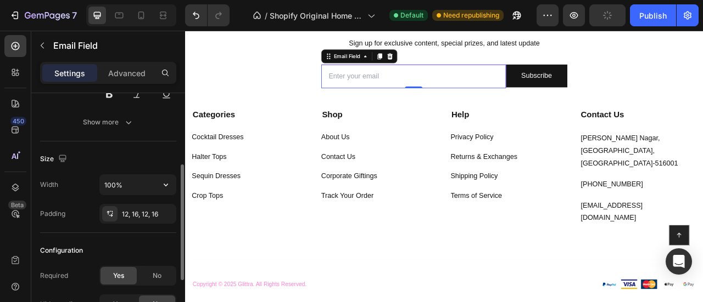
scroll to position [162, 0]
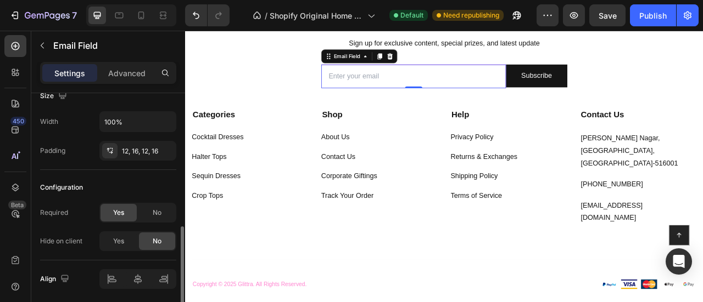
scroll to position [338, 0]
click at [136, 148] on div "12, 16, 12, 16" at bounding box center [138, 150] width 32 height 10
click at [125, 178] on div "Configuration" at bounding box center [108, 187] width 136 height 18
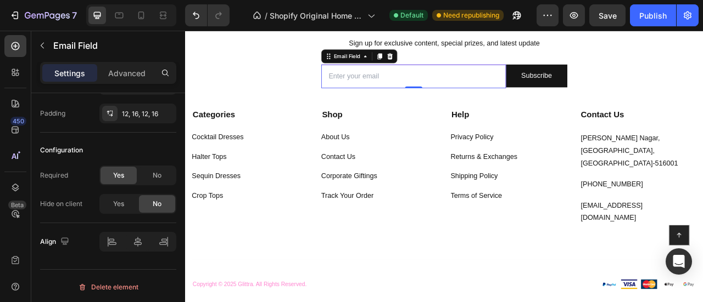
scroll to position [0, 0]
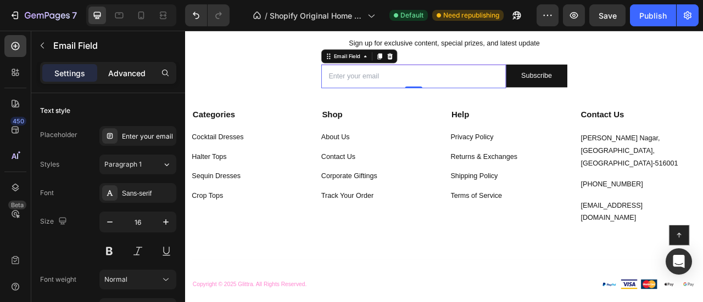
click at [132, 68] on p "Advanced" at bounding box center [126, 74] width 37 height 12
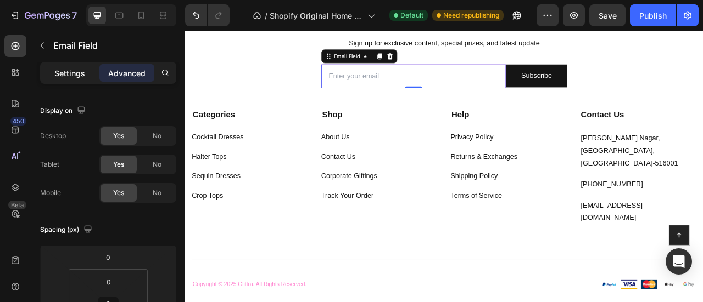
click at [80, 75] on p "Settings" at bounding box center [69, 74] width 31 height 12
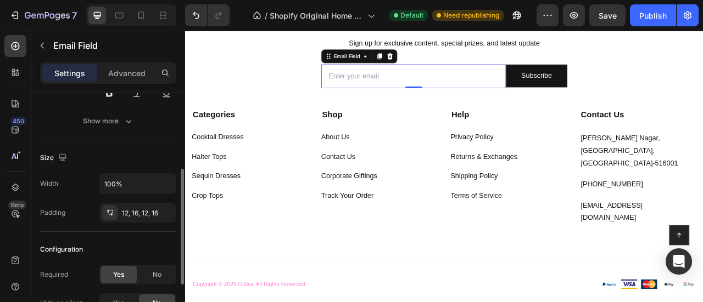
scroll to position [161, 0]
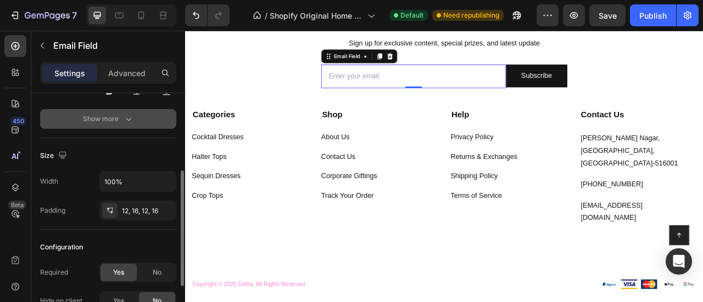
click at [92, 120] on div "Show more" at bounding box center [108, 119] width 51 height 11
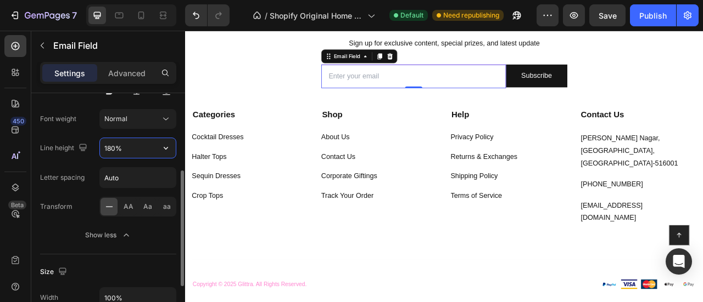
click at [116, 144] on input "180%" at bounding box center [138, 148] width 76 height 20
click at [157, 153] on button "button" at bounding box center [166, 148] width 20 height 20
click at [145, 174] on input "Auto" at bounding box center [138, 178] width 76 height 20
click at [113, 206] on icon at bounding box center [109, 206] width 11 height 11
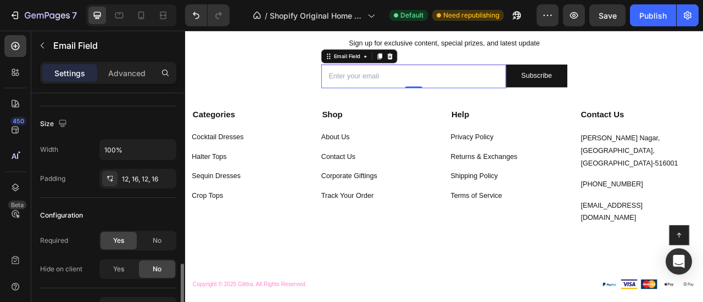
scroll to position [374, 0]
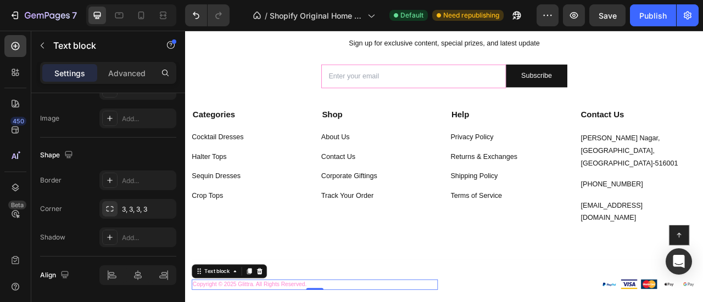
scroll to position [0, 0]
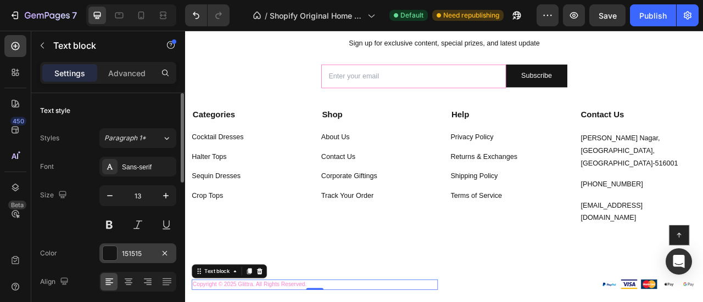
click at [114, 255] on div at bounding box center [110, 253] width 14 height 14
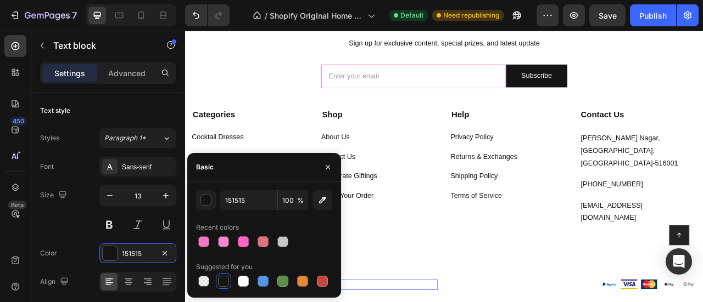
click at [223, 282] on div at bounding box center [223, 281] width 11 height 11
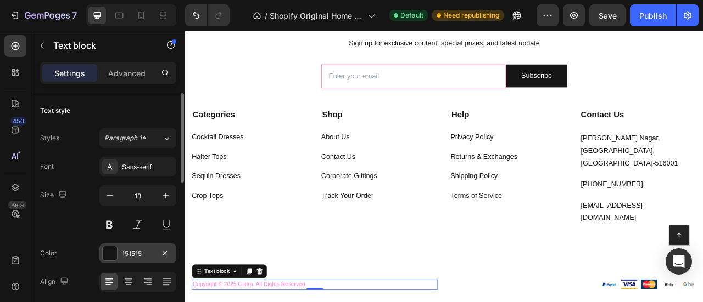
click at [126, 255] on div "151515" at bounding box center [138, 254] width 32 height 10
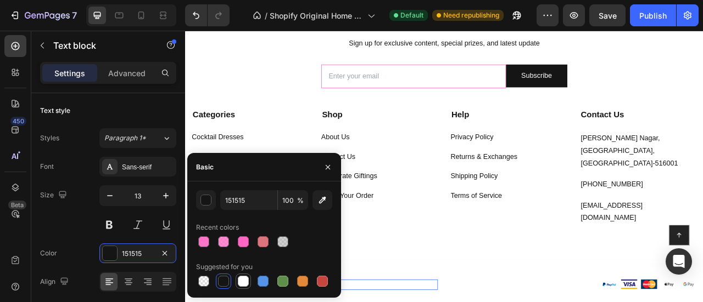
click at [245, 283] on div at bounding box center [243, 281] width 11 height 11
click at [221, 282] on div at bounding box center [223, 281] width 11 height 11
type input "151515"
click at [221, 282] on div at bounding box center [223, 281] width 11 height 11
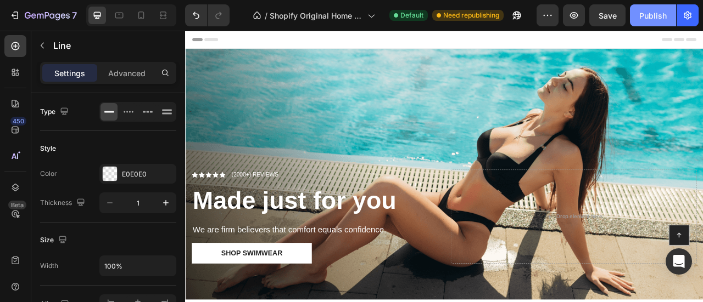
click at [644, 19] on div "Publish" at bounding box center [652, 16] width 27 height 12
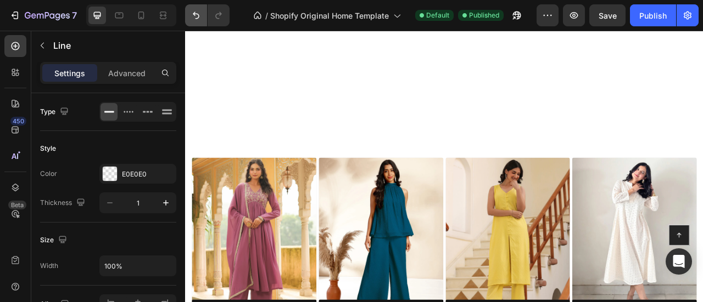
scroll to position [607, 0]
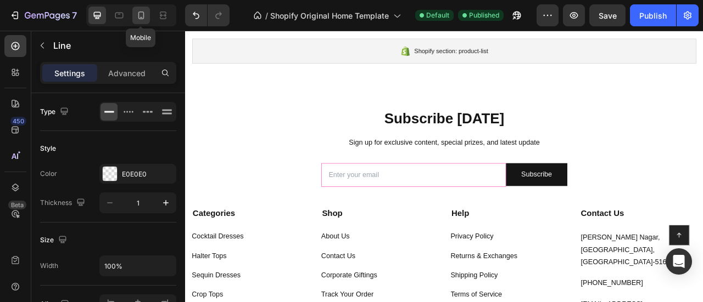
click at [139, 16] on icon at bounding box center [141, 15] width 11 height 11
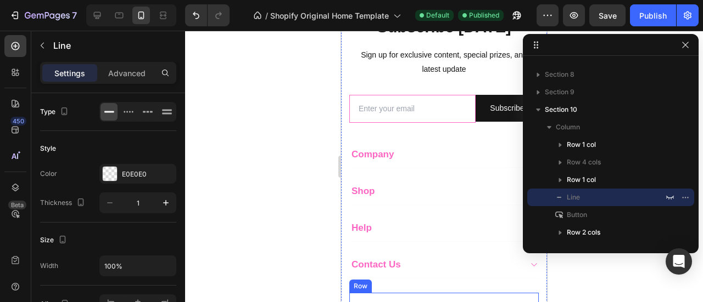
scroll to position [650, 0]
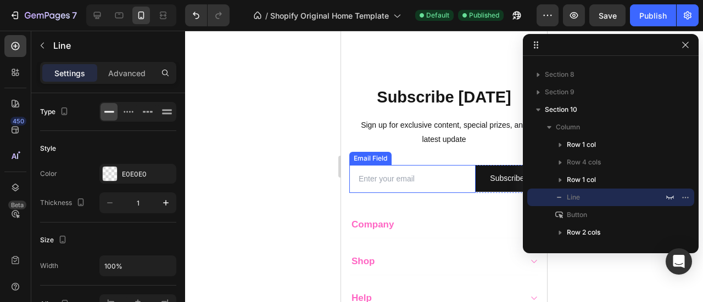
click at [381, 174] on input "email" at bounding box center [412, 179] width 126 height 28
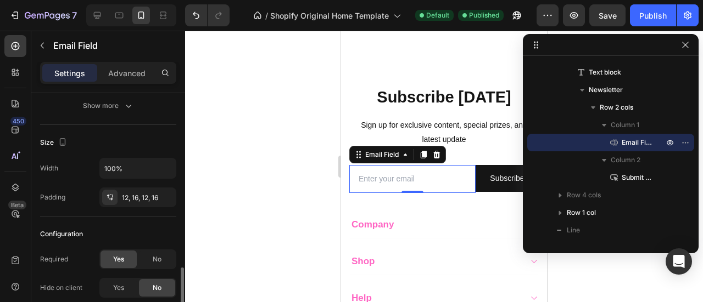
scroll to position [259, 0]
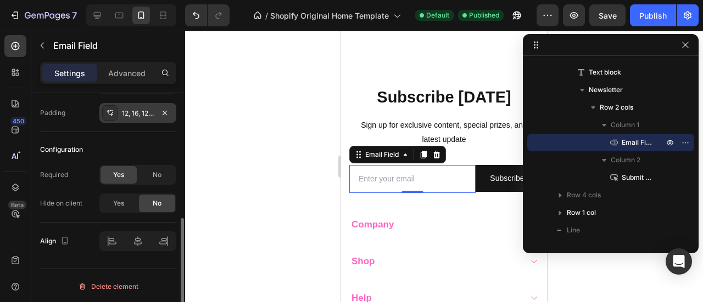
click at [111, 114] on icon at bounding box center [111, 115] width 4 height 3
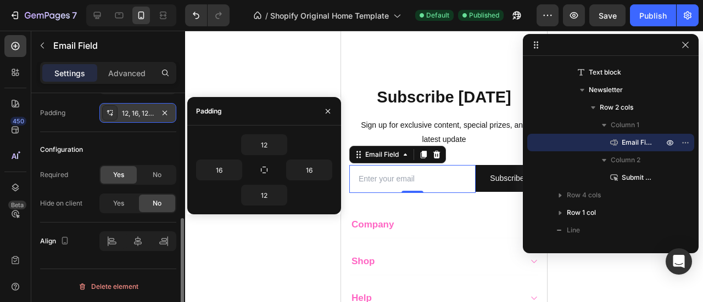
click at [111, 114] on icon at bounding box center [111, 115] width 4 height 3
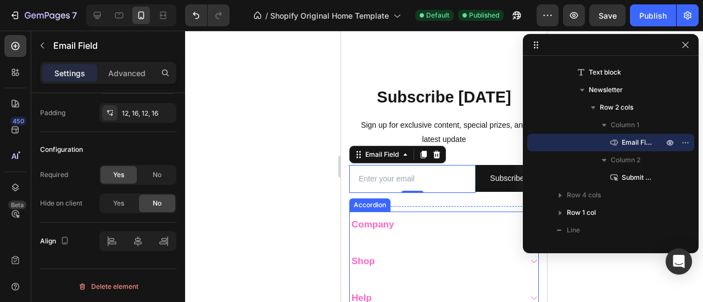
click at [392, 230] on span "Company" at bounding box center [372, 225] width 42 height 10
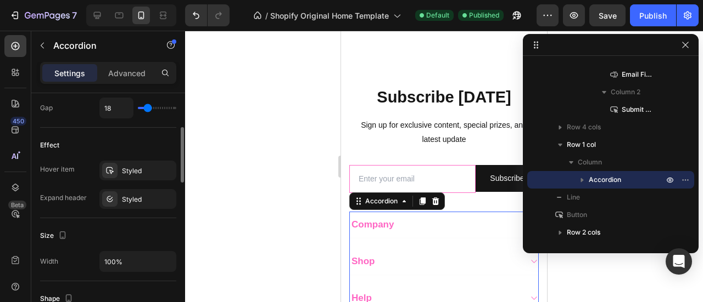
scroll to position [461, 0]
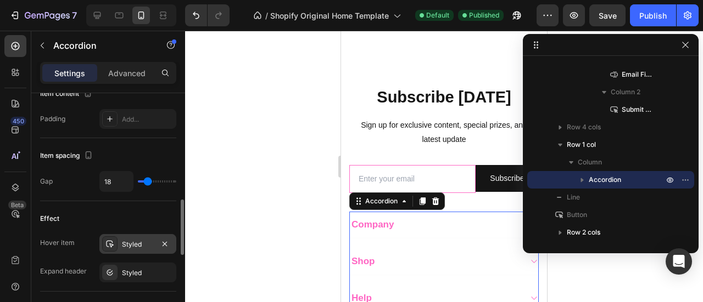
click at [128, 245] on div "Styled" at bounding box center [138, 245] width 32 height 10
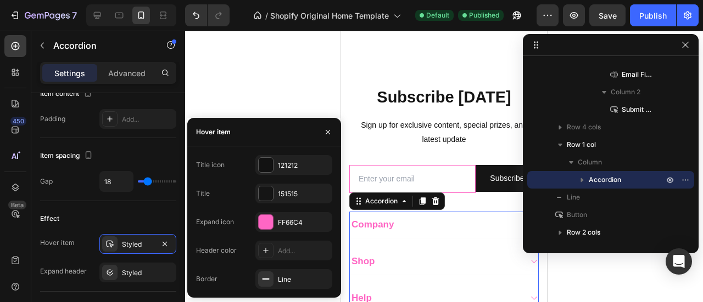
click at [372, 230] on span "Company" at bounding box center [372, 225] width 42 height 10
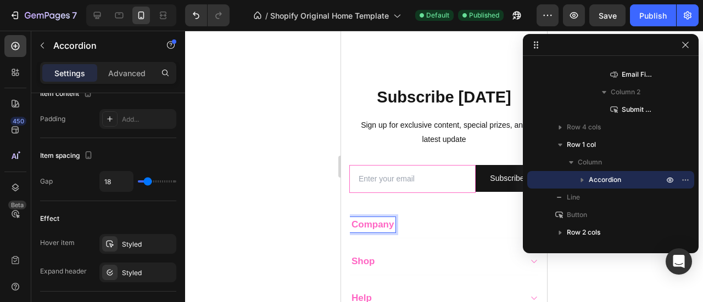
click at [372, 230] on span "Company" at bounding box center [372, 225] width 42 height 10
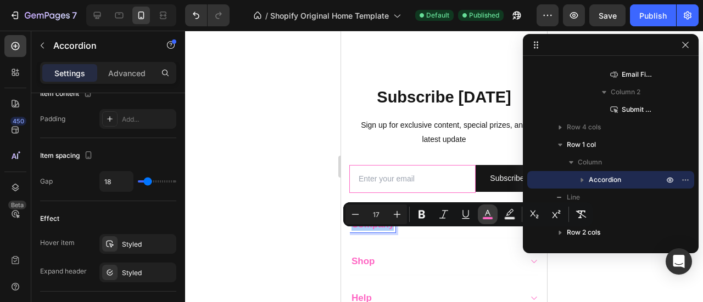
click at [489, 217] on rect "Editor contextual toolbar" at bounding box center [488, 218] width 10 height 3
type input "FF66C4"
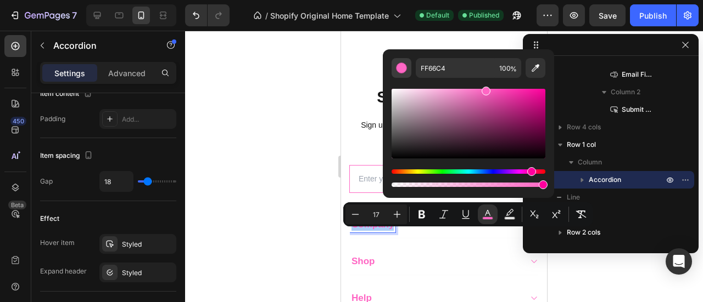
click at [400, 70] on div "Editor contextual toolbar" at bounding box center [401, 68] width 11 height 11
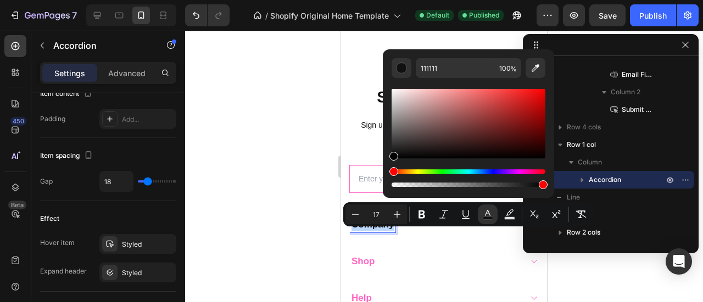
drag, startPoint x: 397, startPoint y: 153, endPoint x: 383, endPoint y: 168, distance: 20.6
click at [383, 168] on div "111111 100 %" at bounding box center [468, 119] width 171 height 140
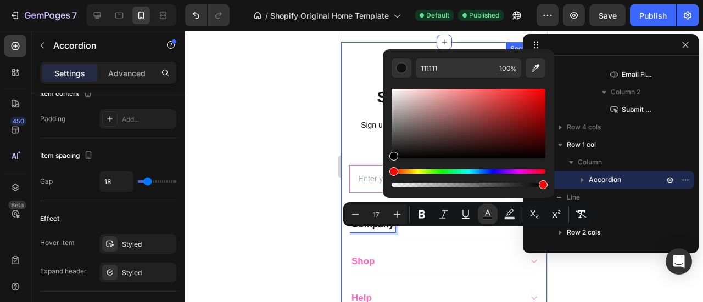
type input "000000"
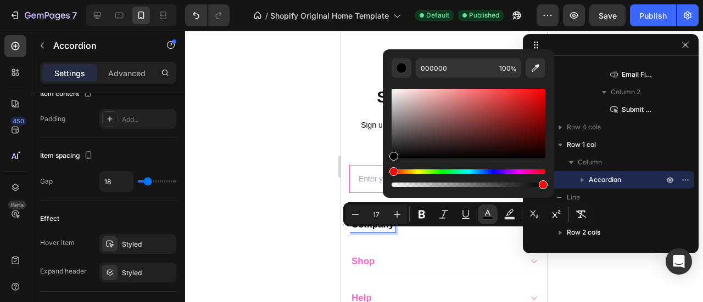
click at [361, 267] on span "Shop" at bounding box center [363, 261] width 24 height 10
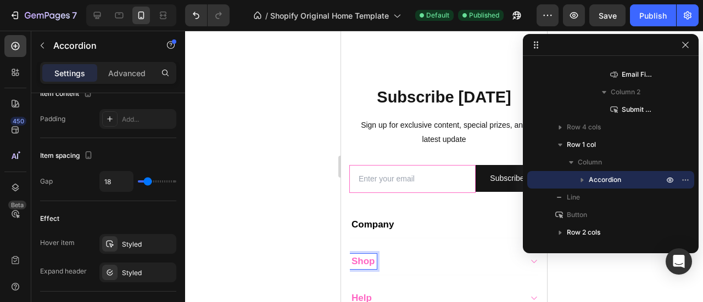
click at [361, 267] on span "Shop" at bounding box center [363, 261] width 24 height 10
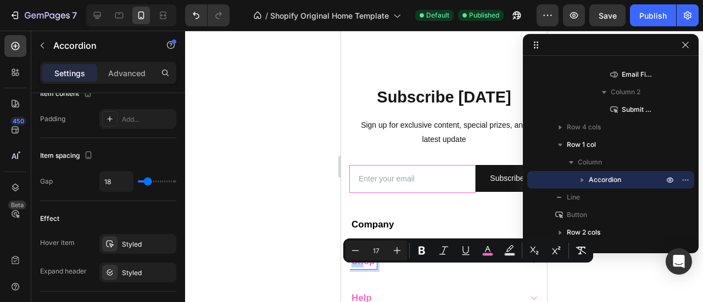
click at [361, 267] on span "Shop" at bounding box center [363, 261] width 24 height 10
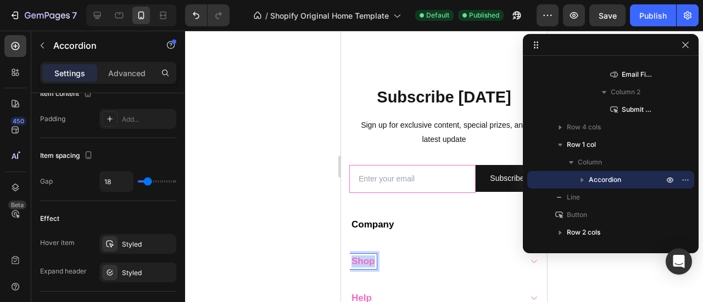
click at [361, 267] on span "Shop" at bounding box center [363, 261] width 24 height 10
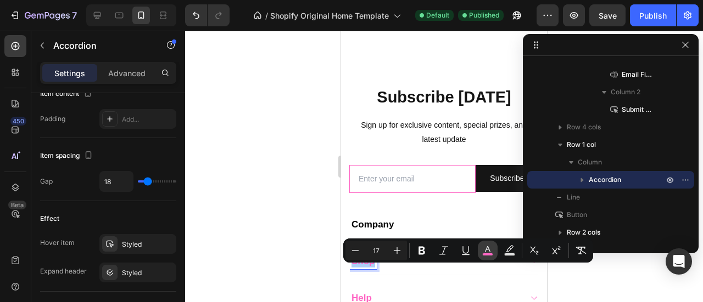
click at [485, 254] on rect "Editor contextual toolbar" at bounding box center [488, 255] width 10 height 3
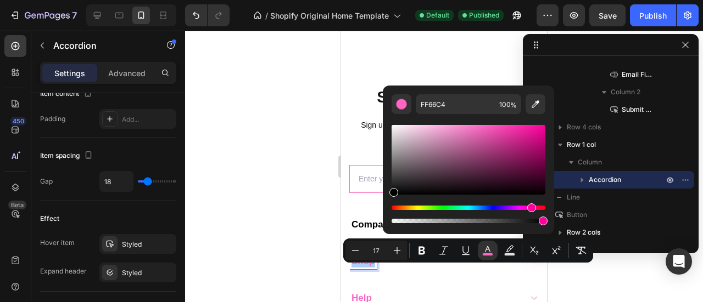
drag, startPoint x: 399, startPoint y: 193, endPoint x: 386, endPoint y: 205, distance: 17.1
click at [386, 205] on div "FF66C4 100 %" at bounding box center [468, 156] width 171 height 140
type input "000000"
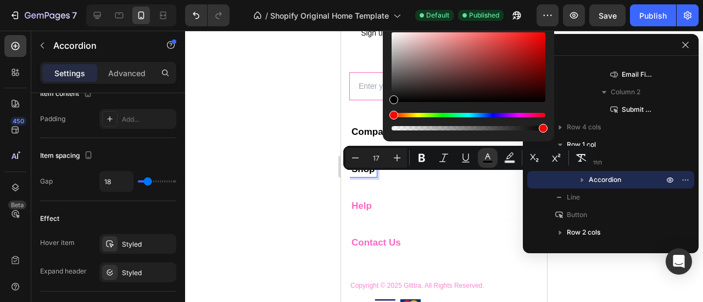
scroll to position [743, 0]
click at [362, 211] on span "Help" at bounding box center [361, 205] width 20 height 10
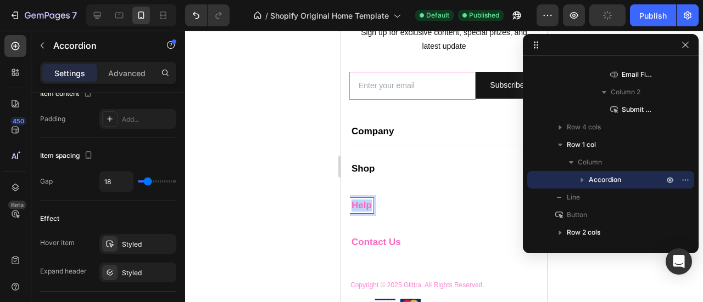
click at [362, 211] on span "Help" at bounding box center [361, 205] width 20 height 10
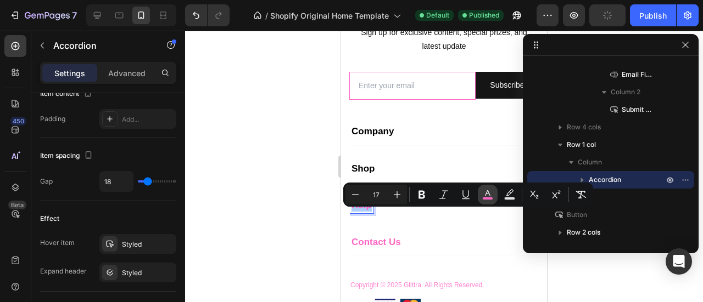
click at [487, 200] on rect "Editor contextual toolbar" at bounding box center [488, 199] width 10 height 3
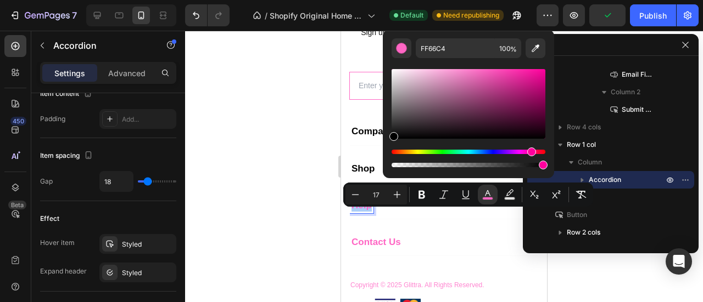
drag, startPoint x: 407, startPoint y: 119, endPoint x: 385, endPoint y: 147, distance: 35.9
click at [385, 147] on div "FF66C4 100 %" at bounding box center [468, 100] width 171 height 140
type input "000000"
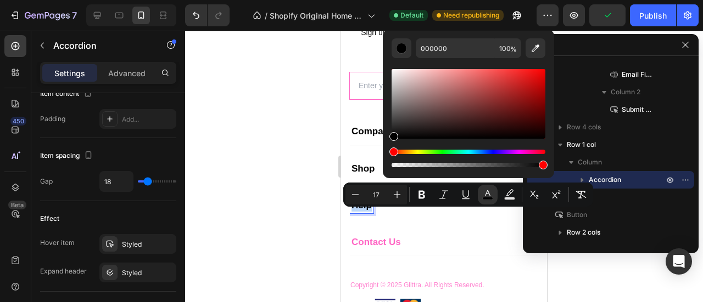
click at [368, 248] on span "Contact Us" at bounding box center [375, 242] width 49 height 10
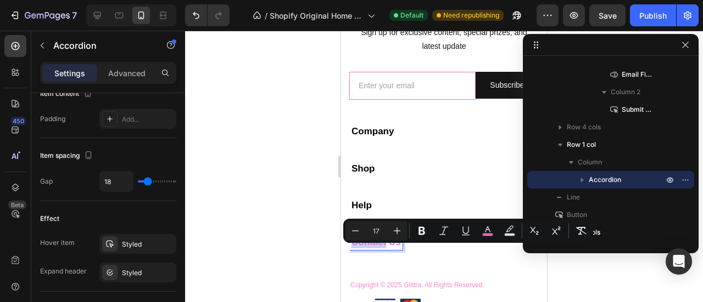
click at [369, 248] on span "Contact Us" at bounding box center [375, 242] width 49 height 10
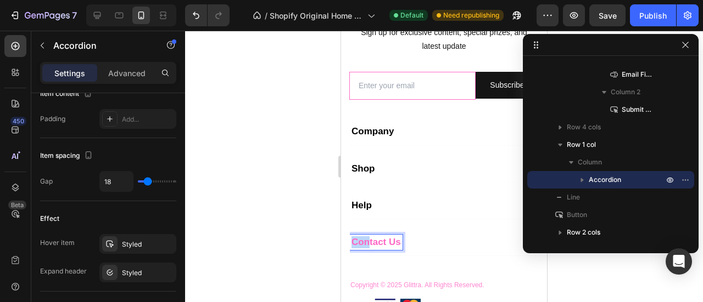
click at [369, 248] on span "Contact Us" at bounding box center [375, 242] width 49 height 10
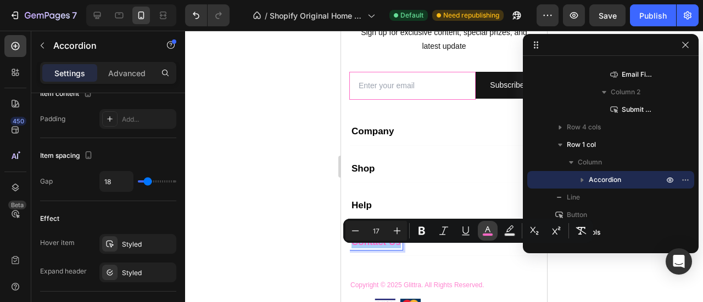
click at [488, 234] on rect "Editor contextual toolbar" at bounding box center [488, 235] width 10 height 3
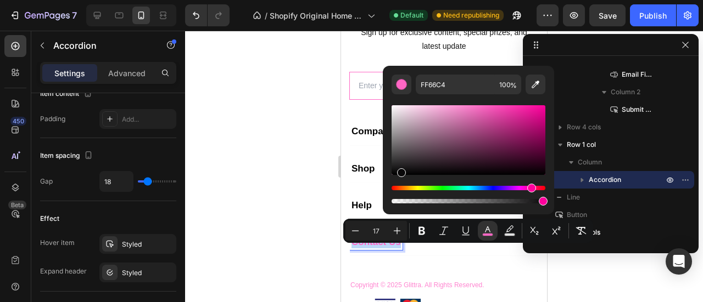
type input "0A090A"
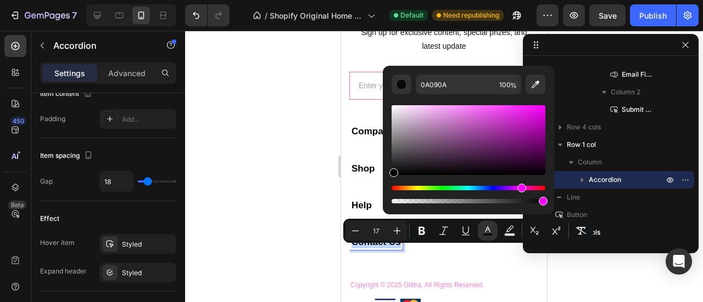
drag, startPoint x: 400, startPoint y: 172, endPoint x: 299, endPoint y: 199, distance: 104.5
click at [388, 183] on div "0A090A 100 %" at bounding box center [468, 136] width 171 height 140
click at [299, 199] on div at bounding box center [444, 167] width 518 height 272
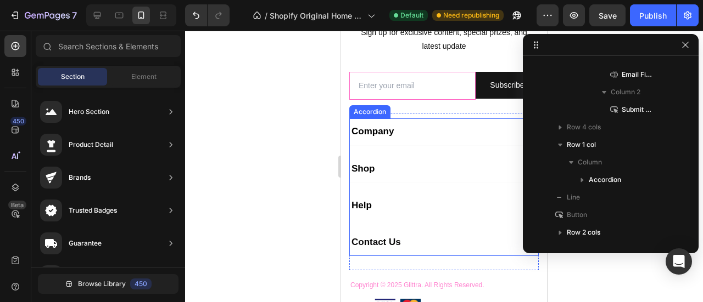
scroll to position [790, 0]
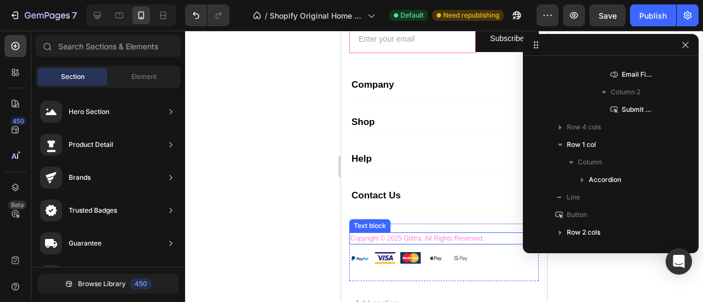
click at [380, 243] on span "Copyright © 2025 Glittra. All Rights Reserved." at bounding box center [417, 239] width 134 height 8
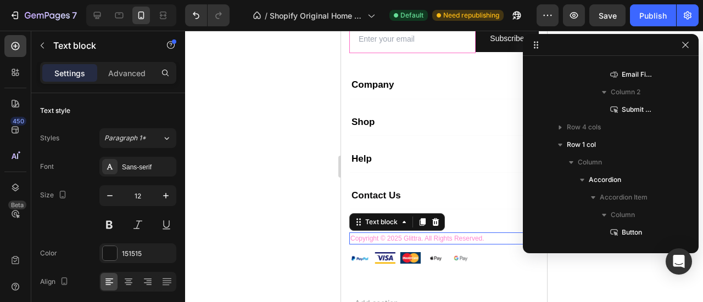
scroll to position [803, 0]
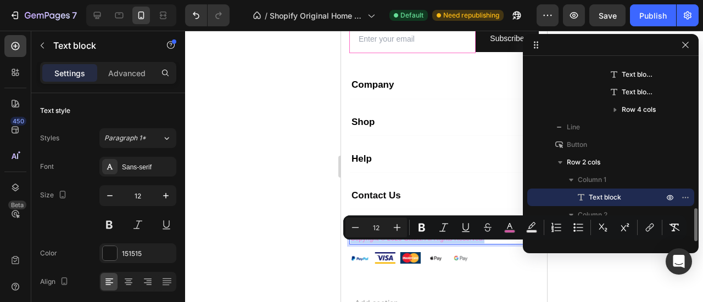
click at [380, 243] on span "Copyright © 2025 Glittra. All Rights Reserved." at bounding box center [417, 239] width 134 height 8
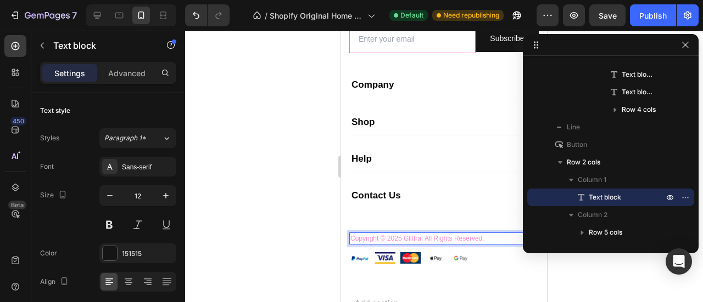
click at [380, 243] on span "Copyright © 2025 Glittra. All Rights Reserved." at bounding box center [417, 239] width 134 height 8
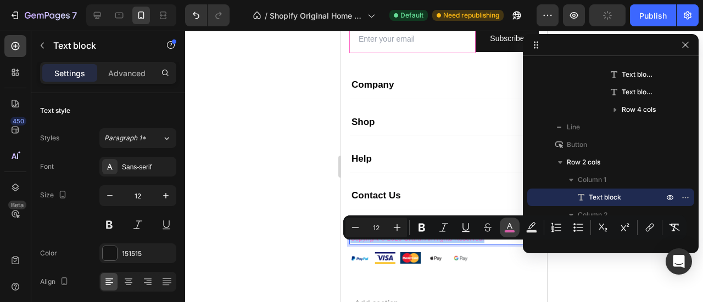
click at [506, 228] on icon "Editor contextual toolbar" at bounding box center [509, 227] width 11 height 11
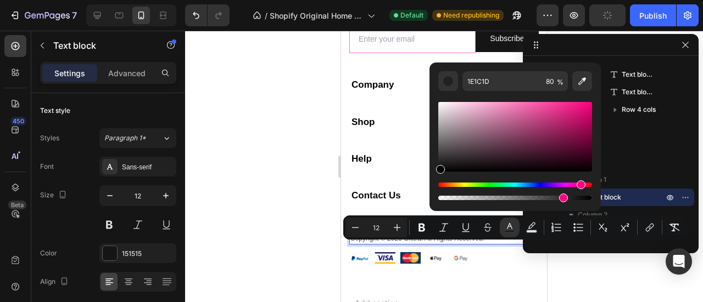
drag, startPoint x: 448, startPoint y: 163, endPoint x: 434, endPoint y: 178, distance: 21.0
click at [434, 178] on div "1E1C1D 80 %" at bounding box center [514, 133] width 171 height 140
type input "000000"
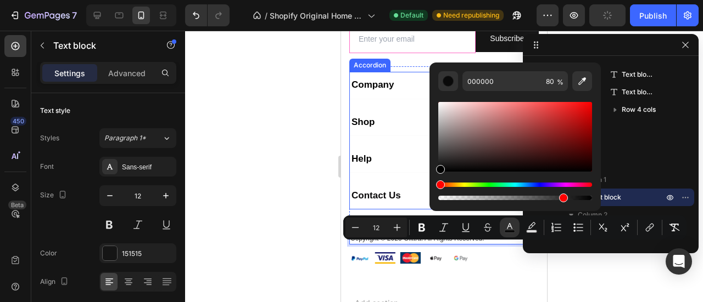
click at [378, 89] on div "Company" at bounding box center [444, 85] width 188 height 27
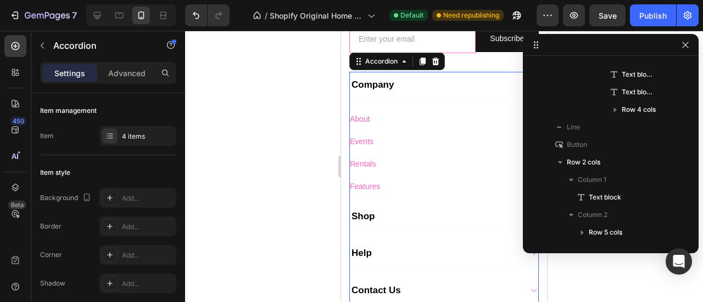
scroll to position [348, 0]
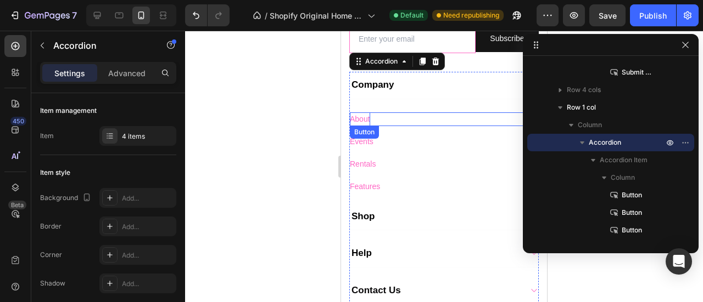
click at [366, 124] on span "About" at bounding box center [360, 119] width 20 height 9
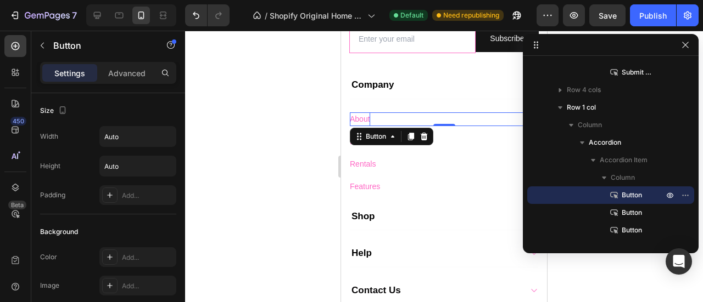
click at [357, 126] on p "About" at bounding box center [360, 120] width 20 height 14
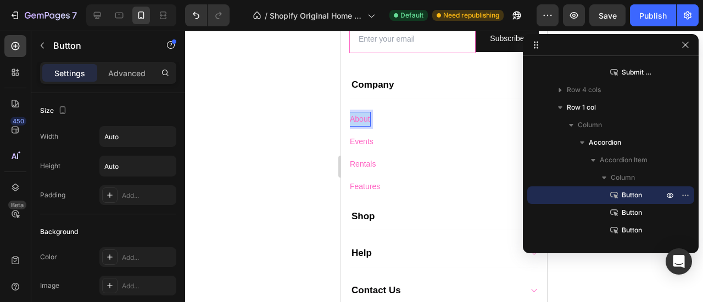
click at [357, 126] on p "About" at bounding box center [360, 120] width 20 height 14
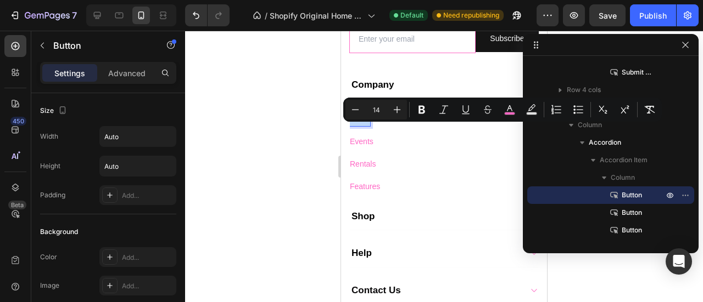
click at [357, 126] on p "About" at bounding box center [360, 120] width 20 height 14
click at [507, 113] on rect "Editor contextual toolbar" at bounding box center [509, 114] width 10 height 3
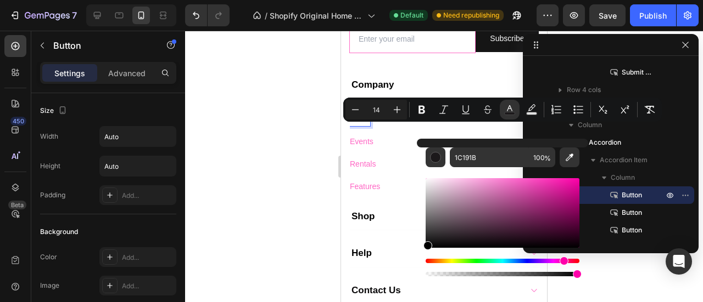
drag, startPoint x: 438, startPoint y: 240, endPoint x: 420, endPoint y: 252, distance: 21.5
click at [420, 252] on div "1C191B 100 %" at bounding box center [502, 209] width 171 height 140
type input "000000"
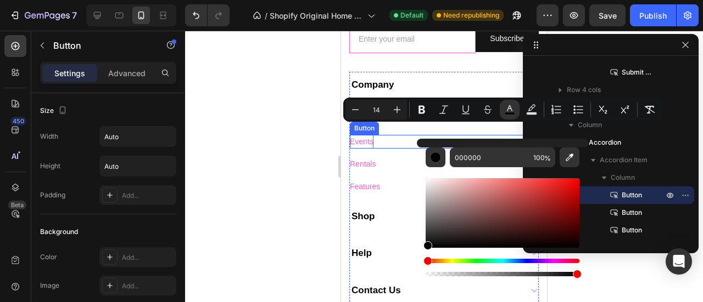
click at [357, 146] on span "Events" at bounding box center [362, 141] width 24 height 9
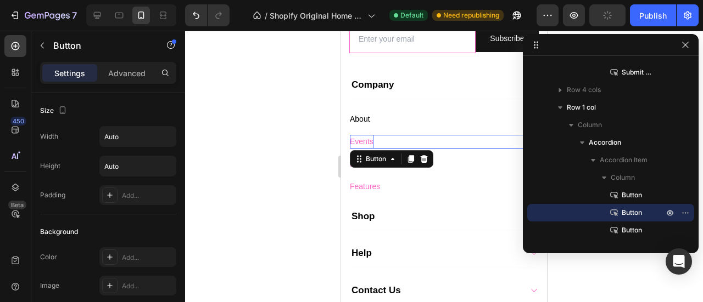
scroll to position [461, 0]
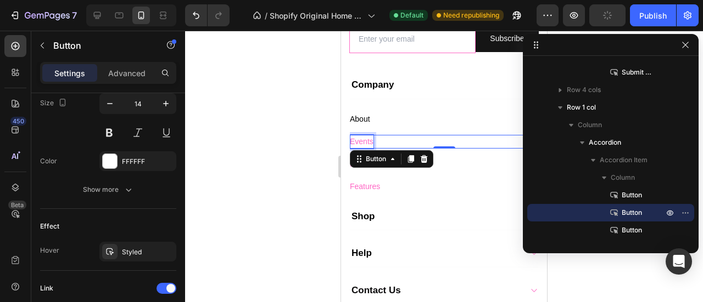
click at [359, 146] on span "Events" at bounding box center [362, 141] width 24 height 9
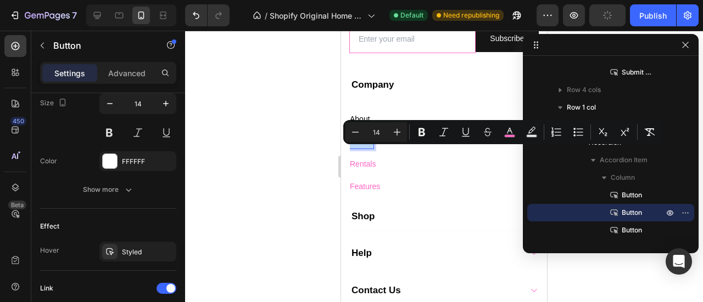
click at [359, 146] on span "Events" at bounding box center [362, 141] width 24 height 9
click at [513, 133] on icon "Editor contextual toolbar" at bounding box center [509, 132] width 11 height 11
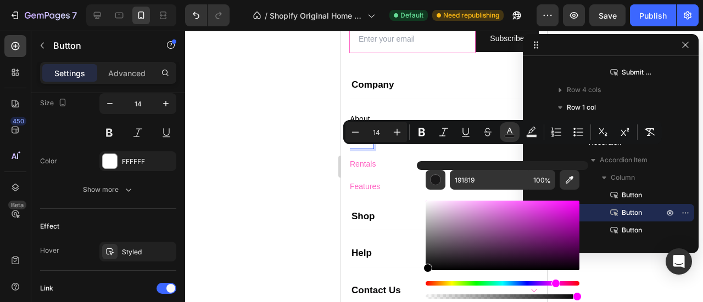
drag, startPoint x: 434, startPoint y: 263, endPoint x: 418, endPoint y: 276, distance: 20.3
click at [418, 276] on div "191819 100 %" at bounding box center [502, 231] width 171 height 140
type input "000000"
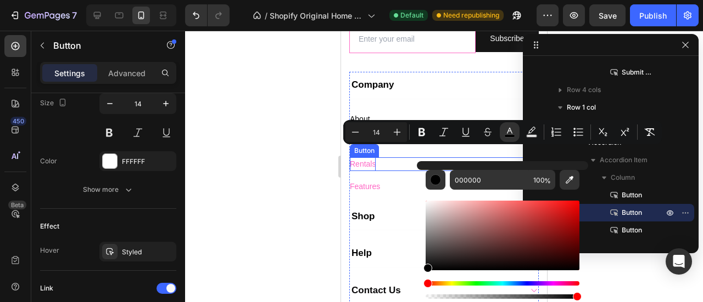
click at [356, 169] on span "Rentals" at bounding box center [363, 164] width 26 height 9
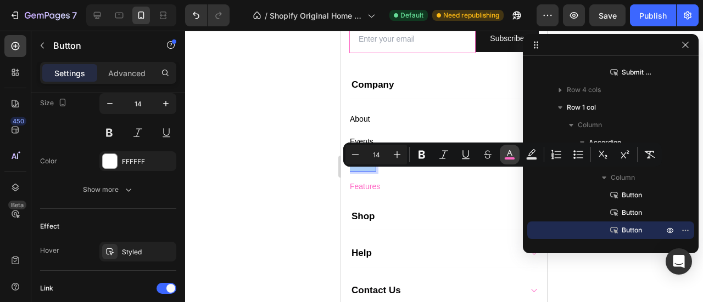
click at [513, 155] on icon "Editor contextual toolbar" at bounding box center [509, 154] width 11 height 11
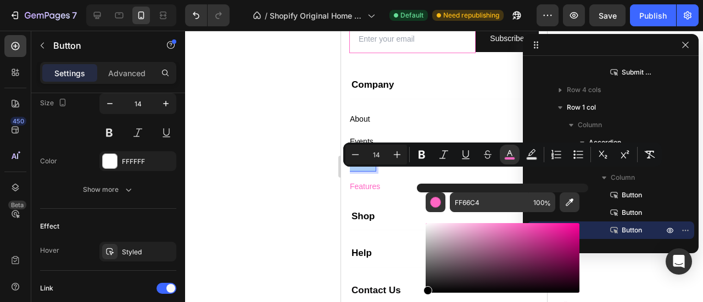
drag, startPoint x: 430, startPoint y: 271, endPoint x: 424, endPoint y: 296, distance: 25.3
click at [424, 296] on div "FF66C4 100 %" at bounding box center [502, 254] width 171 height 140
type input "000000"
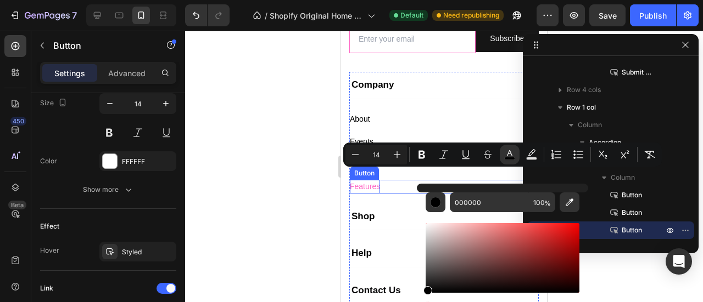
click at [362, 191] on span "Features" at bounding box center [365, 186] width 30 height 9
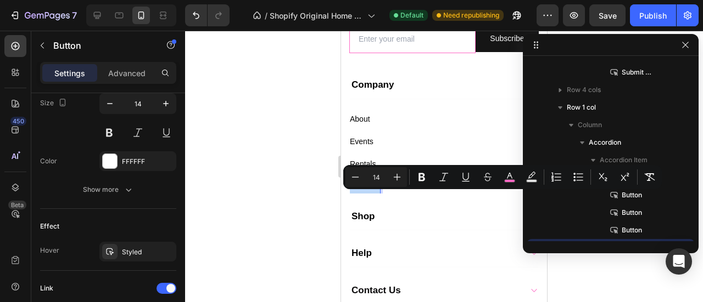
scroll to position [453, 0]
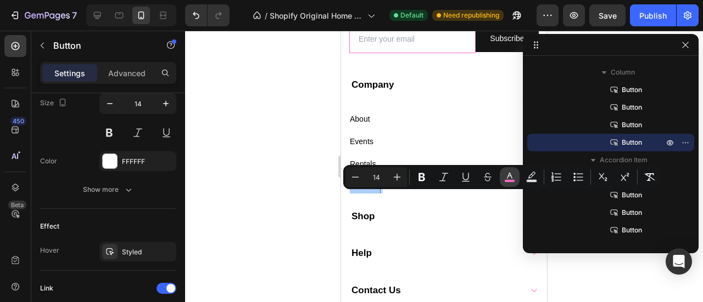
click at [508, 175] on icon "Editor contextual toolbar" at bounding box center [509, 176] width 5 height 6
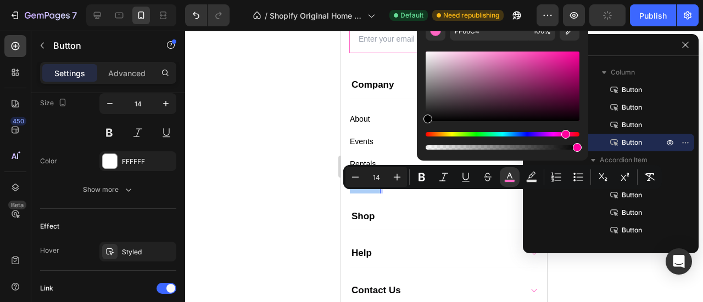
drag, startPoint x: 439, startPoint y: 113, endPoint x: 424, endPoint y: 123, distance: 18.6
click at [424, 123] on div "FF66C4 100 %" at bounding box center [502, 82] width 171 height 140
type input "000000"
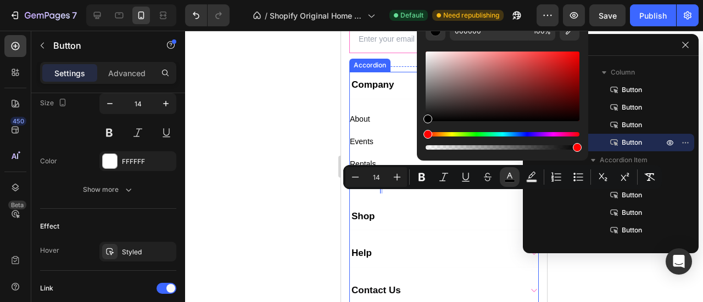
click at [388, 225] on div "Shop" at bounding box center [435, 216] width 171 height 15
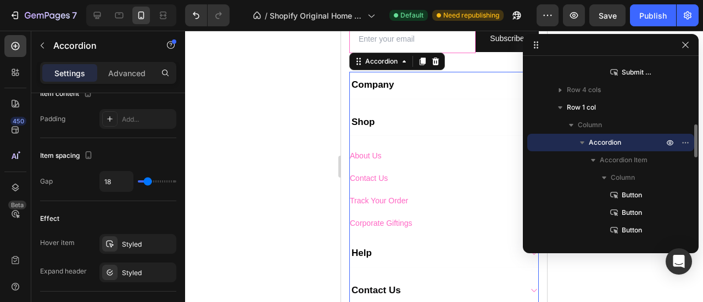
scroll to position [0, 0]
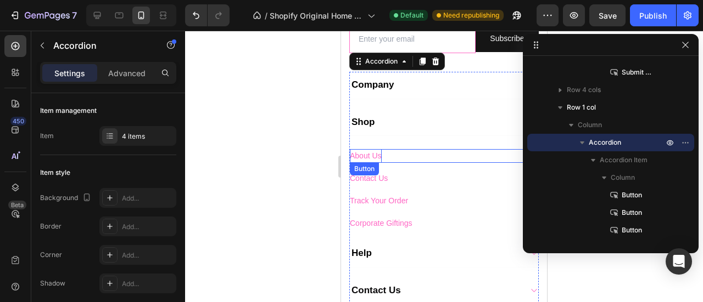
click at [368, 160] on span "About Us" at bounding box center [366, 156] width 32 height 9
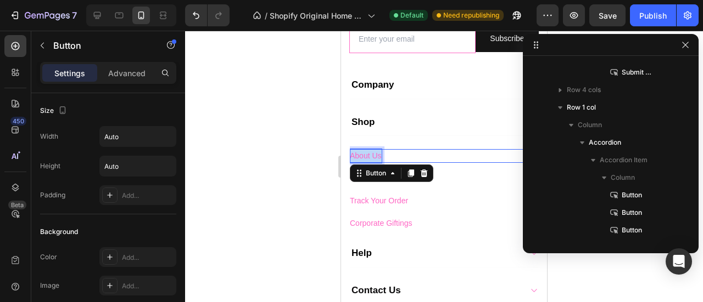
scroll to position [506, 0]
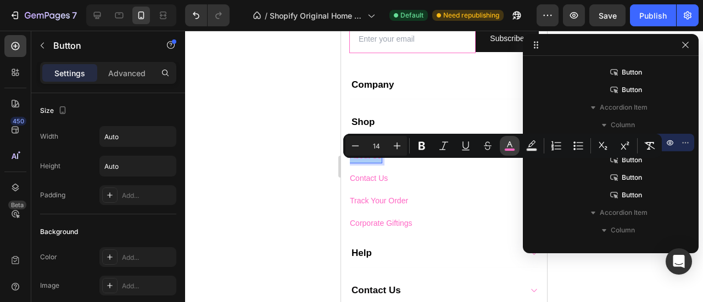
click at [508, 152] on button "color" at bounding box center [510, 146] width 20 height 20
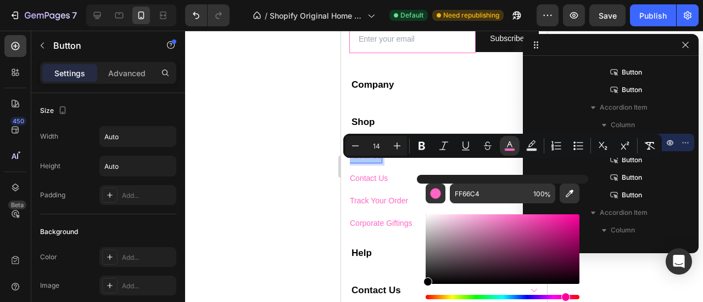
drag, startPoint x: 435, startPoint y: 276, endPoint x: 422, endPoint y: 290, distance: 19.4
click at [422, 290] on div "FF66C4 100 %" at bounding box center [502, 245] width 171 height 140
type input "000000"
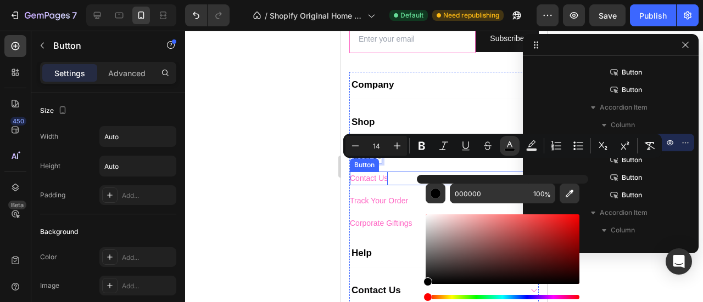
click at [357, 183] on span "Contact Us" at bounding box center [369, 178] width 38 height 9
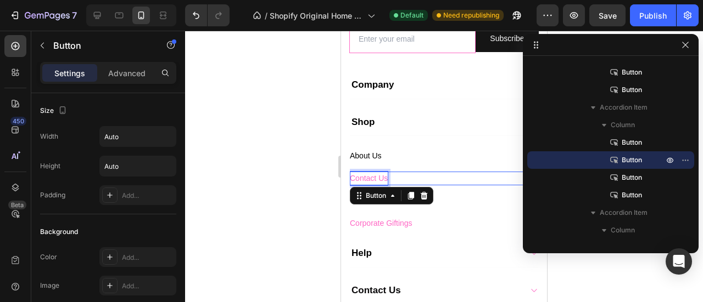
click at [357, 183] on span "Contact Us" at bounding box center [369, 178] width 38 height 9
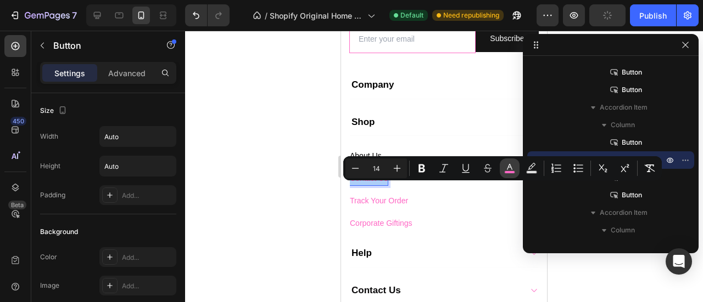
click at [513, 169] on icon "Editor contextual toolbar" at bounding box center [509, 168] width 11 height 11
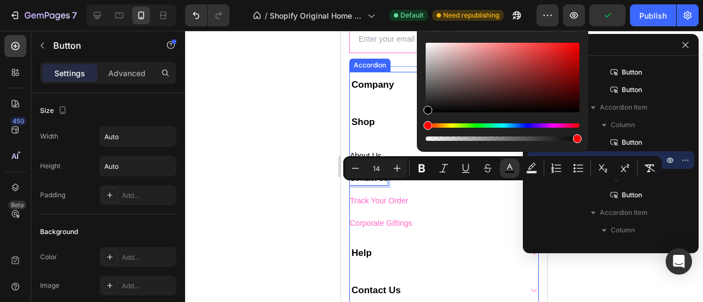
type input "000000"
drag, startPoint x: 778, startPoint y: 140, endPoint x: 415, endPoint y: 117, distance: 364.1
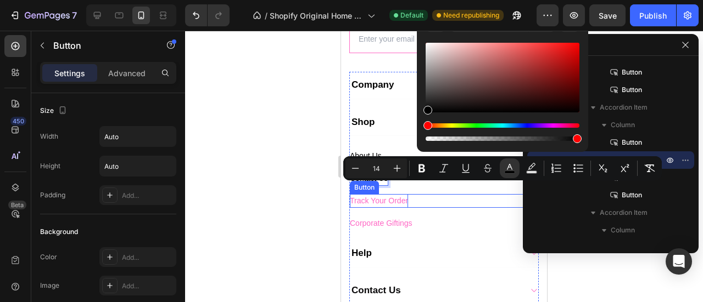
click at [366, 205] on span "Track Your Order" at bounding box center [379, 201] width 58 height 9
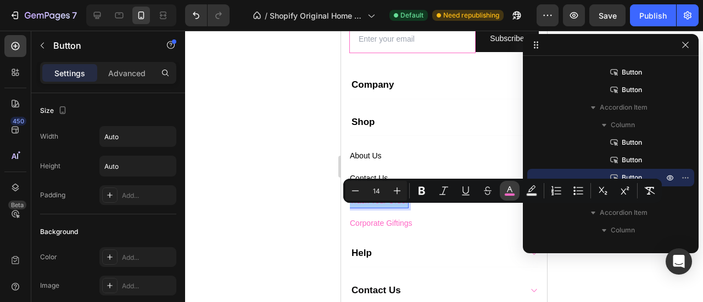
click at [512, 190] on icon "Editor contextual toolbar" at bounding box center [509, 191] width 11 height 11
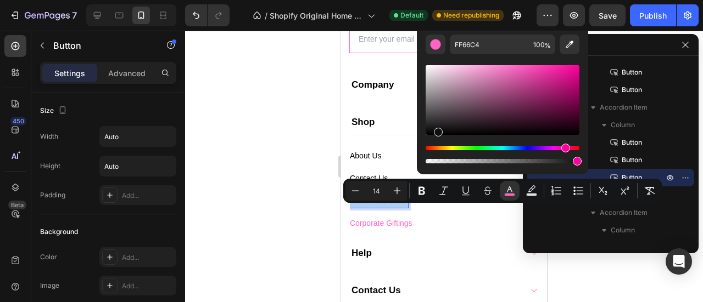
click at [437, 130] on div "Editor contextual toolbar" at bounding box center [502, 100] width 154 height 70
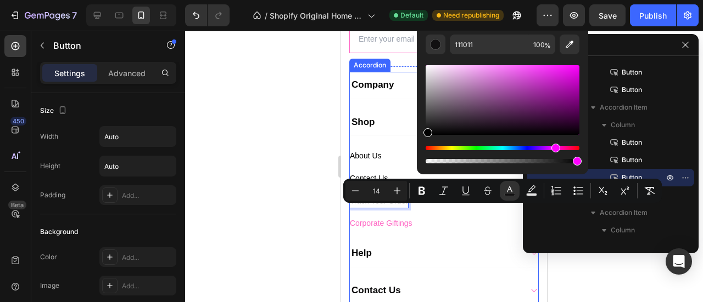
type input "000000"
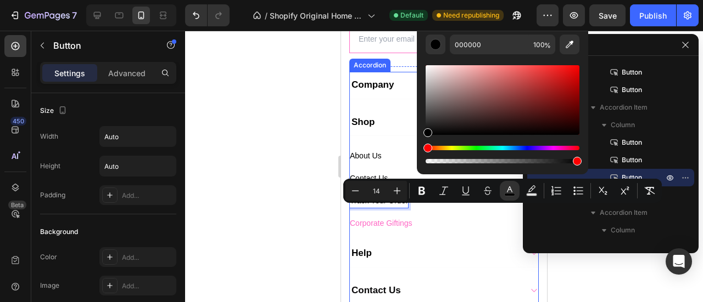
drag, startPoint x: 777, startPoint y: 162, endPoint x: 415, endPoint y: 140, distance: 362.4
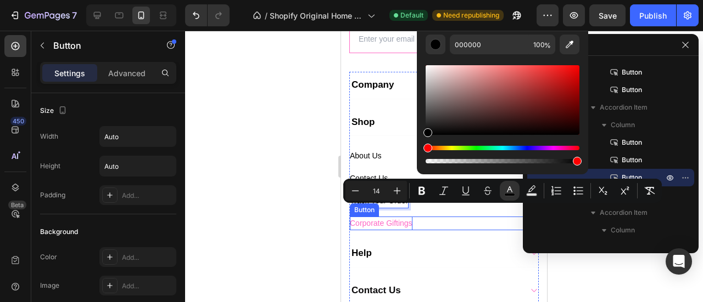
click at [362, 228] on span "Corporate Giftings" at bounding box center [381, 223] width 63 height 9
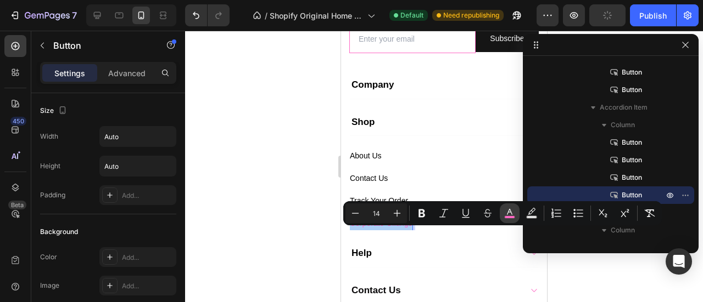
click at [509, 214] on icon "Editor contextual toolbar" at bounding box center [509, 213] width 11 height 11
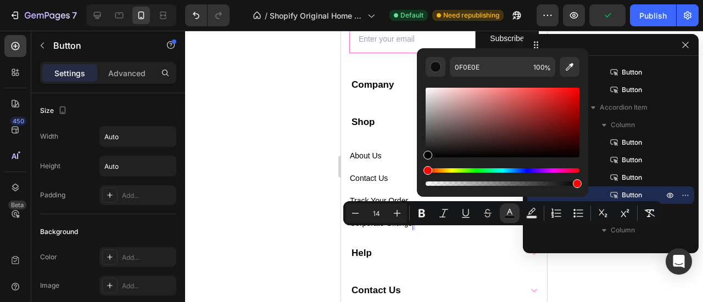
drag, startPoint x: 436, startPoint y: 153, endPoint x: 422, endPoint y: 165, distance: 18.3
click at [422, 165] on div "0F0E0E 100 %" at bounding box center [502, 118] width 171 height 140
type input "000000"
click at [305, 227] on div at bounding box center [444, 167] width 518 height 272
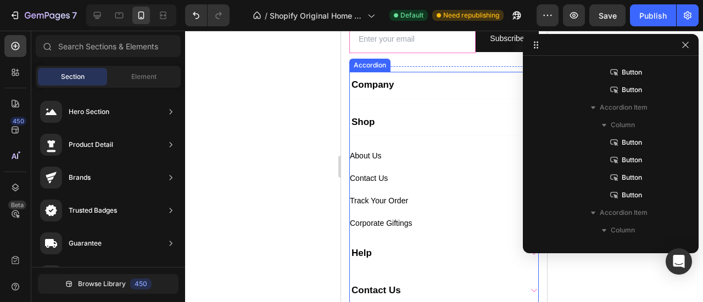
click at [422, 130] on div "Shop" at bounding box center [435, 122] width 171 height 15
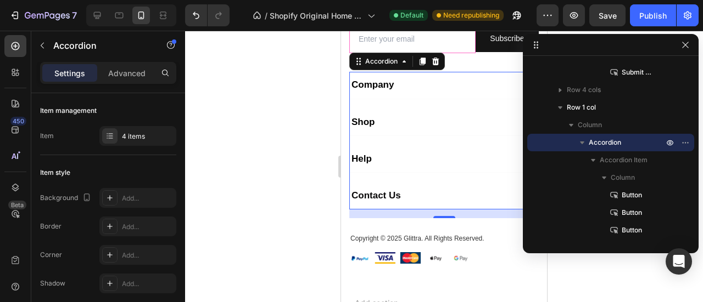
scroll to position [809, 0]
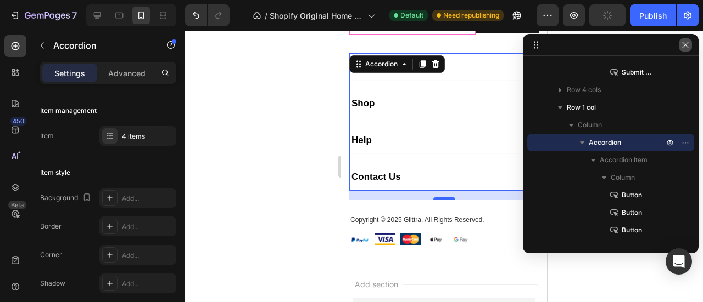
click at [684, 44] on icon "button" at bounding box center [685, 45] width 9 height 9
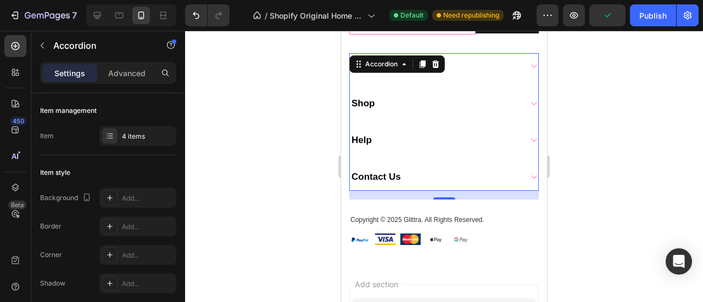
click at [529, 145] on icon at bounding box center [533, 140] width 8 height 9
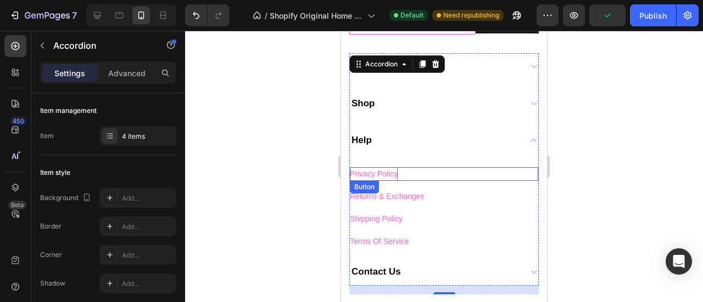
click at [373, 178] on span "Privacy Policy" at bounding box center [374, 174] width 48 height 9
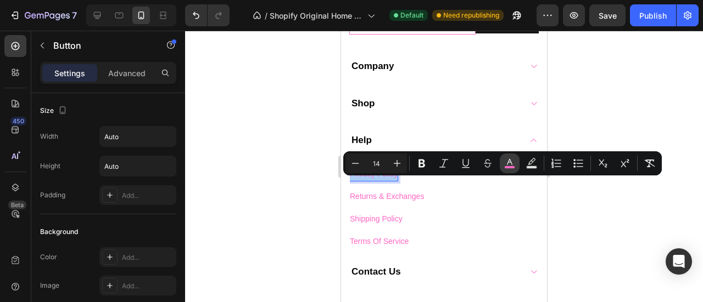
click at [509, 165] on icon "Editor contextual toolbar" at bounding box center [509, 163] width 11 height 11
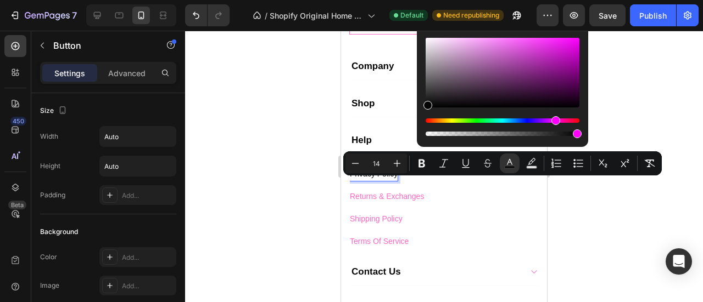
drag, startPoint x: 434, startPoint y: 103, endPoint x: 422, endPoint y: 108, distance: 12.8
click at [422, 108] on div "111011 100 %" at bounding box center [502, 68] width 171 height 140
type input "000000"
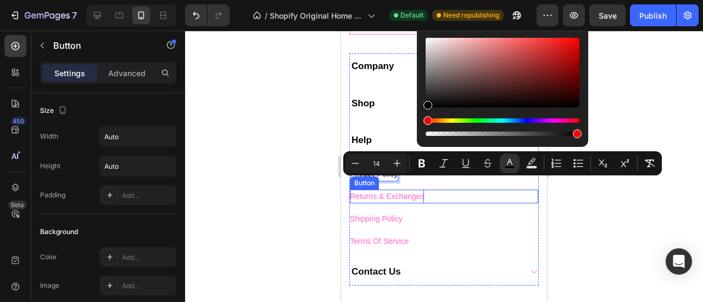
click at [381, 201] on span "Returns & Exchanges" at bounding box center [387, 196] width 74 height 9
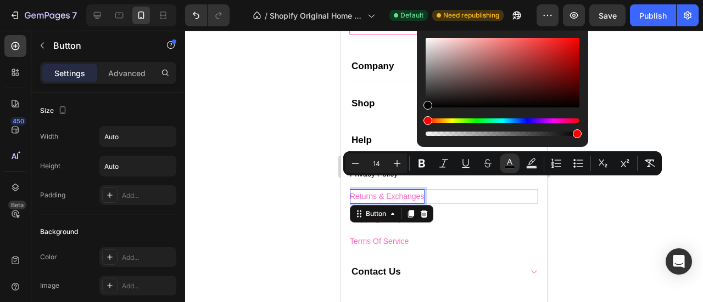
click at [381, 201] on span "Returns & Exchanges" at bounding box center [387, 196] width 74 height 9
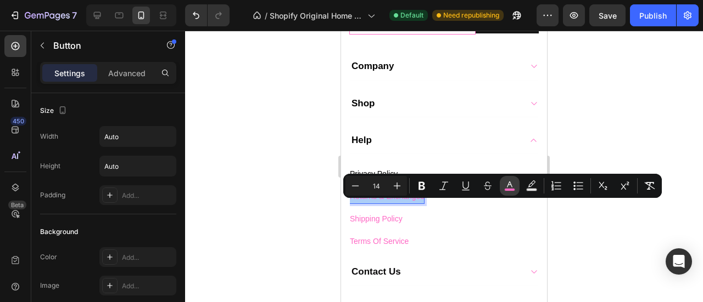
click at [504, 187] on icon "Editor contextual toolbar" at bounding box center [509, 186] width 11 height 11
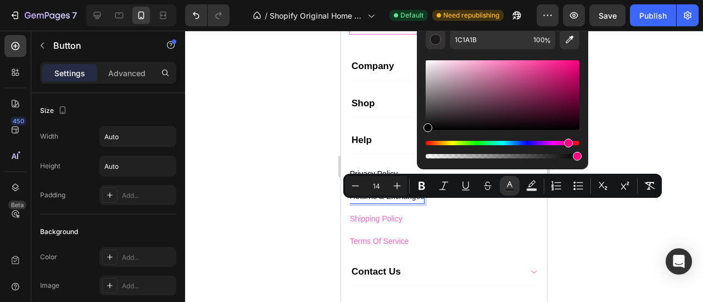
drag, startPoint x: 435, startPoint y: 122, endPoint x: 422, endPoint y: 137, distance: 19.8
click at [422, 137] on div "1C1A1B 100 %" at bounding box center [502, 91] width 171 height 140
type input "000000"
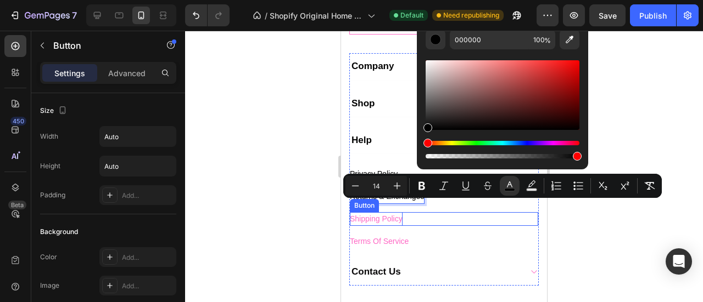
click at [357, 223] on span "Shipping Policy" at bounding box center [376, 219] width 53 height 9
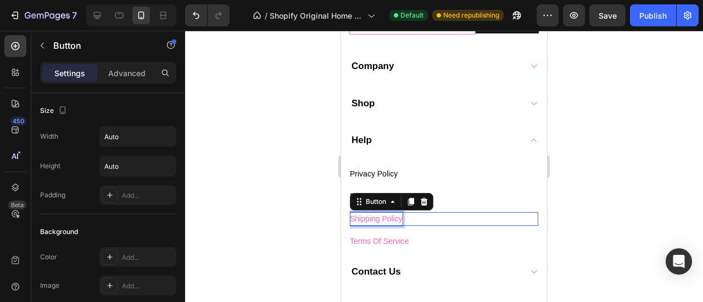
click at [357, 223] on span "Shipping Policy" at bounding box center [376, 219] width 53 height 9
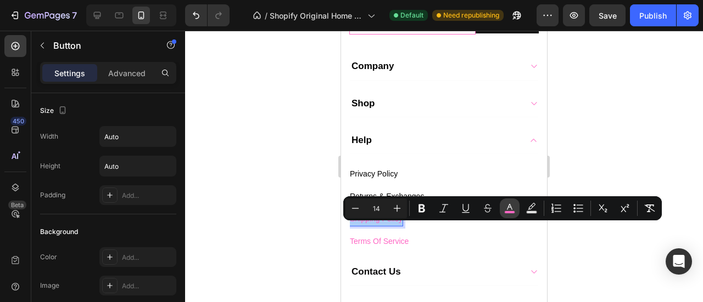
click at [509, 207] on icon "Editor contextual toolbar" at bounding box center [509, 207] width 5 height 6
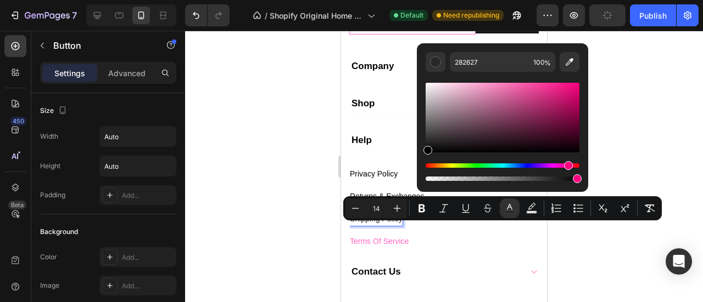
drag, startPoint x: 435, startPoint y: 141, endPoint x: 422, endPoint y: 155, distance: 19.8
click at [422, 155] on div "282627 100 %" at bounding box center [502, 113] width 171 height 140
type input "000000"
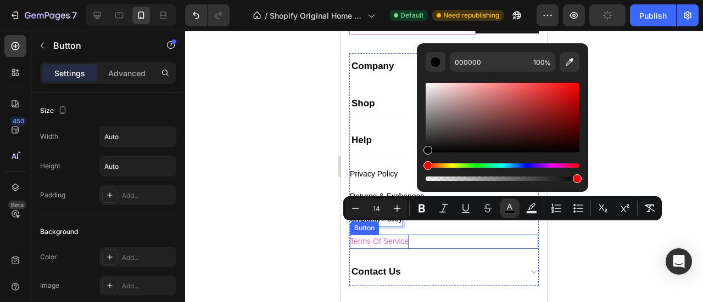
click at [364, 246] on span "Terms Of Service" at bounding box center [379, 241] width 59 height 9
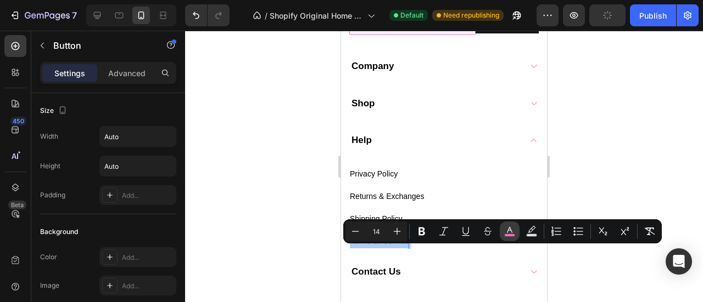
click at [507, 234] on rect "Editor contextual toolbar" at bounding box center [509, 235] width 10 height 3
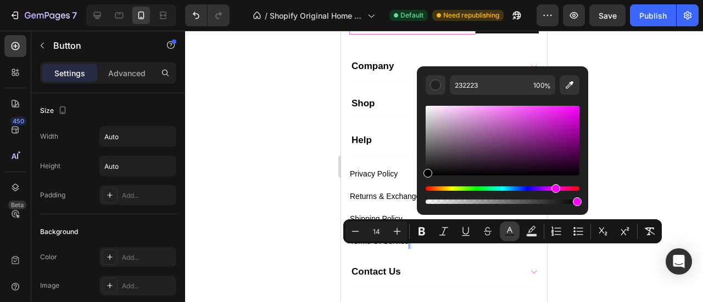
drag, startPoint x: 433, startPoint y: 165, endPoint x: 424, endPoint y: 177, distance: 14.9
click at [424, 177] on div "232223 100 %" at bounding box center [502, 136] width 171 height 140
type input "000000"
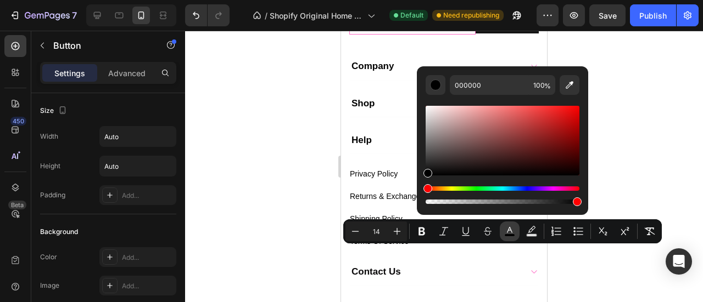
click at [291, 218] on div at bounding box center [444, 167] width 518 height 272
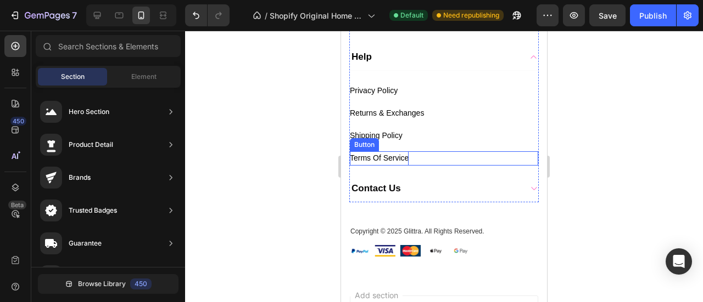
scroll to position [893, 0]
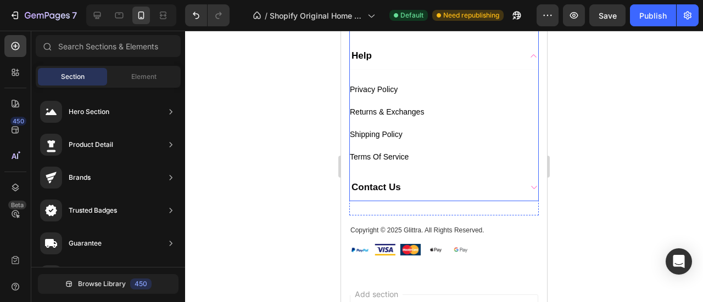
click at [529, 192] on icon at bounding box center [533, 187] width 8 height 9
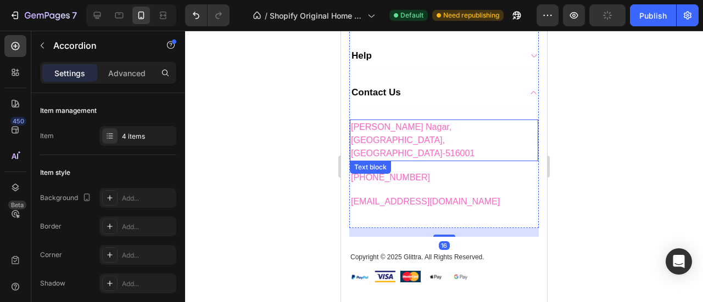
click at [374, 139] on span "[PERSON_NAME] Nagar, [GEOGRAPHIC_DATA], [GEOGRAPHIC_DATA]-516001" at bounding box center [413, 140] width 124 height 36
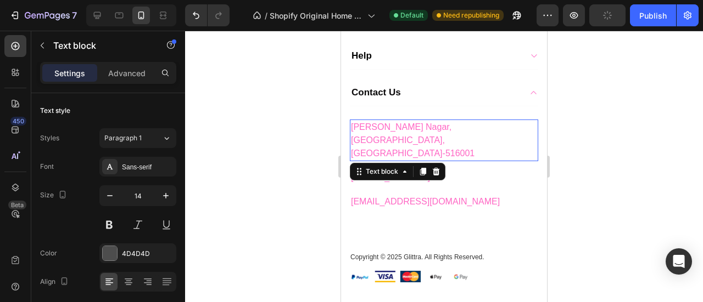
click at [374, 139] on span "[PERSON_NAME] Nagar, [GEOGRAPHIC_DATA], [GEOGRAPHIC_DATA]-516001" at bounding box center [413, 140] width 124 height 36
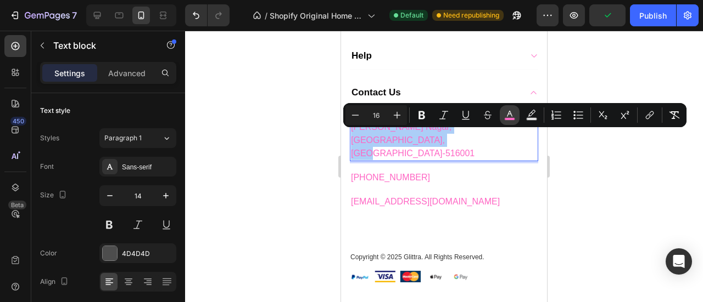
click at [508, 116] on icon "Editor contextual toolbar" at bounding box center [509, 115] width 11 height 11
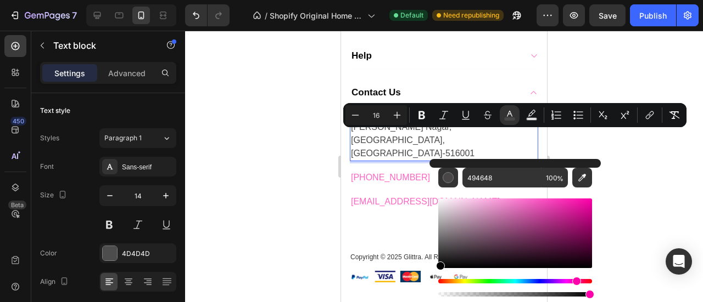
drag, startPoint x: 446, startPoint y: 248, endPoint x: 435, endPoint y: 272, distance: 26.8
click at [435, 272] on div "494648 100 %" at bounding box center [514, 229] width 171 height 140
type input "000000"
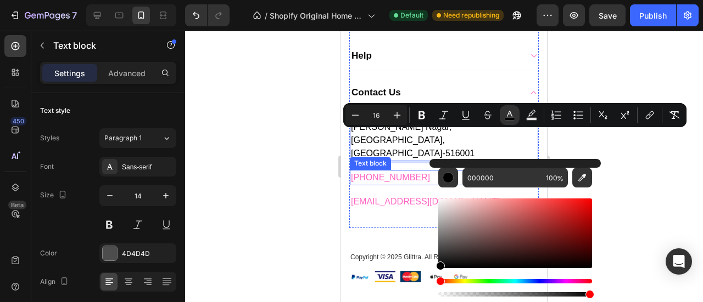
click at [382, 176] on span "[PHONE_NUMBER]" at bounding box center [390, 177] width 79 height 9
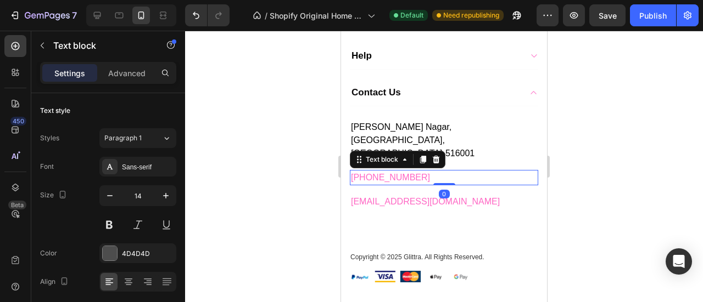
click at [382, 176] on span "[PHONE_NUMBER]" at bounding box center [390, 177] width 79 height 9
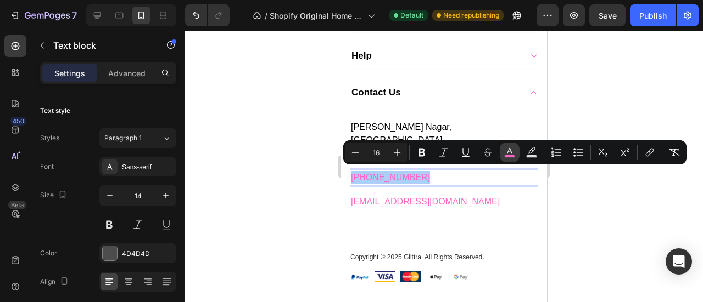
click at [510, 156] on rect "Editor contextual toolbar" at bounding box center [509, 156] width 10 height 3
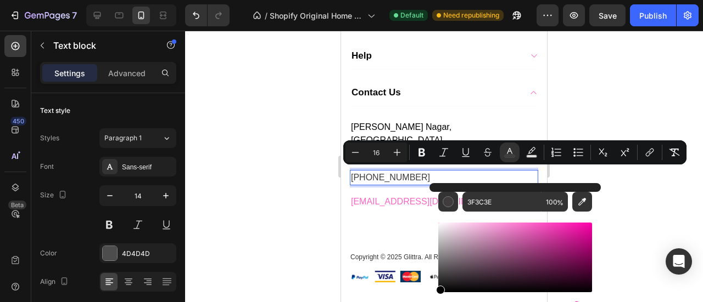
drag, startPoint x: 447, startPoint y: 275, endPoint x: 437, endPoint y: 296, distance: 22.9
click at [438, 296] on div "Editor contextual toolbar" at bounding box center [515, 272] width 154 height 103
type input "000000"
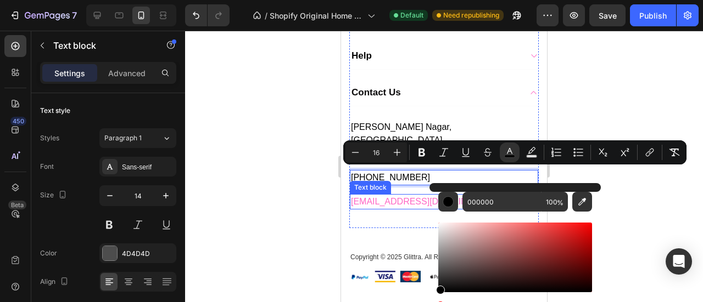
click at [383, 198] on span "[EMAIL_ADDRESS][DOMAIN_NAME]" at bounding box center [425, 201] width 149 height 9
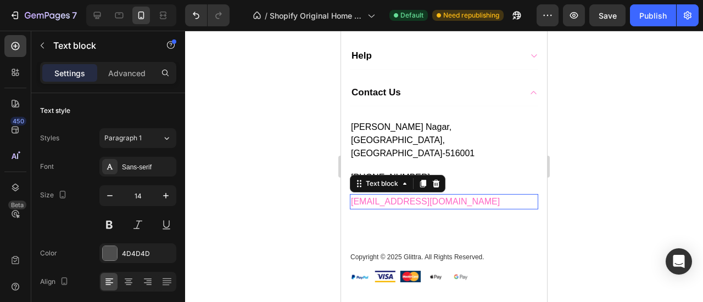
click at [383, 198] on span "[EMAIL_ADDRESS][DOMAIN_NAME]" at bounding box center [425, 201] width 149 height 9
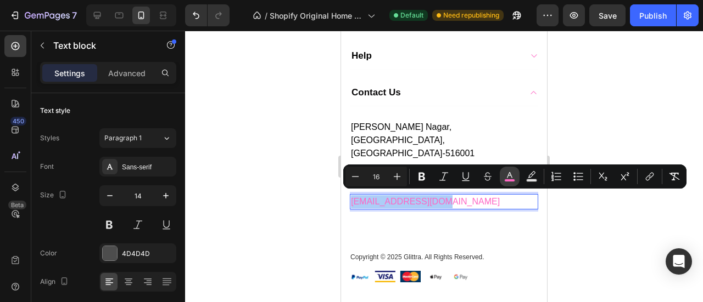
click at [512, 176] on icon "Editor contextual toolbar" at bounding box center [509, 176] width 11 height 11
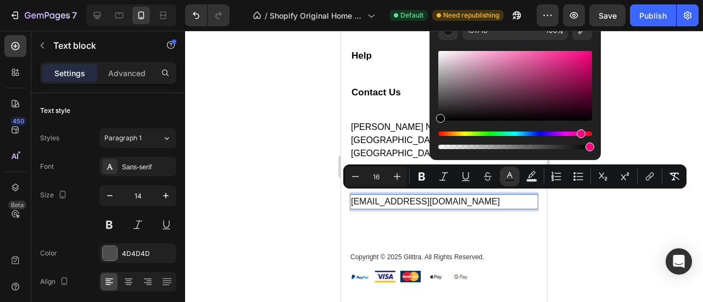
drag, startPoint x: 449, startPoint y: 114, endPoint x: 434, endPoint y: 154, distance: 43.2
click at [434, 154] on div "191718 100 %" at bounding box center [514, 86] width 171 height 149
type input "000000"
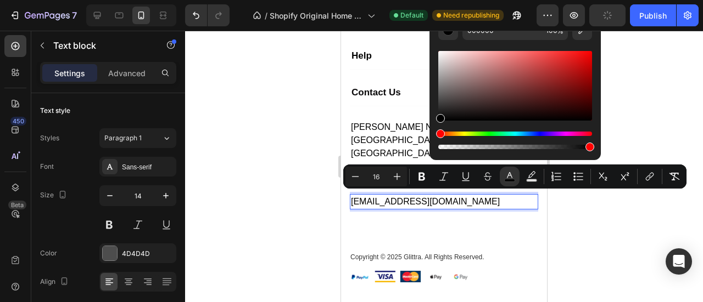
click at [575, 232] on div at bounding box center [444, 167] width 518 height 272
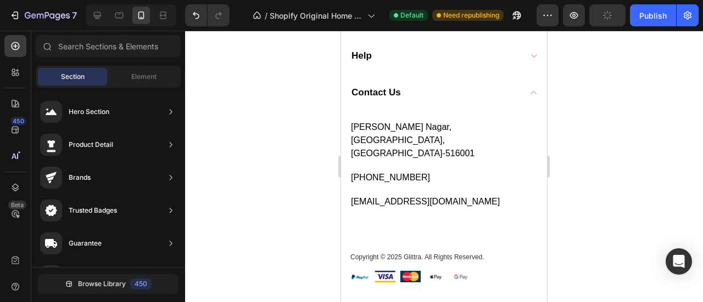
drag, startPoint x: 575, startPoint y: 232, endPoint x: 162, endPoint y: 163, distance: 418.5
click at [575, 232] on div at bounding box center [444, 167] width 518 height 272
click at [529, 97] on icon at bounding box center [533, 92] width 8 height 9
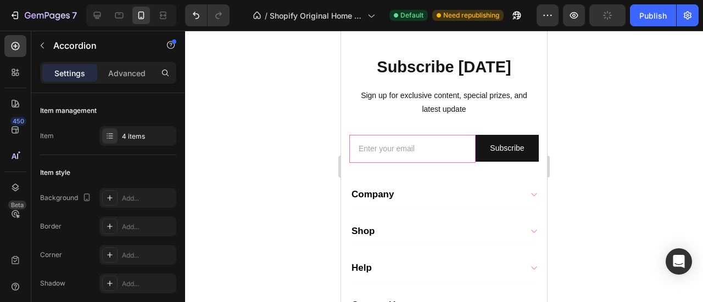
scroll to position [406, 0]
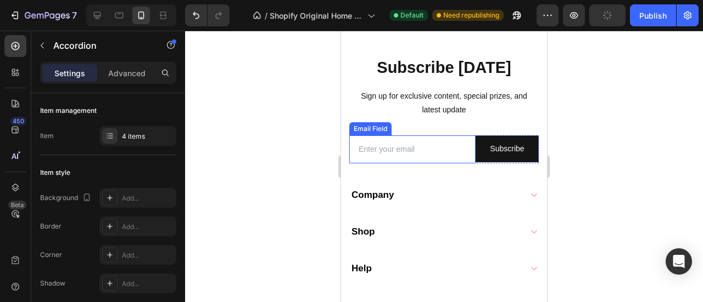
click at [413, 159] on input "email" at bounding box center [412, 150] width 126 height 28
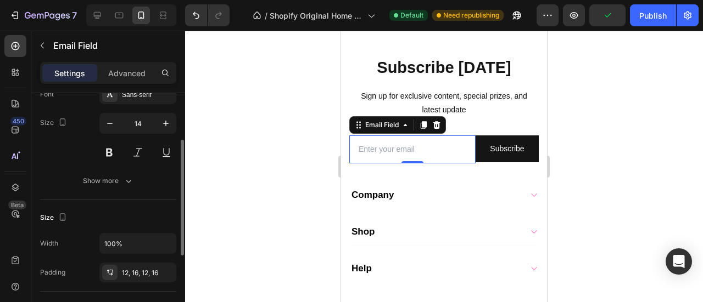
scroll to position [100, 0]
click at [72, 182] on button "Show more" at bounding box center [108, 180] width 136 height 20
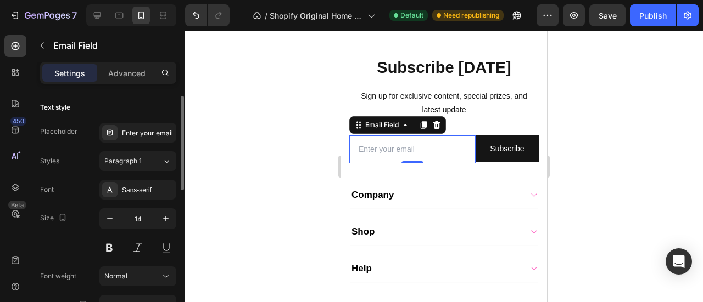
scroll to position [0, 0]
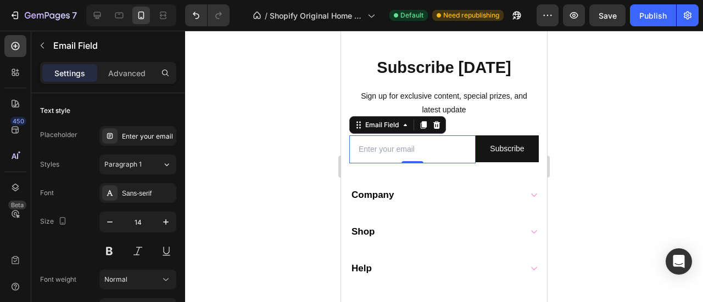
click at [122, 83] on div "Settings Advanced" at bounding box center [108, 73] width 136 height 22
click at [116, 68] on p "Advanced" at bounding box center [126, 74] width 37 height 12
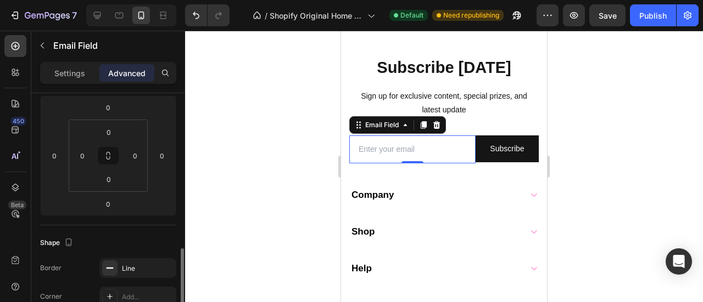
scroll to position [231, 0]
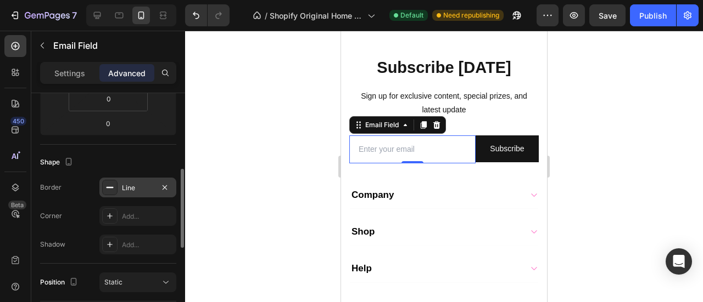
click at [126, 184] on div "Line" at bounding box center [138, 188] width 32 height 10
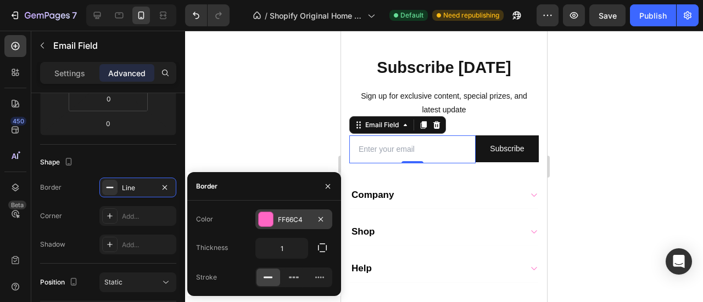
click at [262, 215] on div at bounding box center [266, 219] width 14 height 14
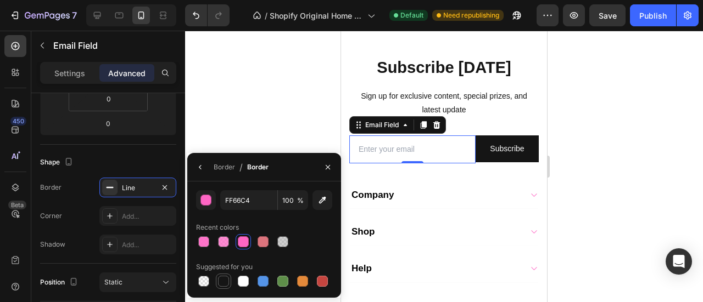
click at [222, 284] on div at bounding box center [223, 281] width 11 height 11
type input "151515"
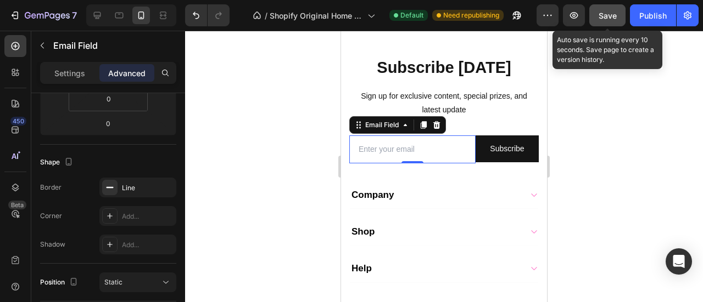
click at [609, 20] on div "Save" at bounding box center [607, 16] width 18 height 12
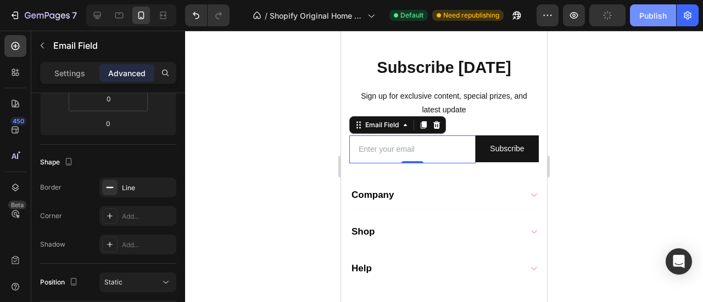
click at [640, 20] on div "Publish" at bounding box center [652, 16] width 27 height 12
click at [103, 14] on div at bounding box center [97, 16] width 18 height 18
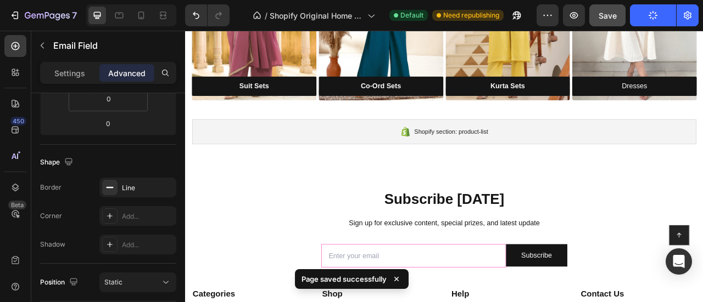
scroll to position [517, 0]
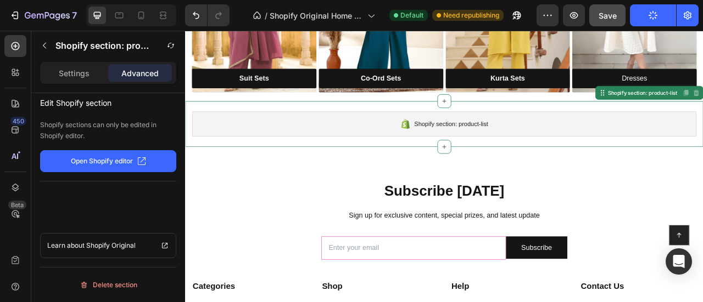
click at [106, 161] on p "Open Shopify editor" at bounding box center [102, 161] width 62 height 10
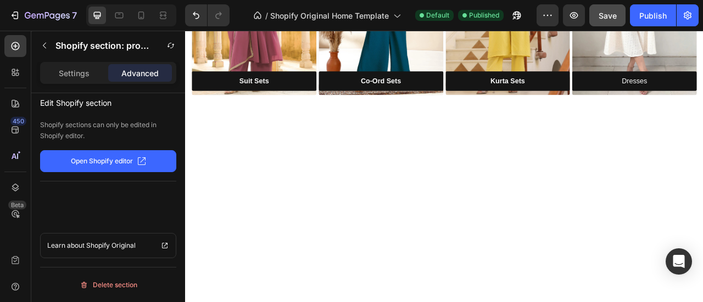
scroll to position [0, 0]
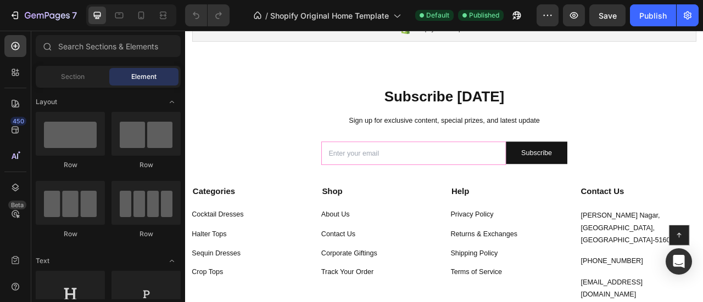
scroll to position [555, 0]
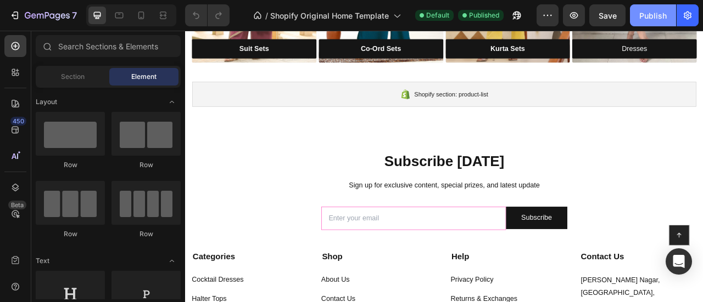
click at [639, 13] on div "Publish" at bounding box center [652, 16] width 27 height 12
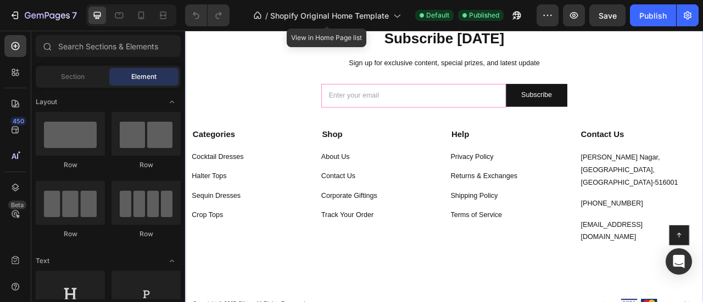
scroll to position [621, 0]
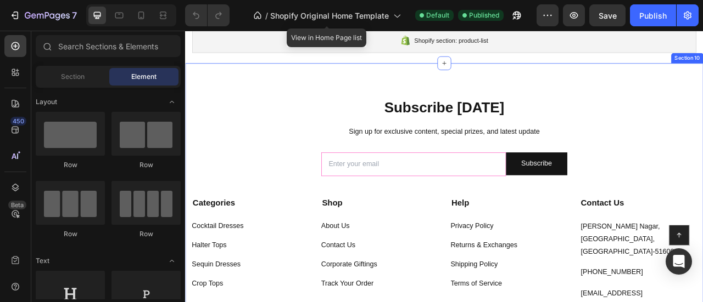
click at [231, 107] on div "Subscribe [DATE] Heading Sign up for exclusive content, special prizes, and lat…" at bounding box center [514, 280] width 659 height 417
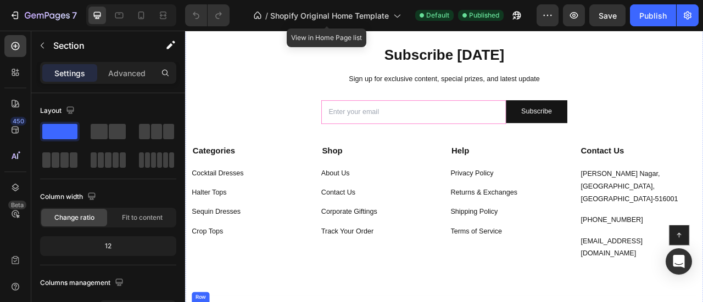
scroll to position [687, 0]
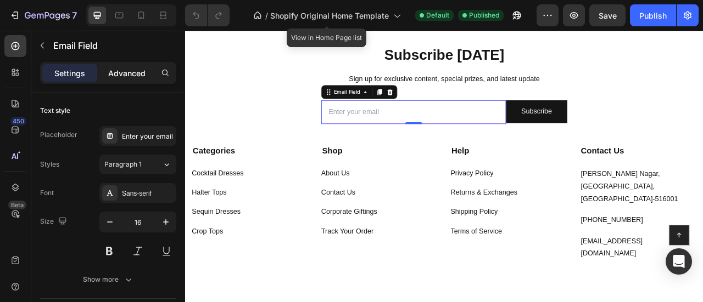
click at [119, 74] on p "Advanced" at bounding box center [126, 74] width 37 height 12
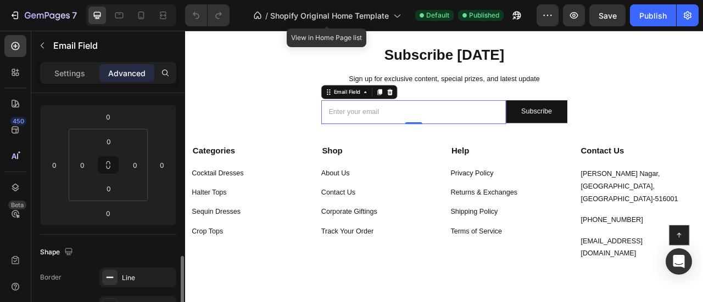
scroll to position [230, 0]
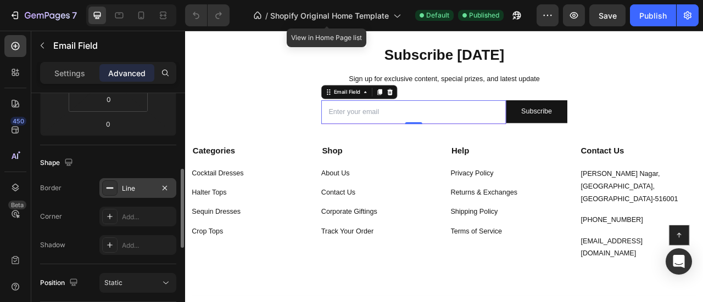
click at [125, 195] on div "Line" at bounding box center [137, 188] width 77 height 20
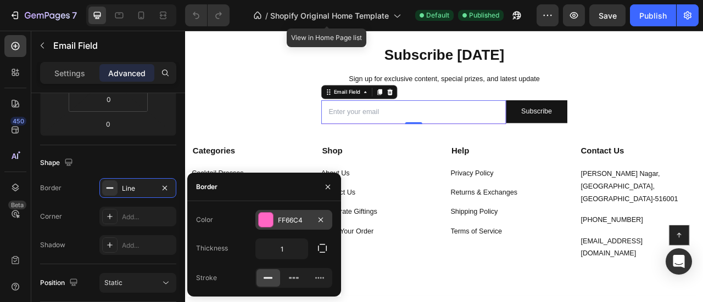
click at [262, 212] on div "FF66C4" at bounding box center [293, 220] width 77 height 20
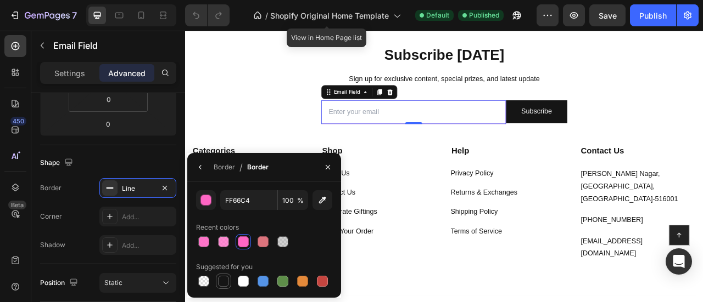
click at [217, 279] on div at bounding box center [223, 281] width 13 height 13
type input "151515"
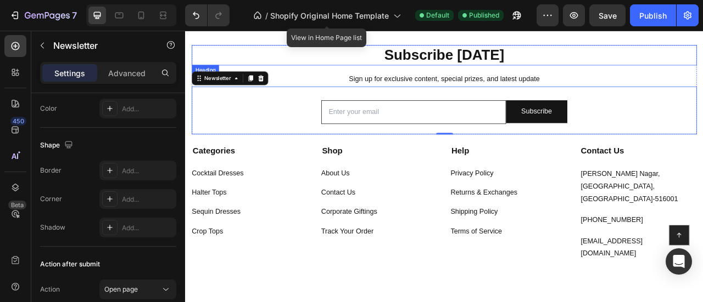
scroll to position [0, 0]
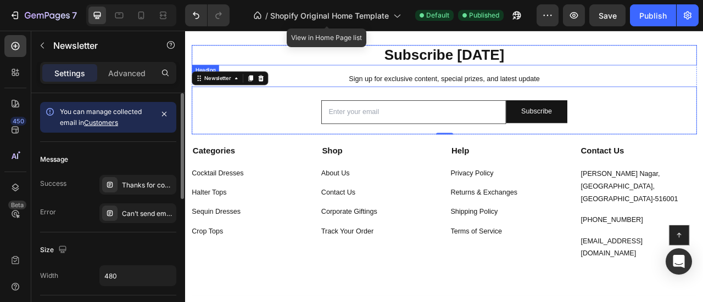
click at [294, 66] on p "Subscribe [DATE]" at bounding box center [514, 62] width 640 height 24
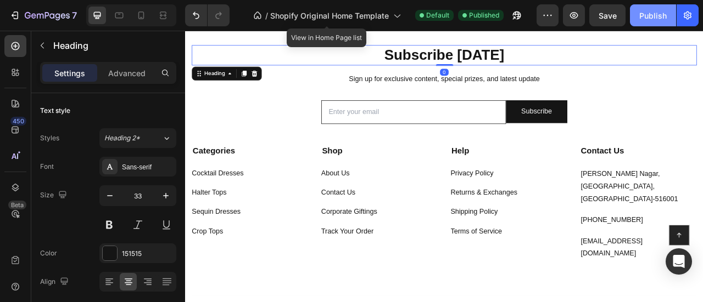
click at [639, 20] on div "Publish" at bounding box center [652, 16] width 27 height 12
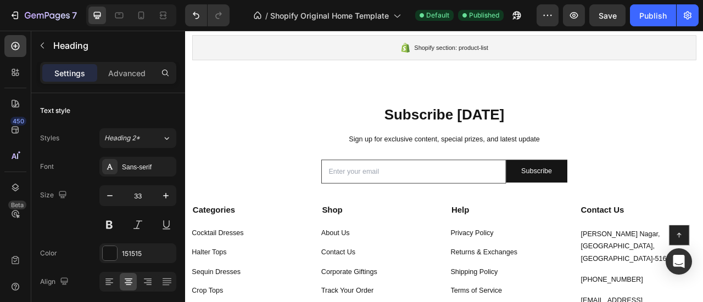
scroll to position [612, 0]
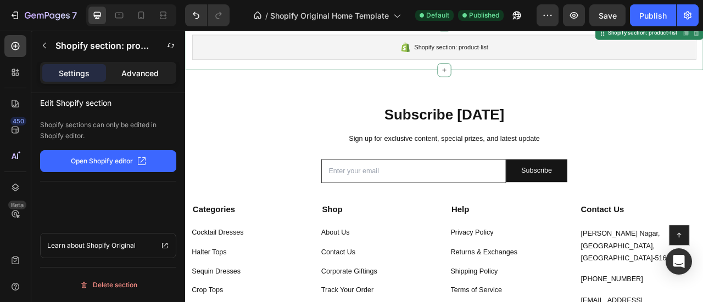
click at [133, 73] on p "Advanced" at bounding box center [139, 74] width 37 height 12
click at [85, 74] on p "Settings" at bounding box center [74, 74] width 31 height 12
click at [122, 169] on button "Open Shopify editor" at bounding box center [108, 161] width 136 height 22
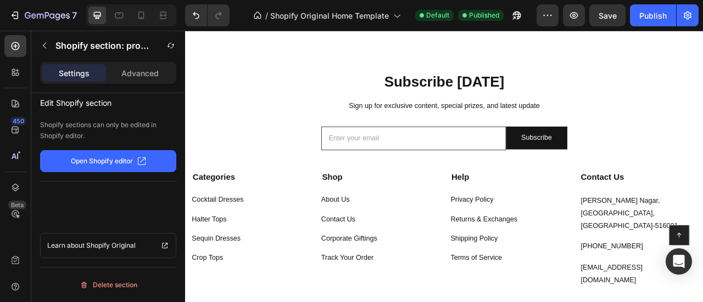
scroll to position [655, 0]
